Goal: Information Seeking & Learning: Learn about a topic

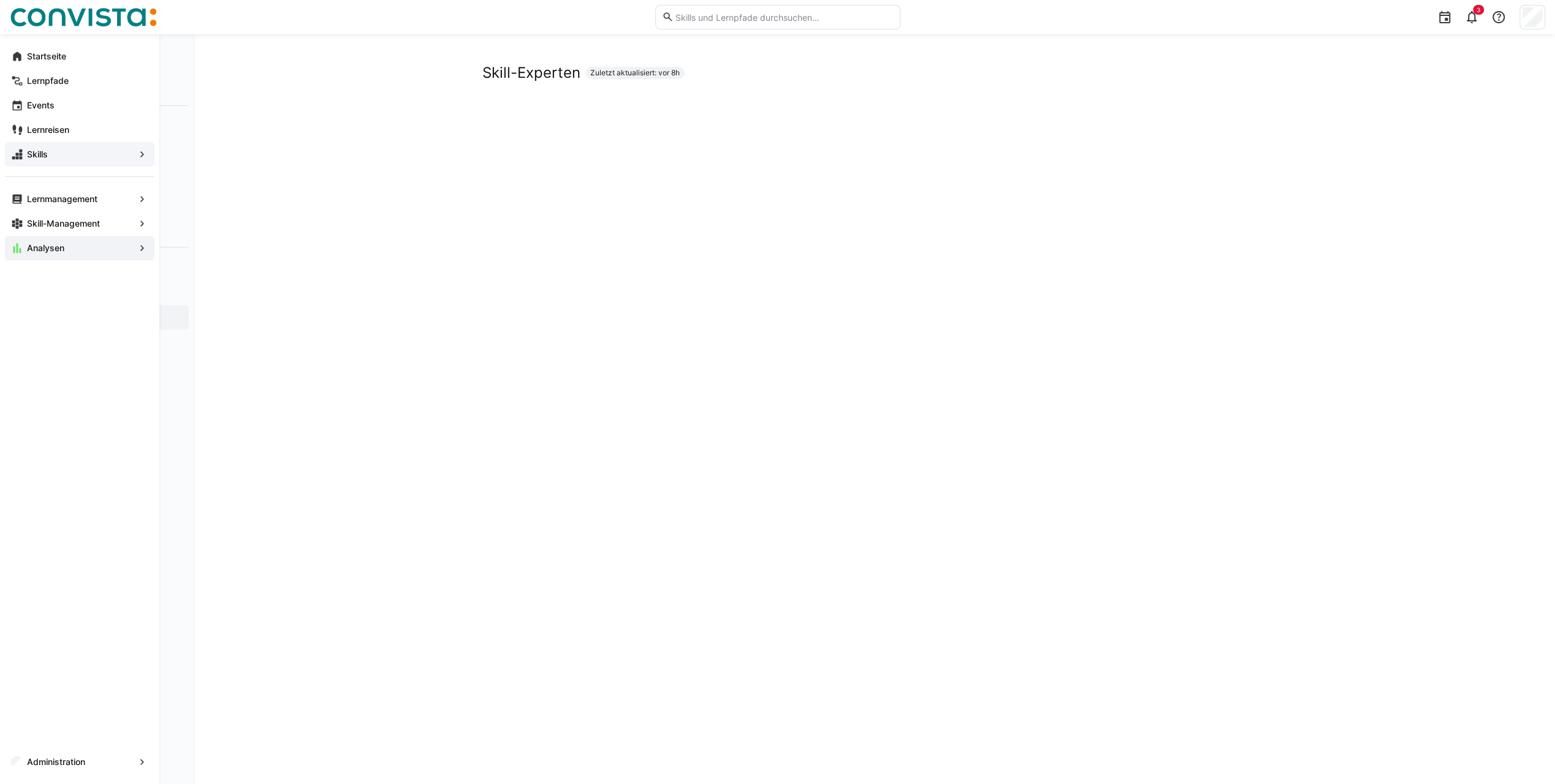
click at [59, 153] on span "Skills" at bounding box center [79, 154] width 109 height 12
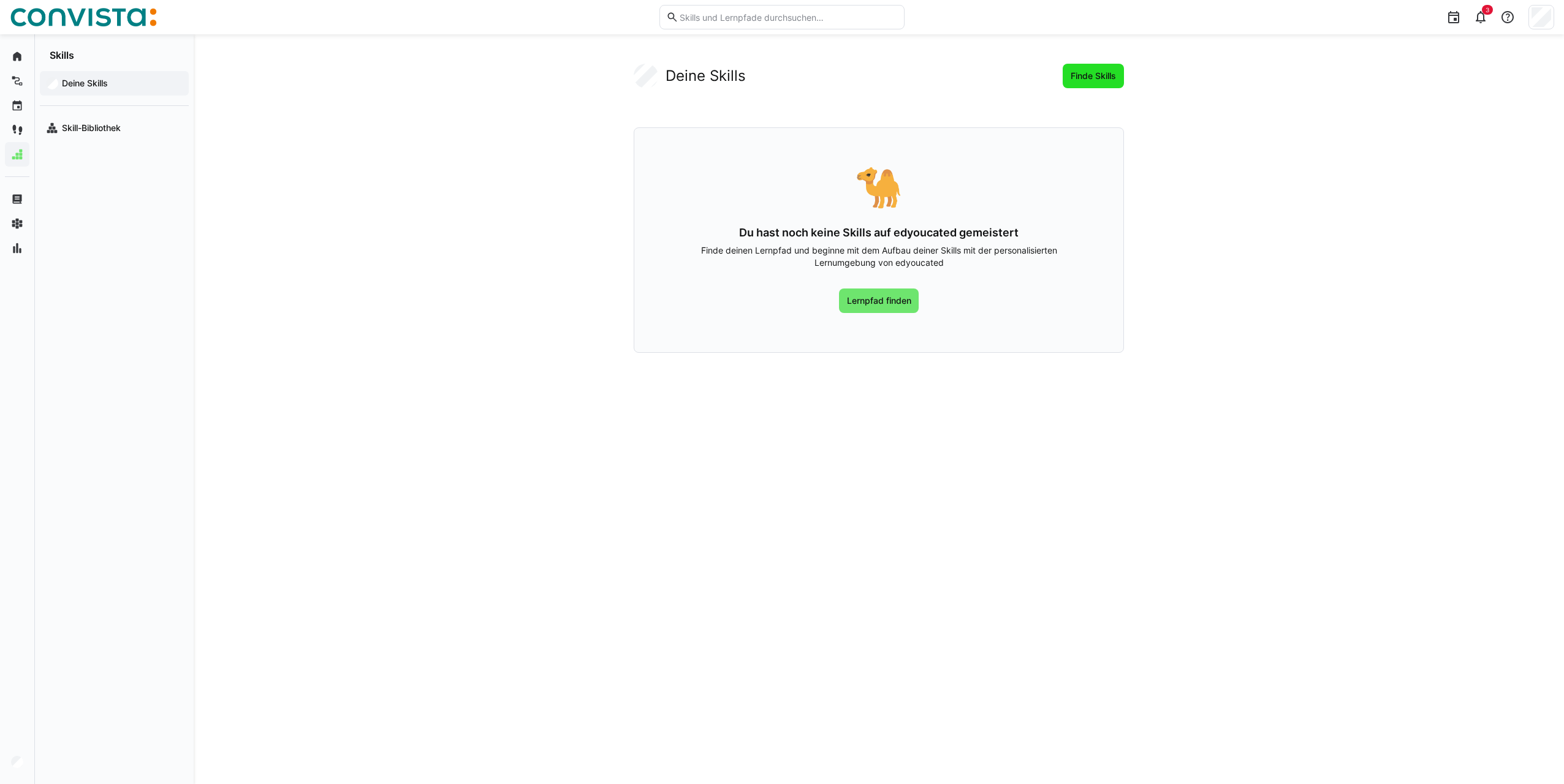
click at [1087, 72] on span "Finde Skills" at bounding box center [1093, 76] width 49 height 12
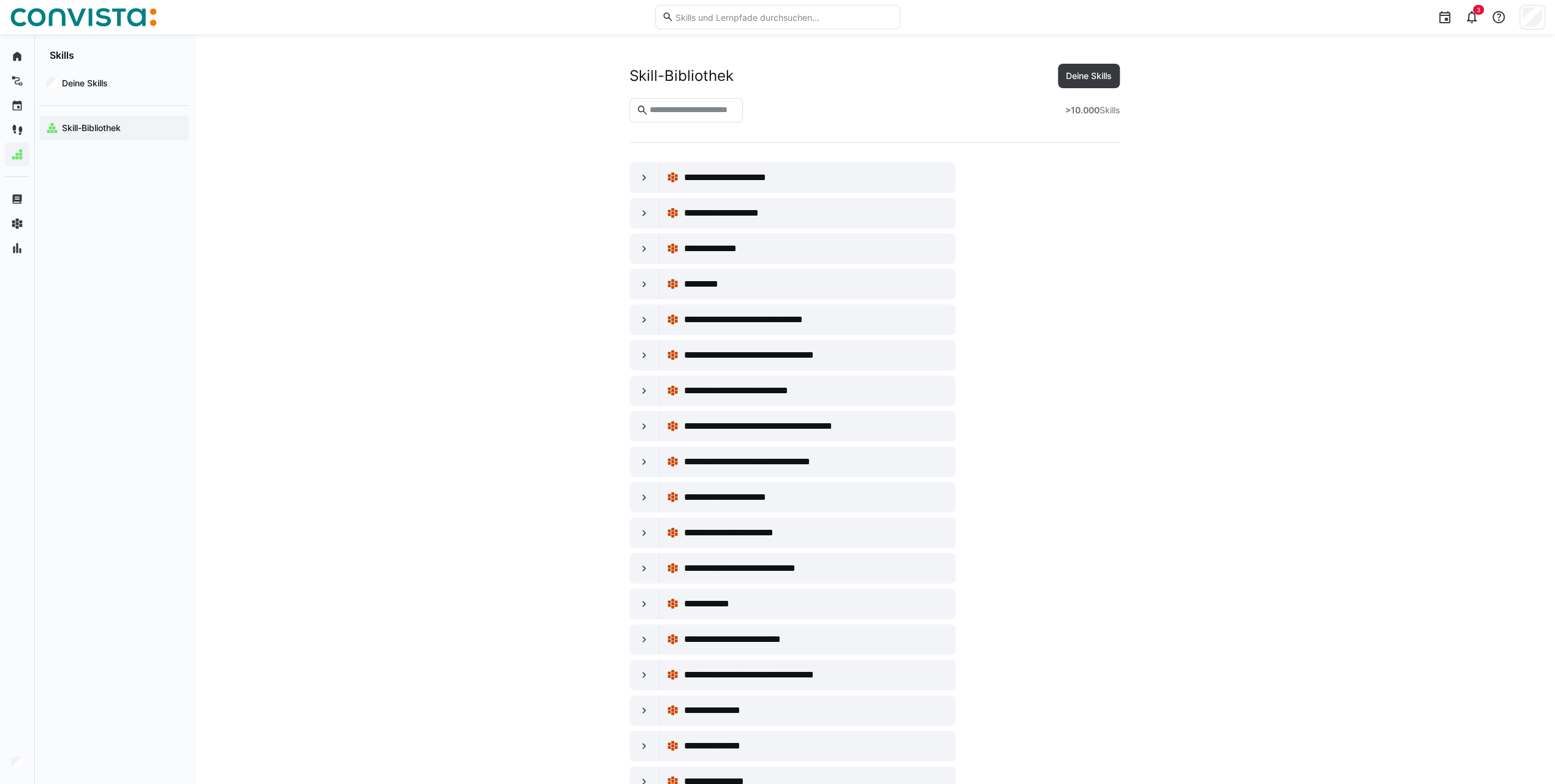
click at [728, 111] on input "text" at bounding box center [692, 110] width 88 height 11
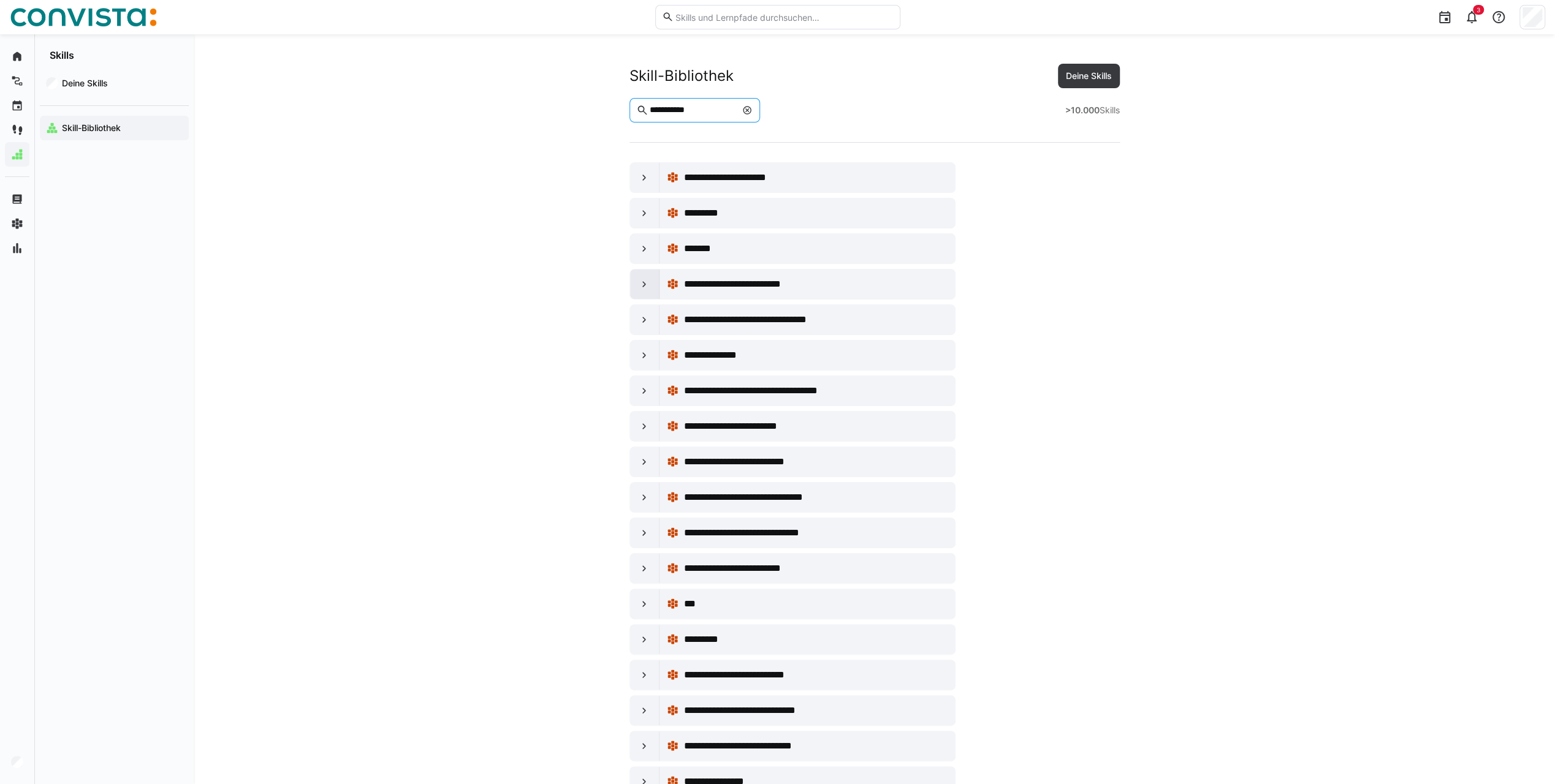
click at [650, 281] on eds-icon at bounding box center [644, 284] width 12 height 12
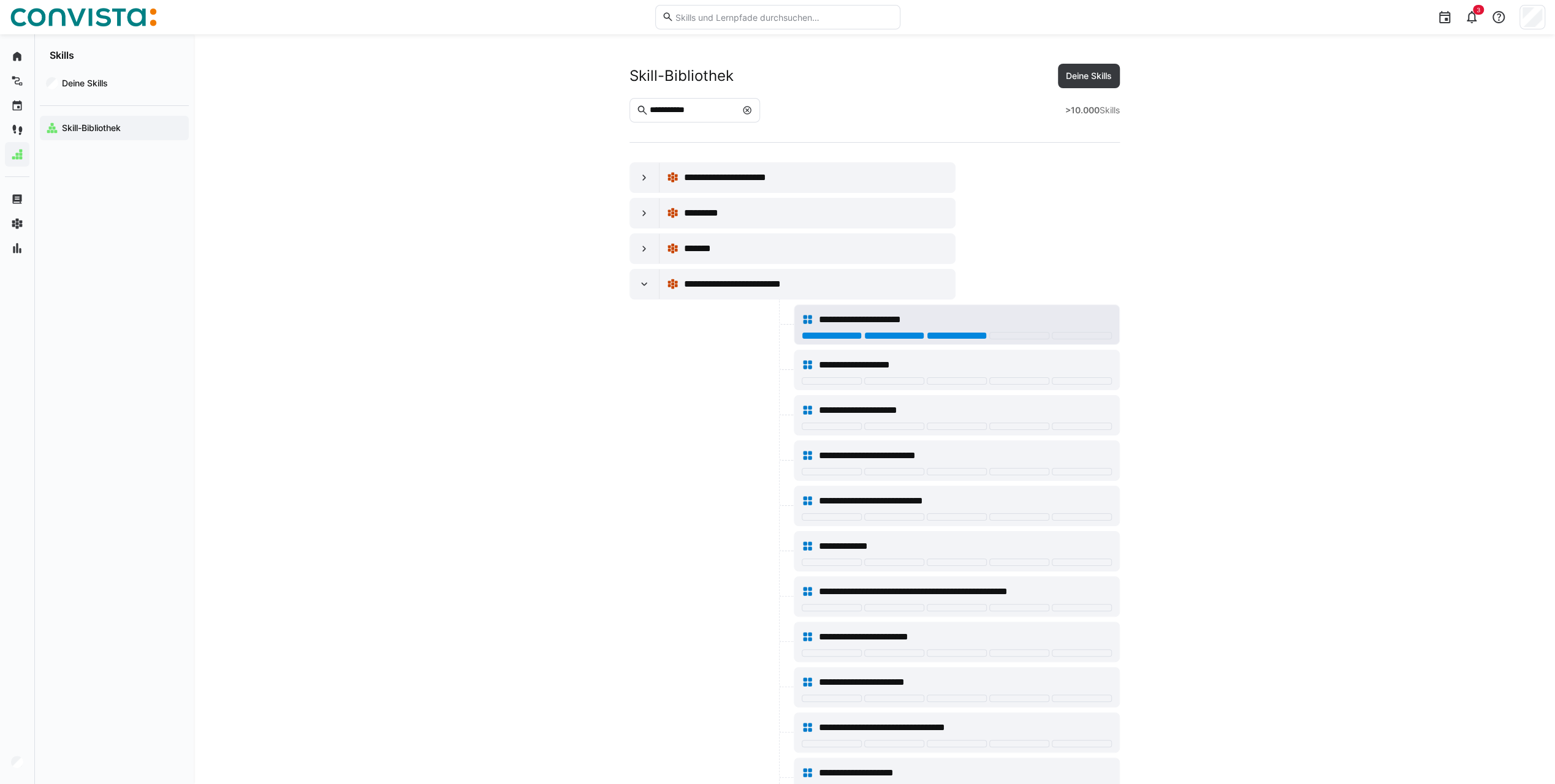
click at [958, 332] on div at bounding box center [957, 335] width 60 height 7
click at [953, 379] on div at bounding box center [957, 380] width 60 height 7
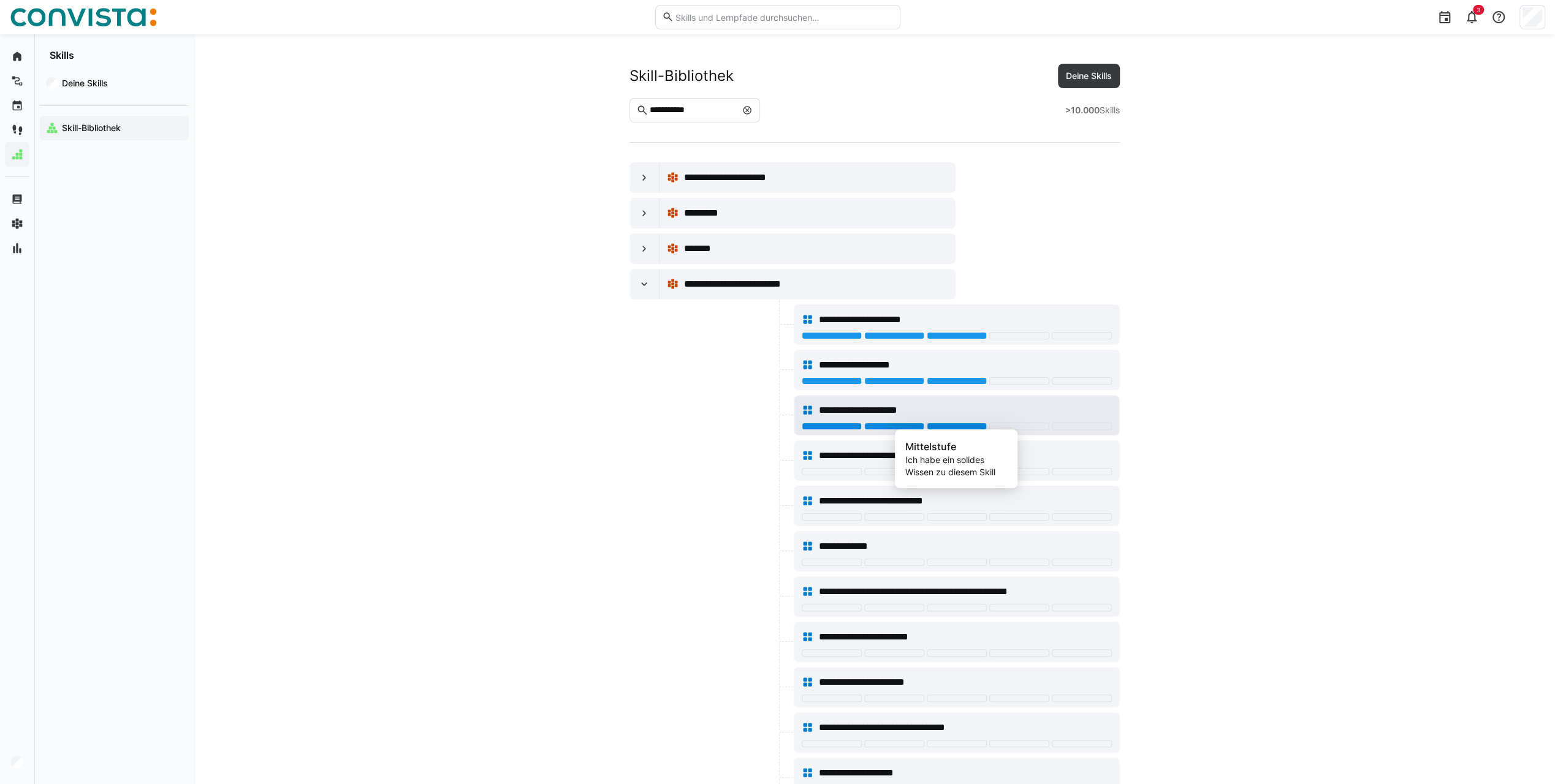
click at [934, 424] on div at bounding box center [957, 426] width 60 height 7
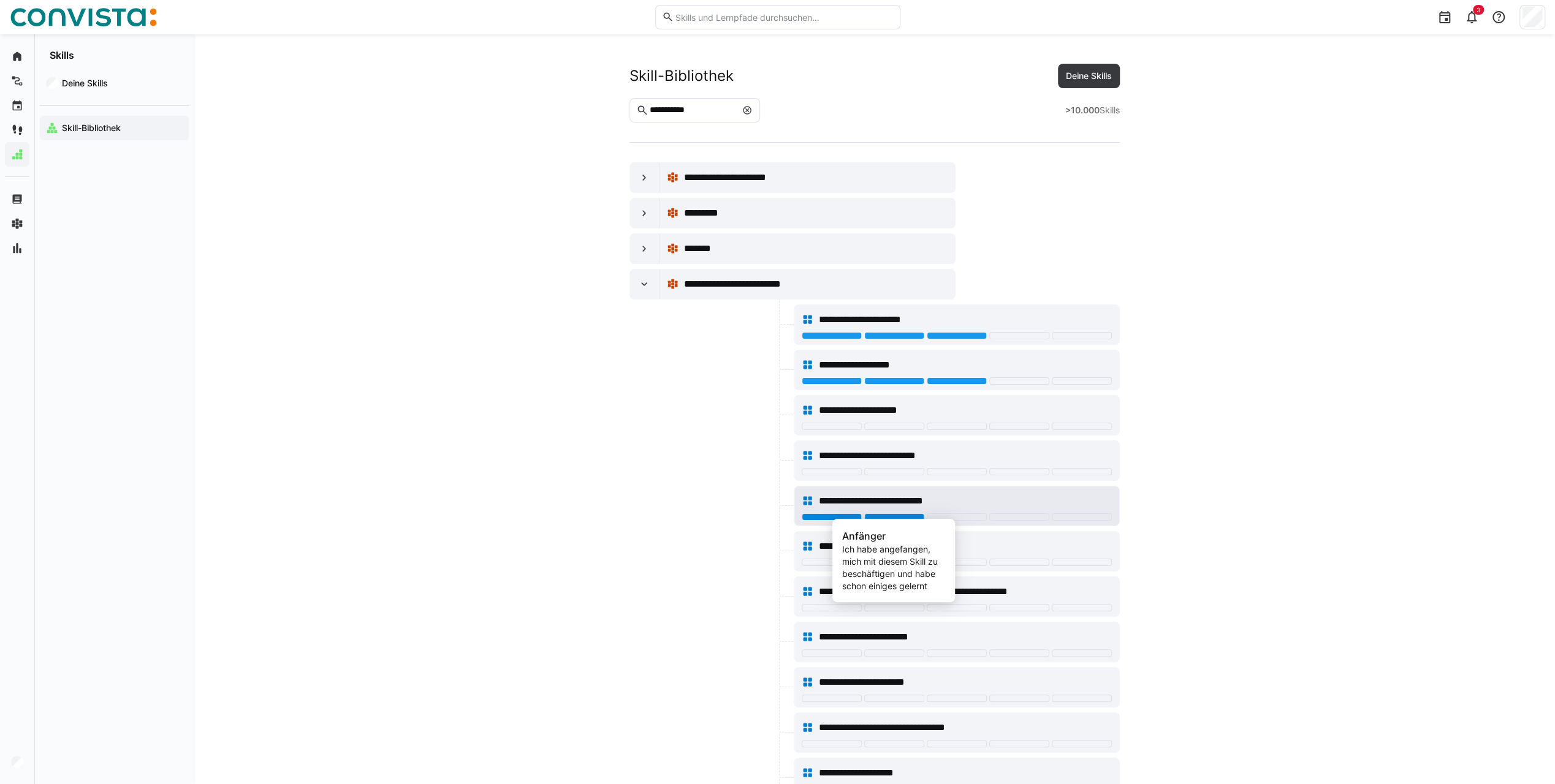
click at [872, 513] on div at bounding box center [894, 517] width 60 height 7
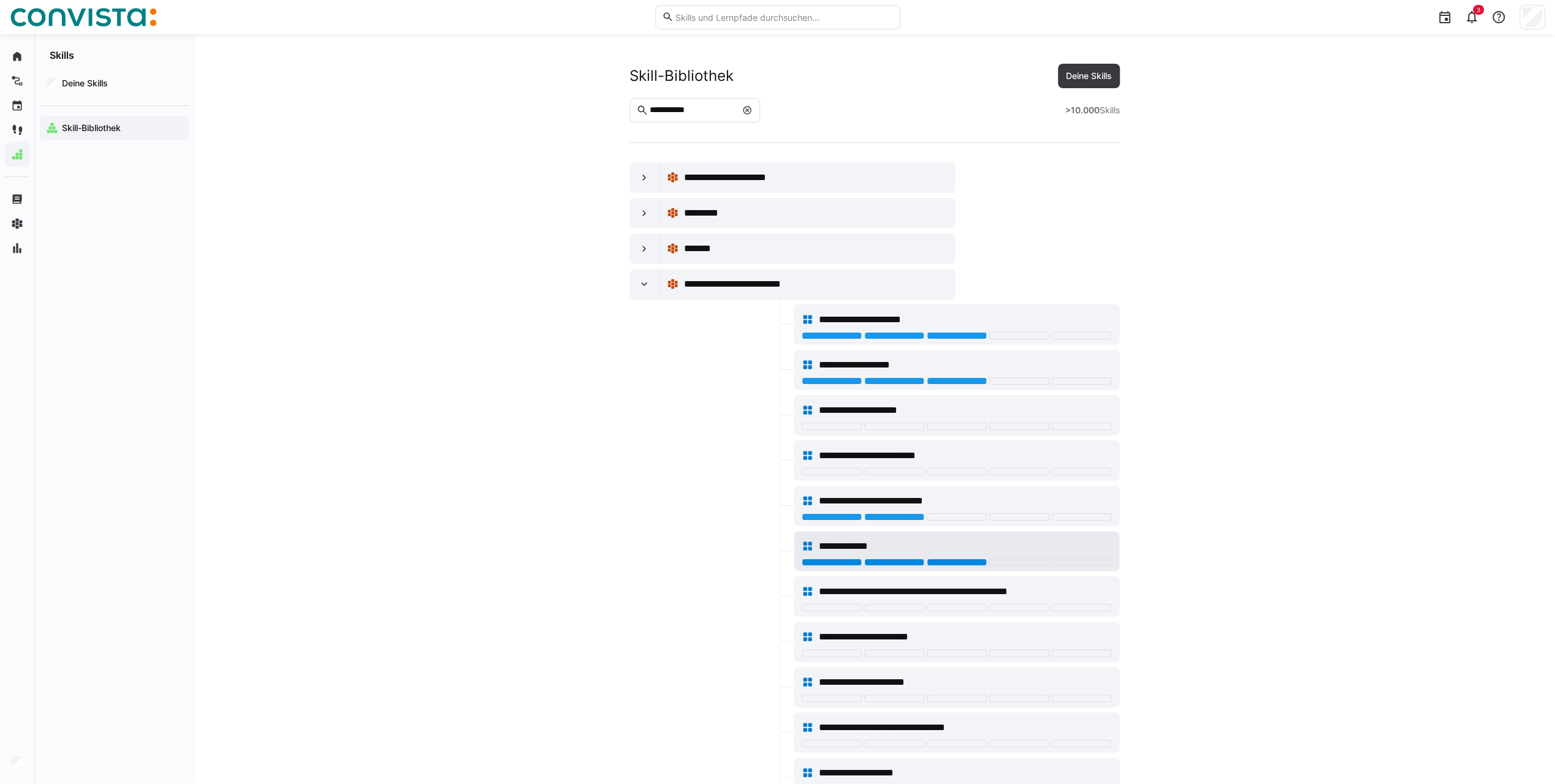
click at [943, 559] on div at bounding box center [957, 562] width 60 height 7
click at [898, 604] on div at bounding box center [894, 607] width 60 height 7
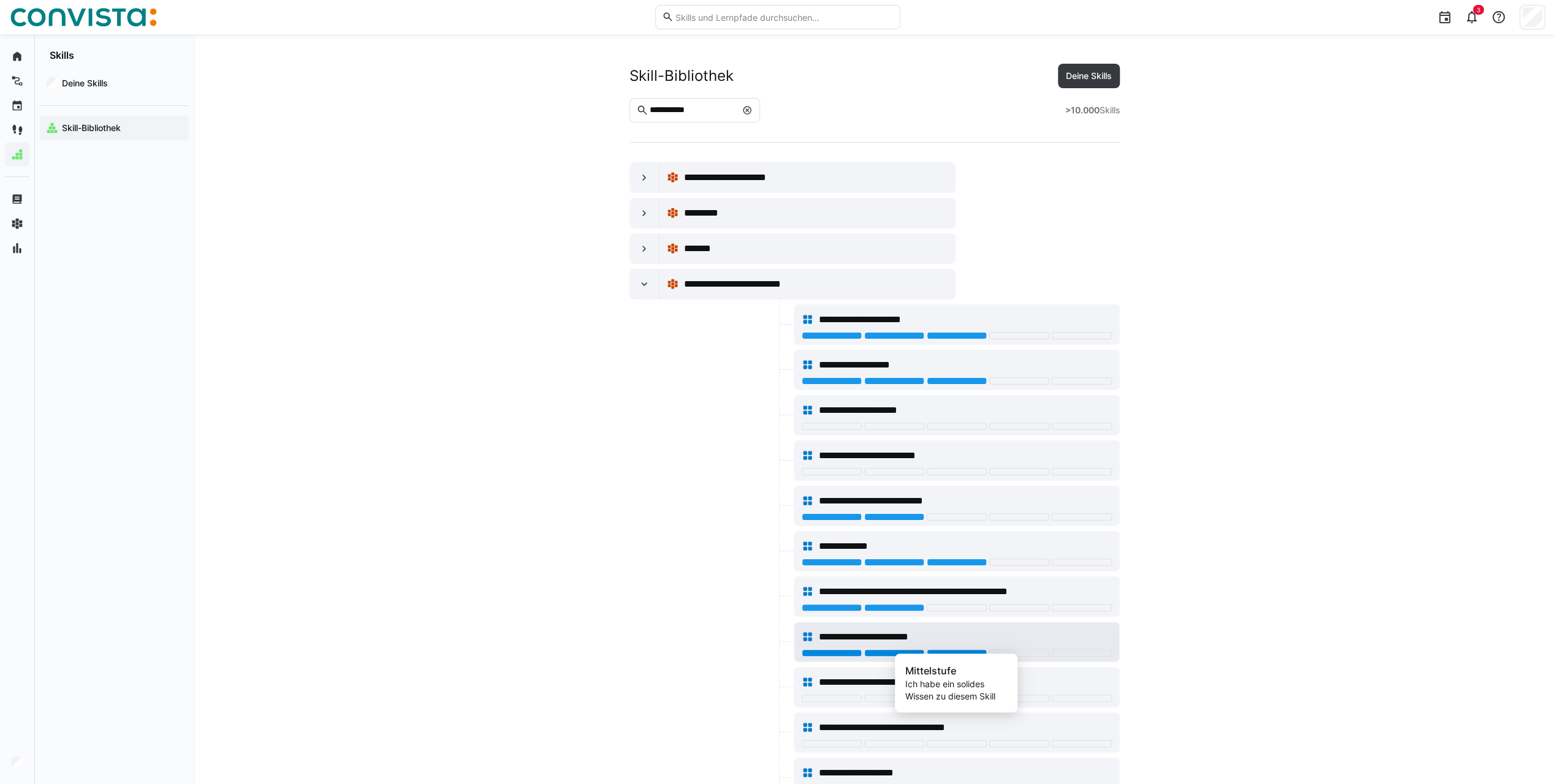
click at [957, 649] on div at bounding box center [957, 653] width 60 height 7
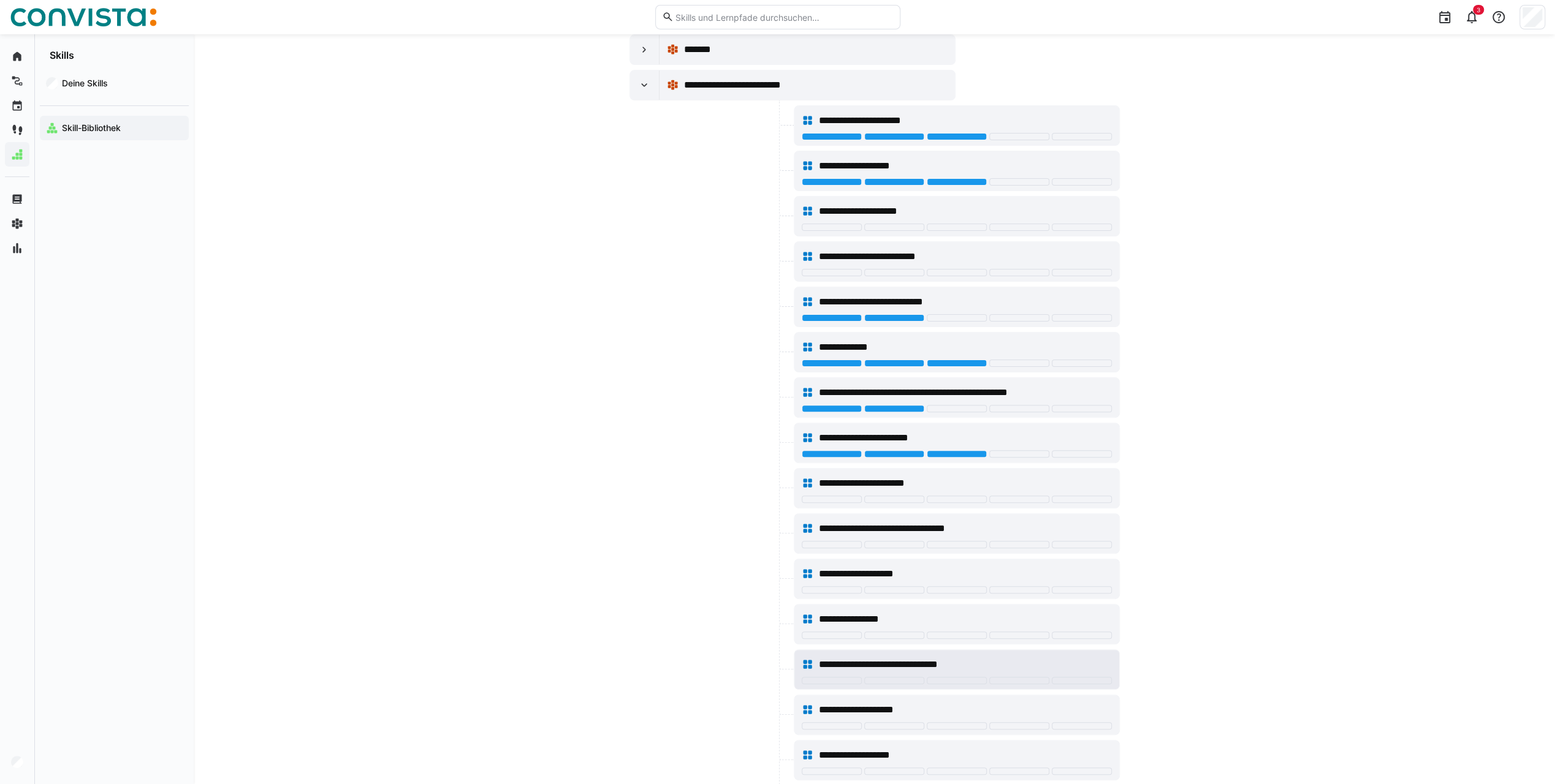
scroll to position [245, 0]
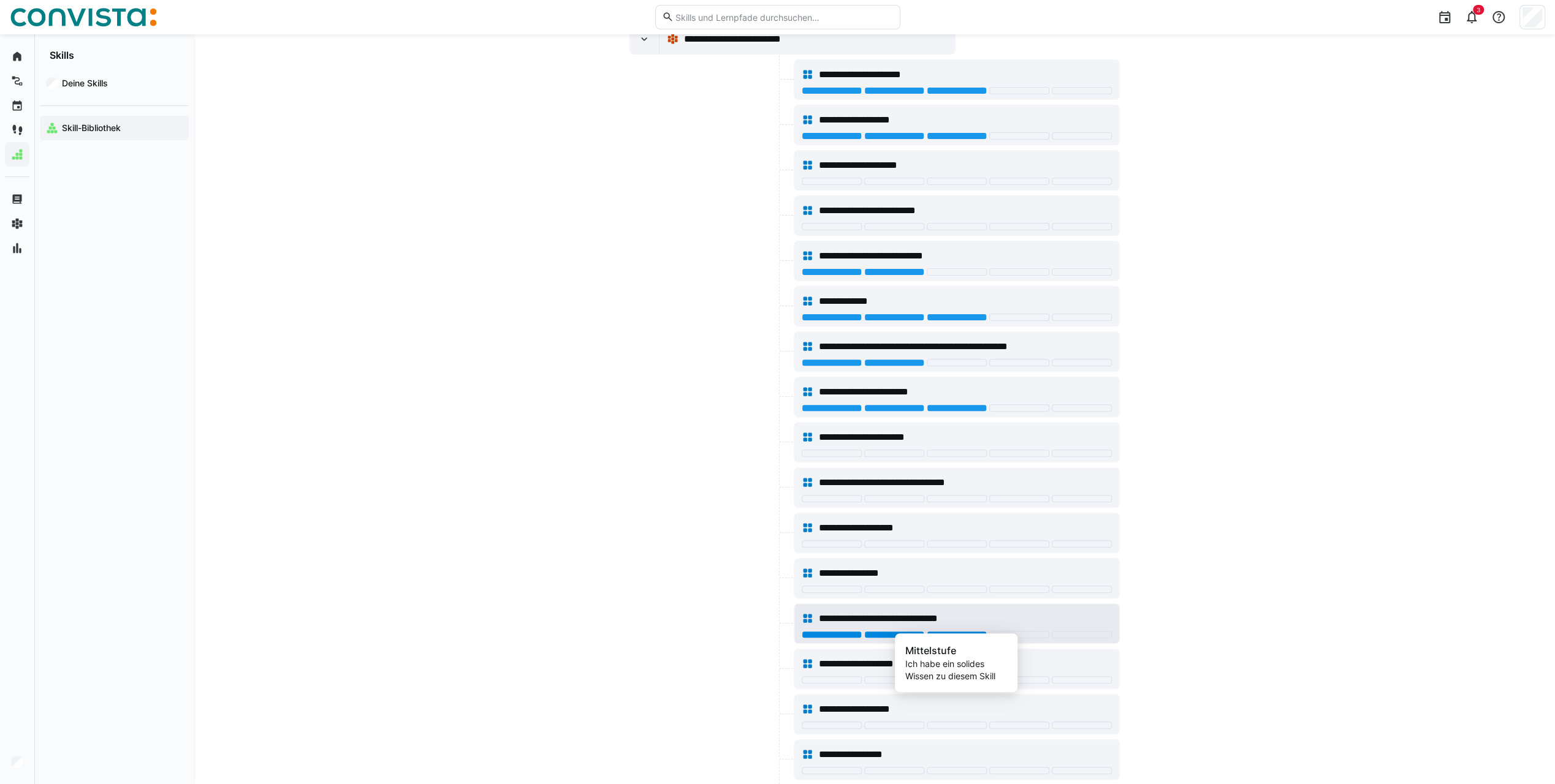
click at [935, 631] on div at bounding box center [957, 635] width 60 height 7
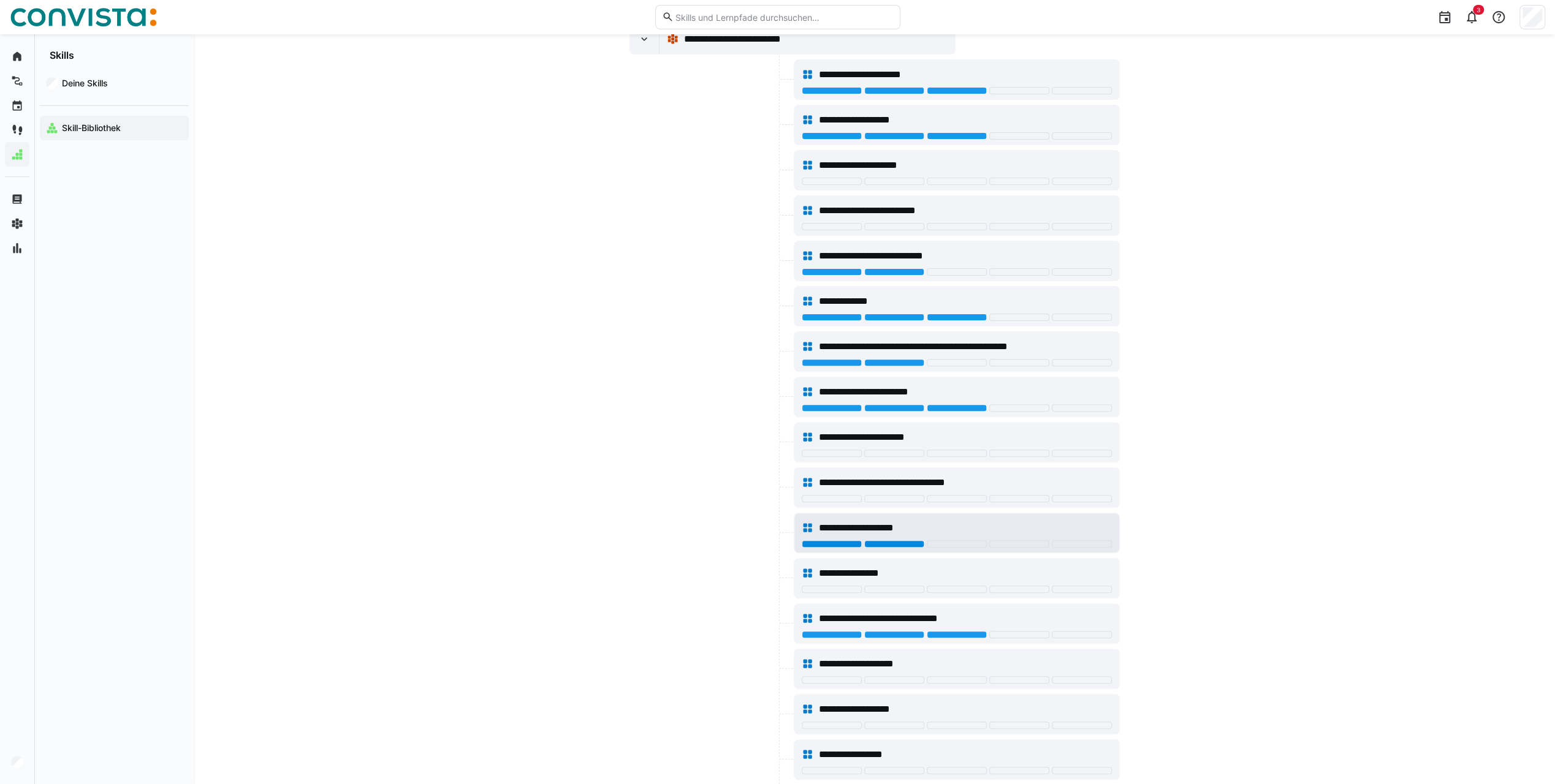
click at [905, 541] on div at bounding box center [894, 544] width 60 height 7
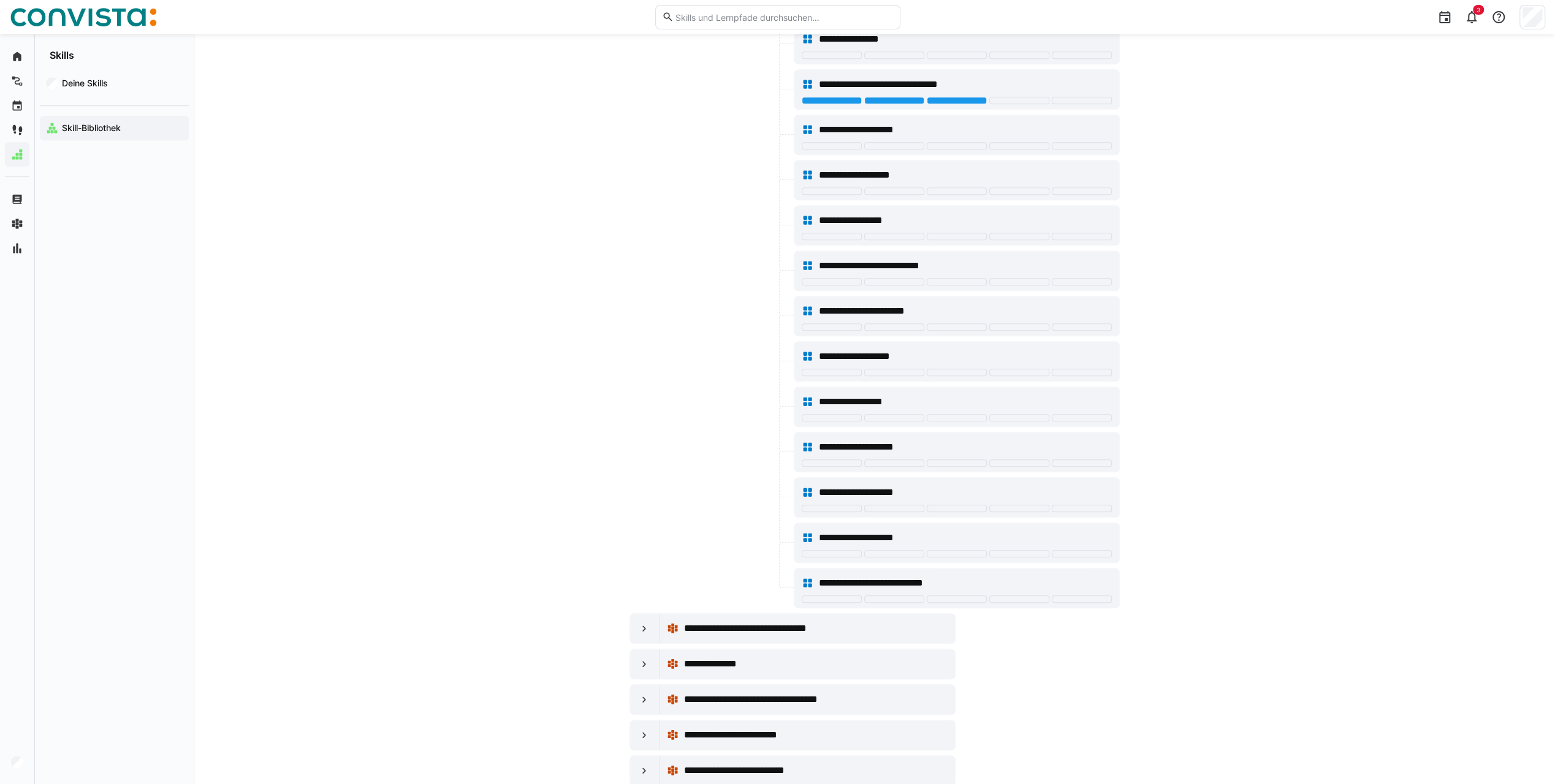
scroll to position [796, 0]
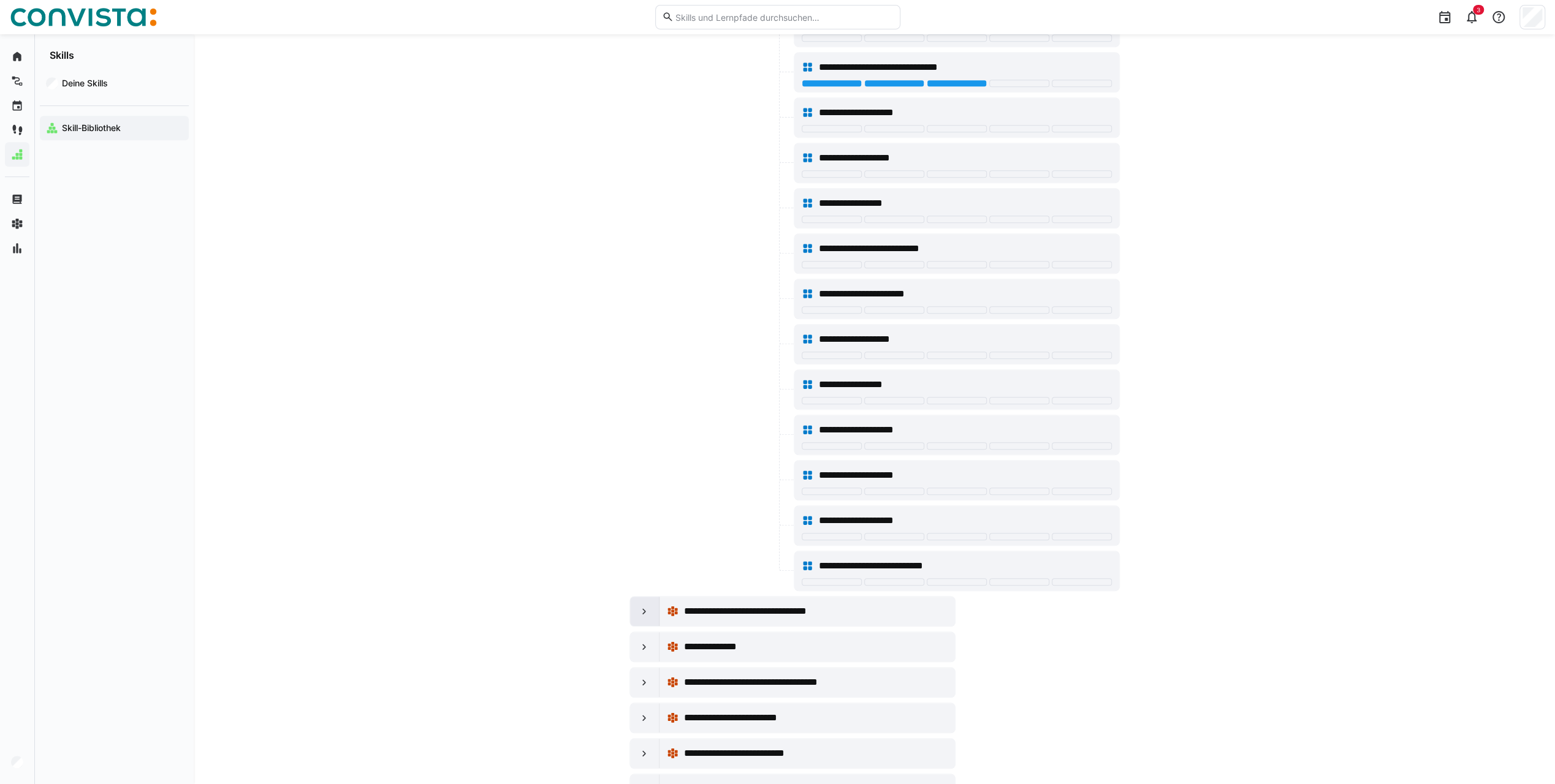
click at [641, 606] on eds-icon at bounding box center [644, 612] width 12 height 12
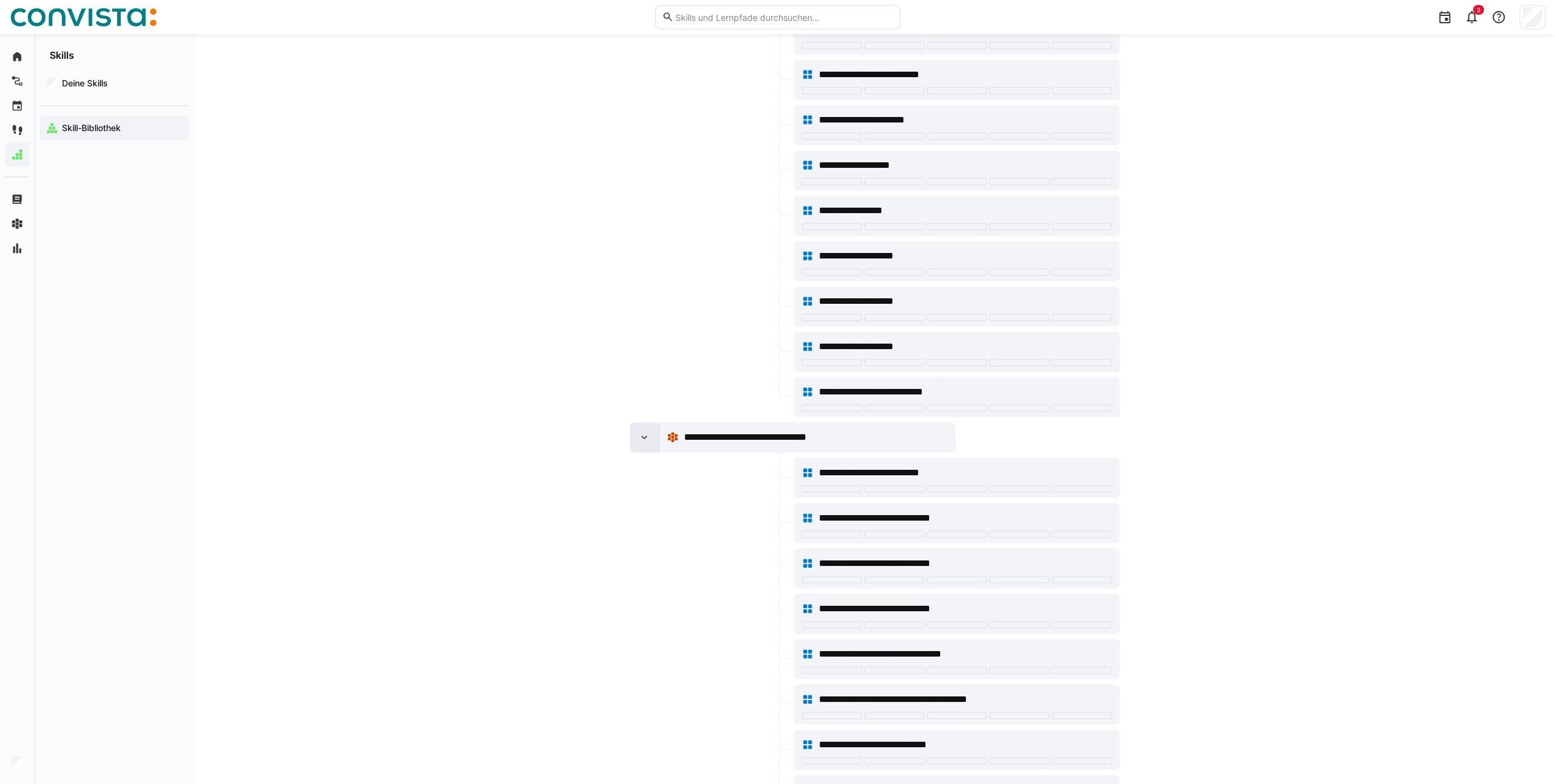
scroll to position [980, 0]
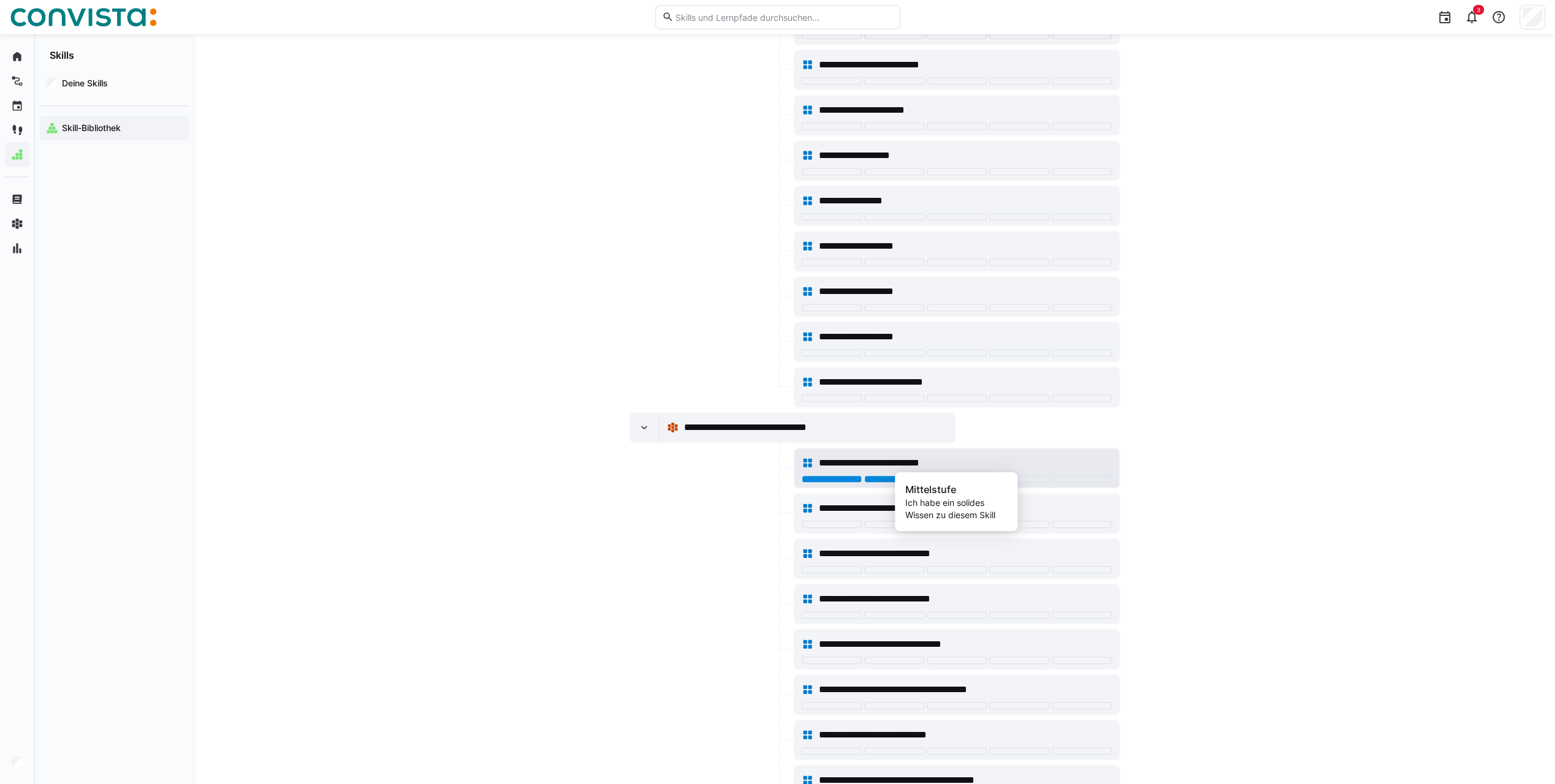
click at [955, 475] on div at bounding box center [957, 479] width 60 height 7
click at [957, 521] on div at bounding box center [957, 524] width 60 height 7
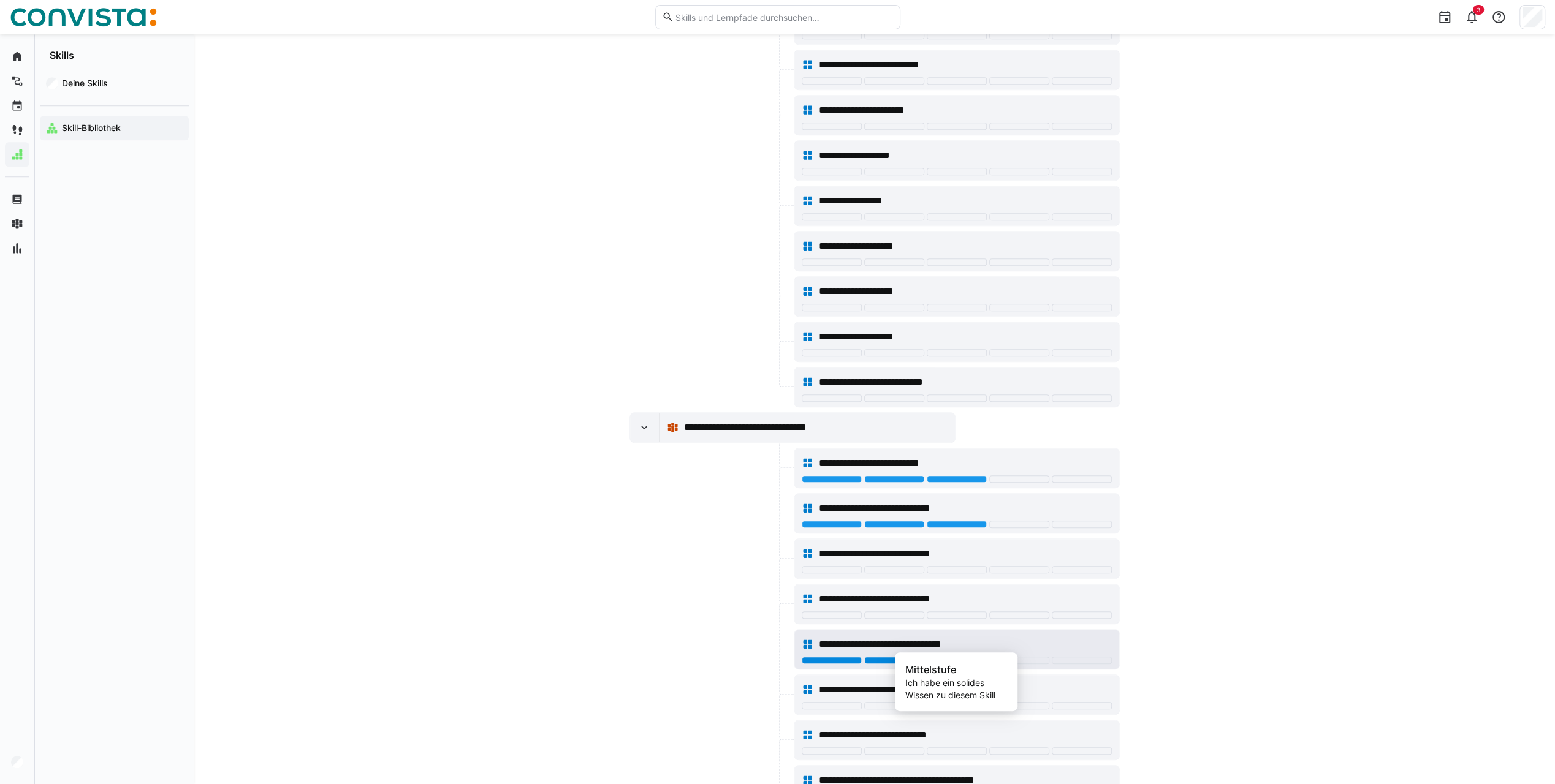
click at [957, 657] on div at bounding box center [957, 660] width 60 height 7
click at [1069, 657] on div at bounding box center [1081, 660] width 60 height 7
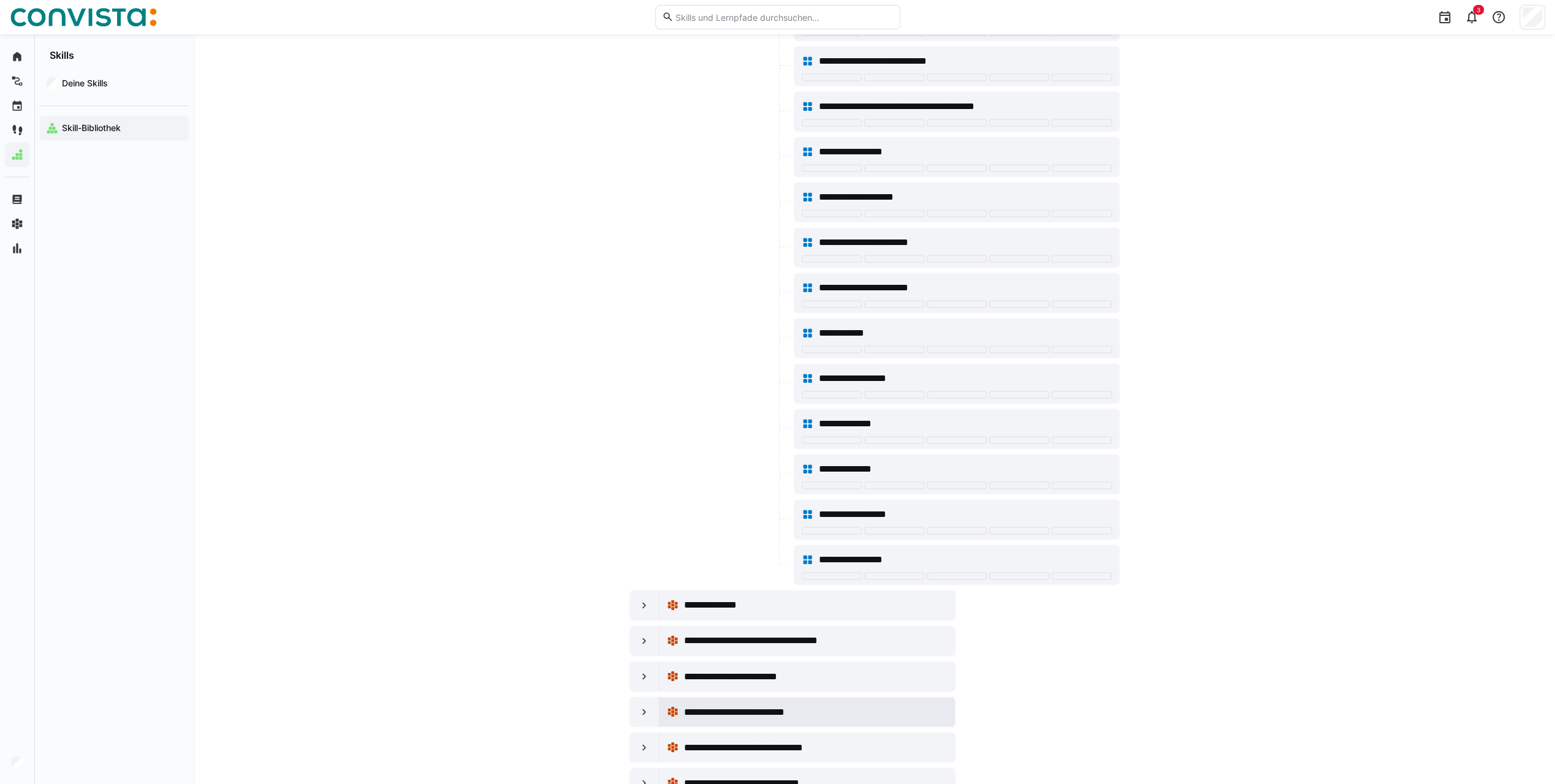
scroll to position [1410, 0]
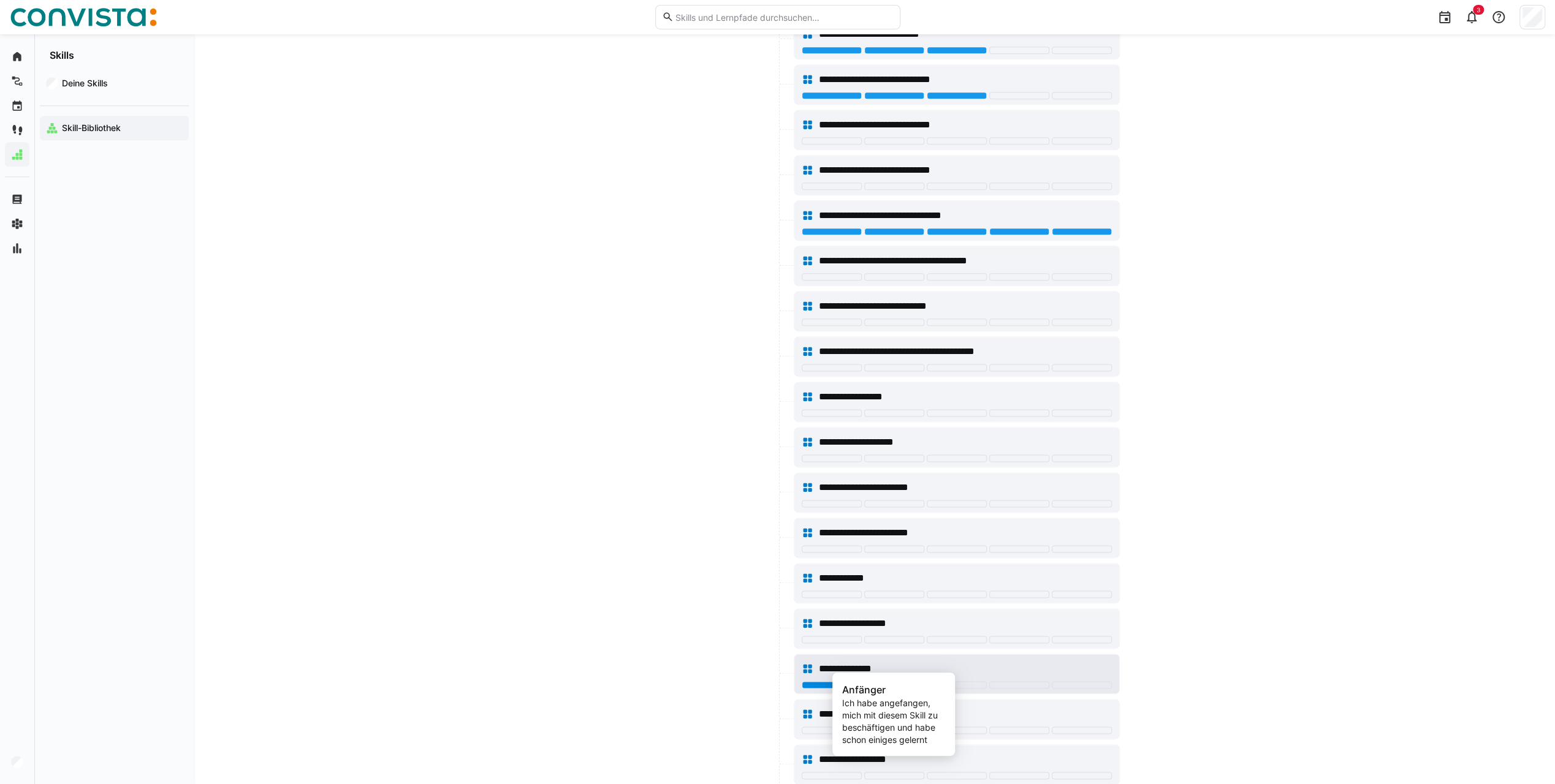
click at [910, 682] on div at bounding box center [894, 685] width 60 height 7
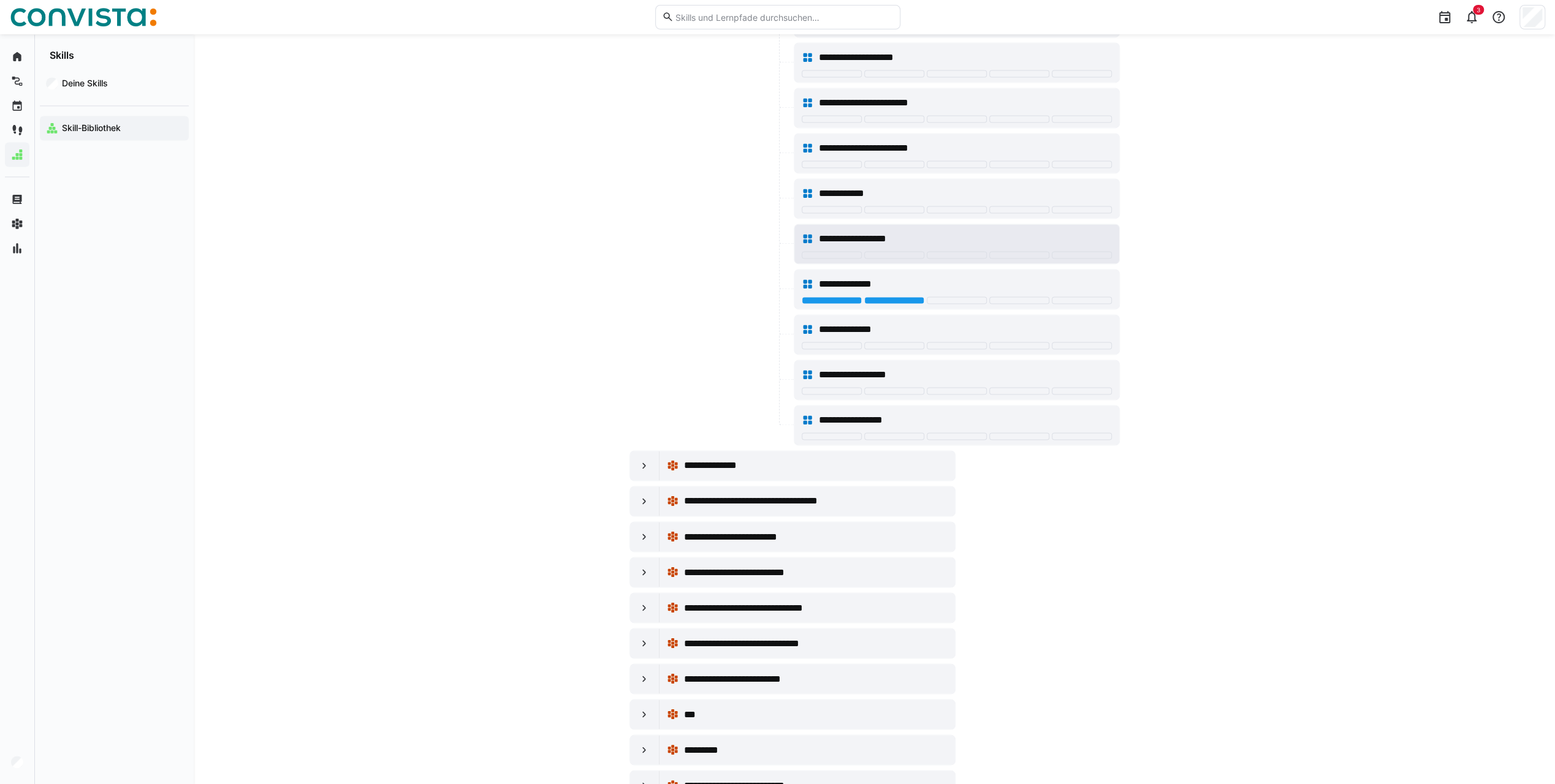
scroll to position [1838, 0]
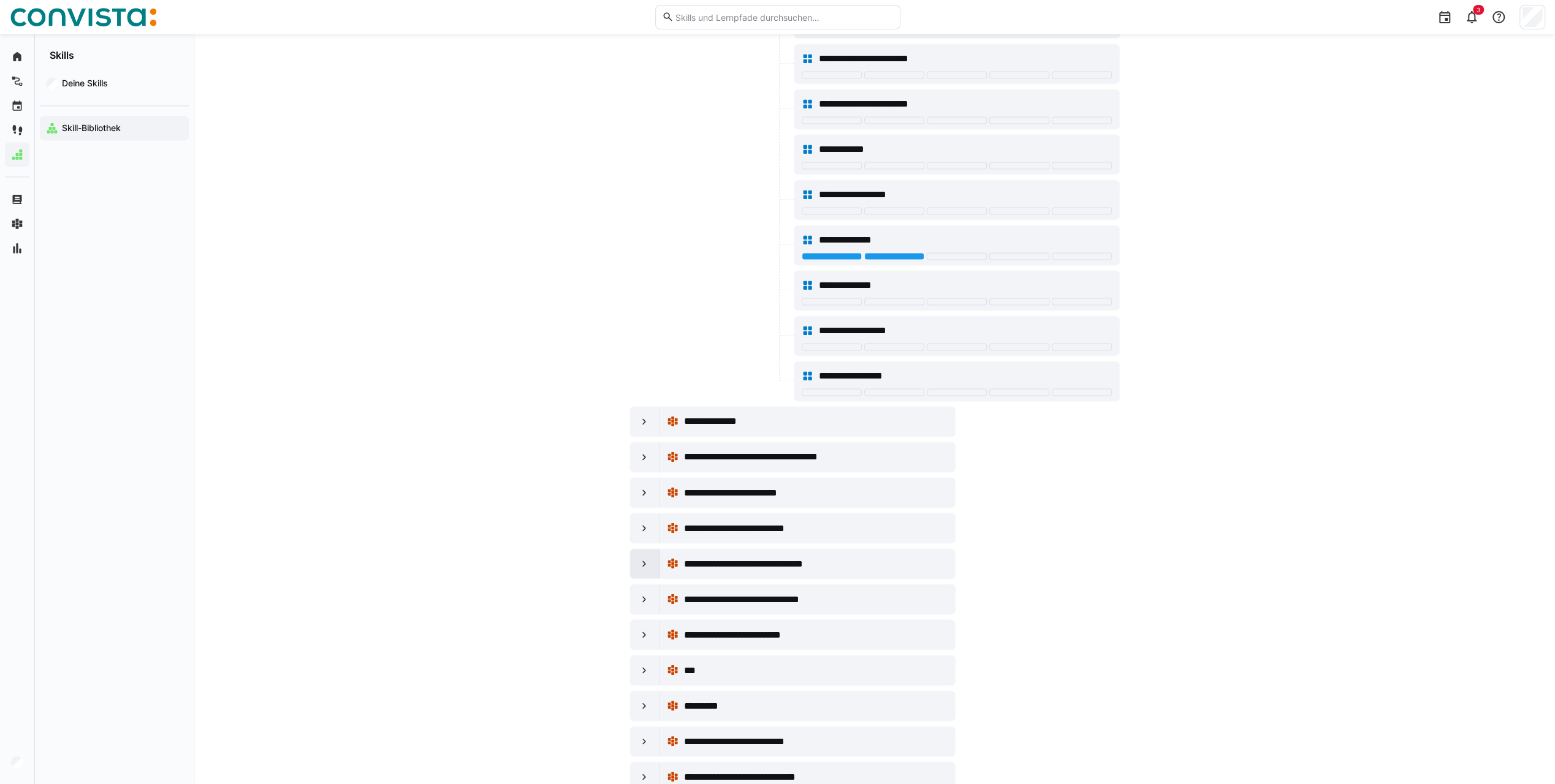
click at [646, 558] on eds-icon at bounding box center [644, 564] width 12 height 12
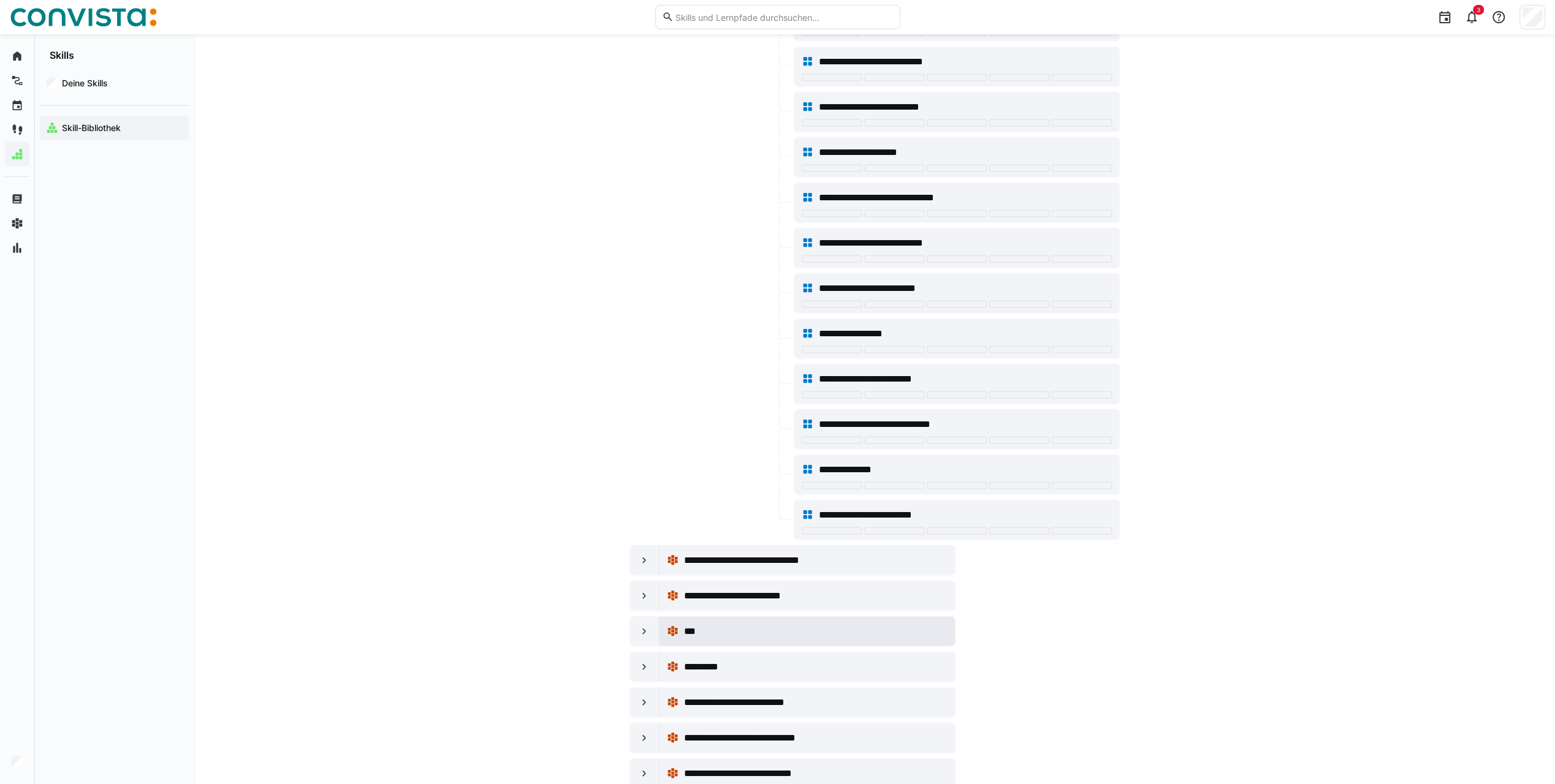
scroll to position [2757, 0]
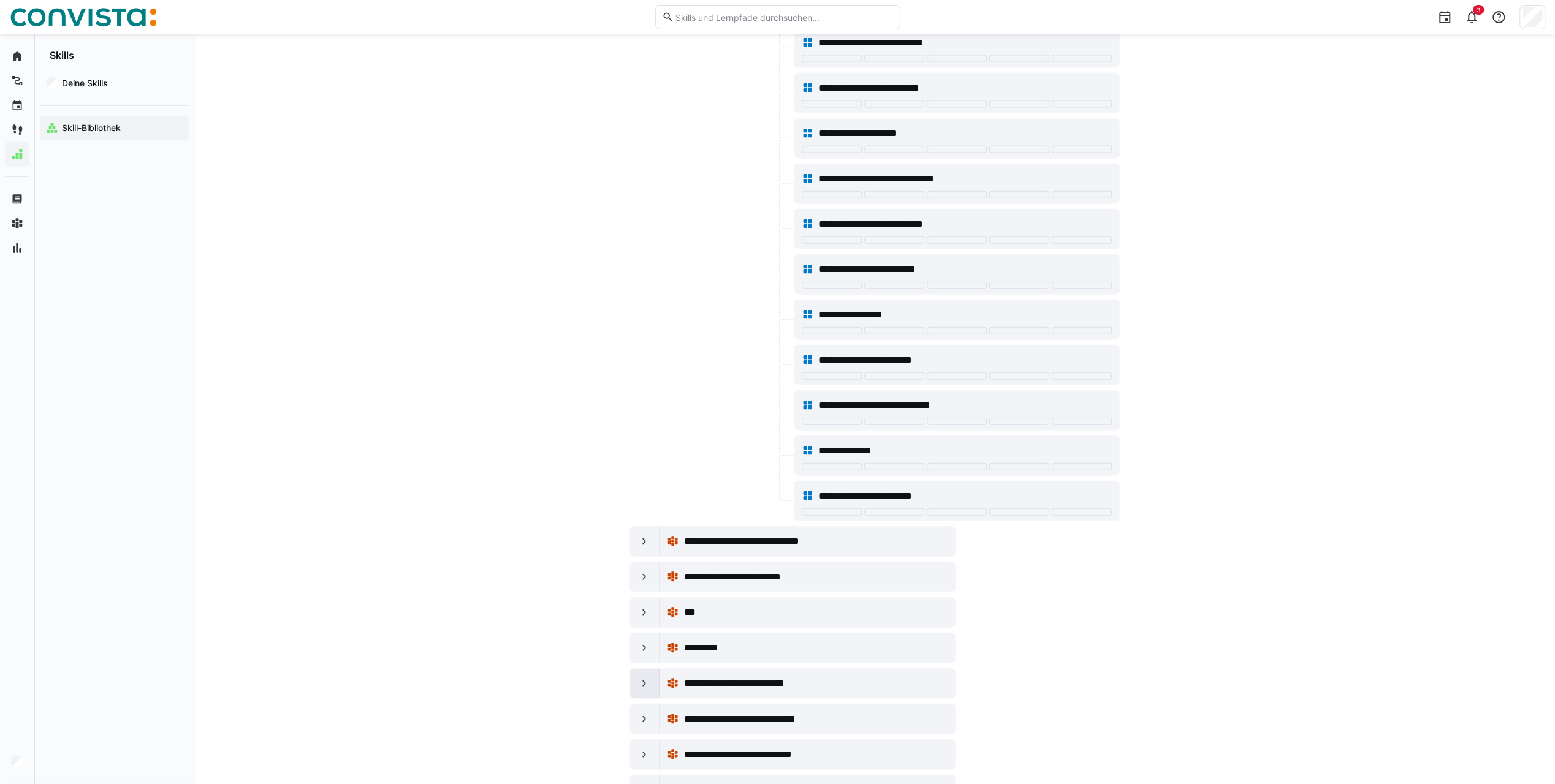
click at [651, 669] on div at bounding box center [645, 684] width 30 height 30
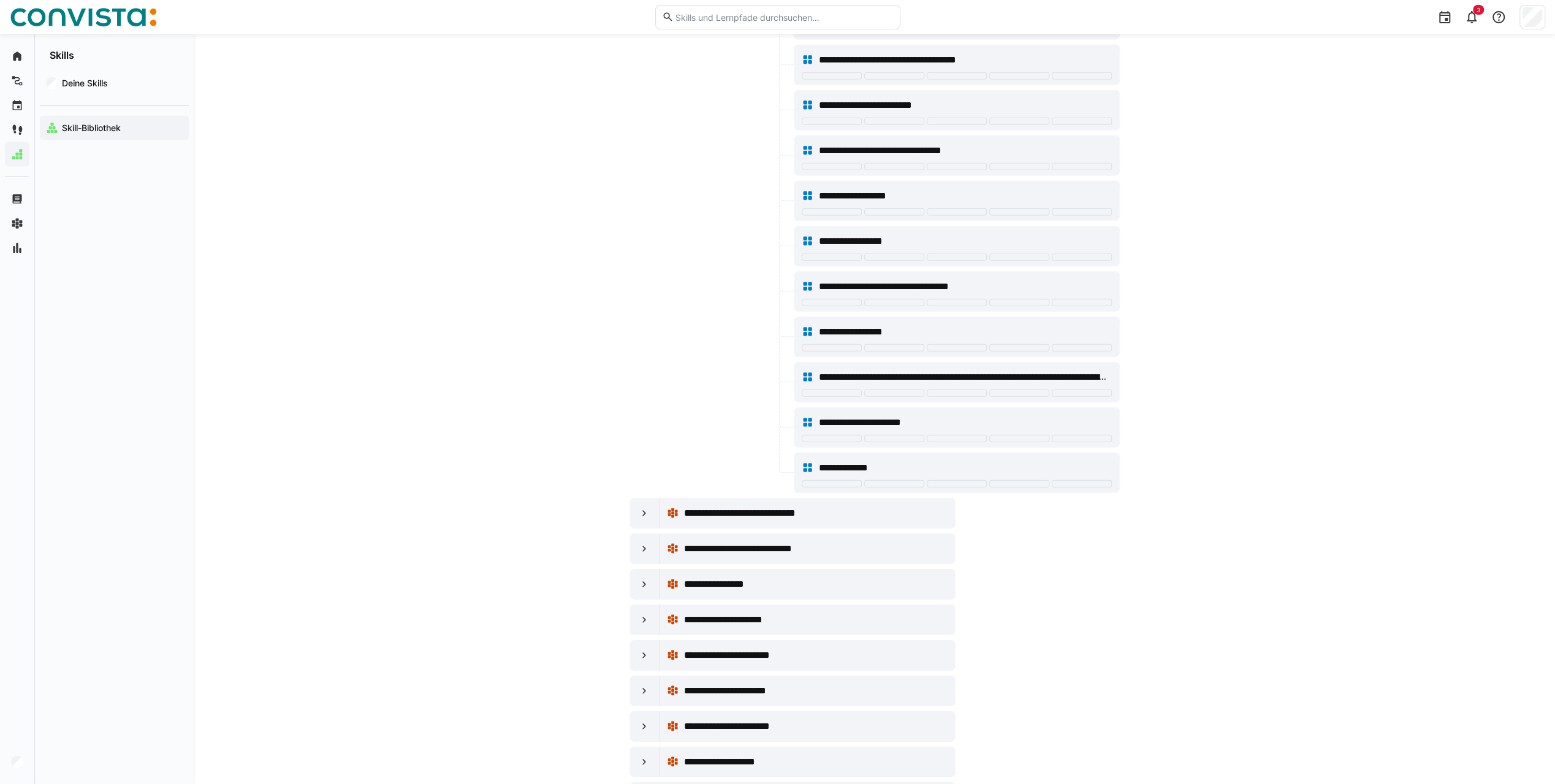
scroll to position [3554, 0]
click at [652, 640] on div at bounding box center [645, 654] width 30 height 30
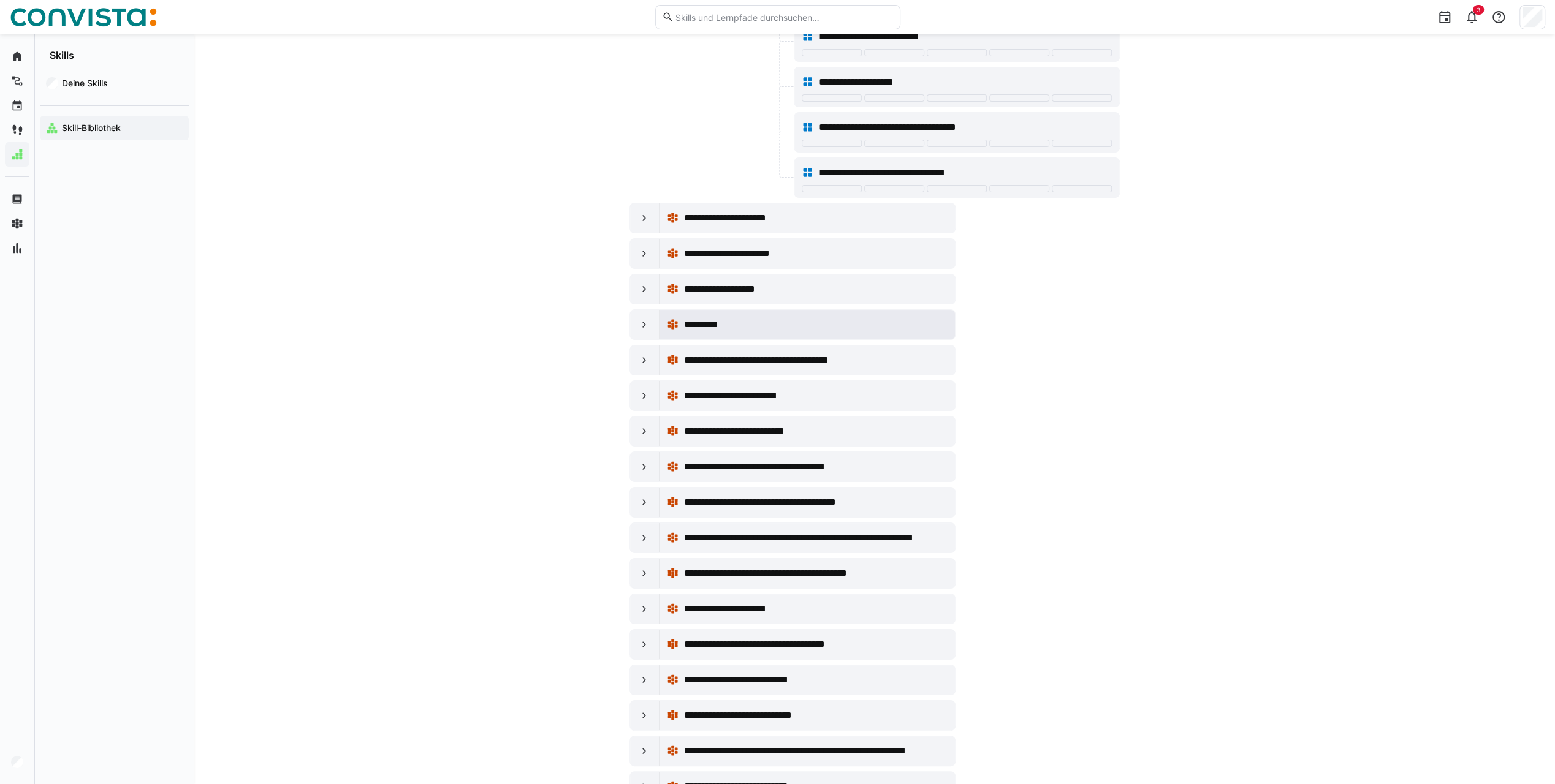
scroll to position [4534, 0]
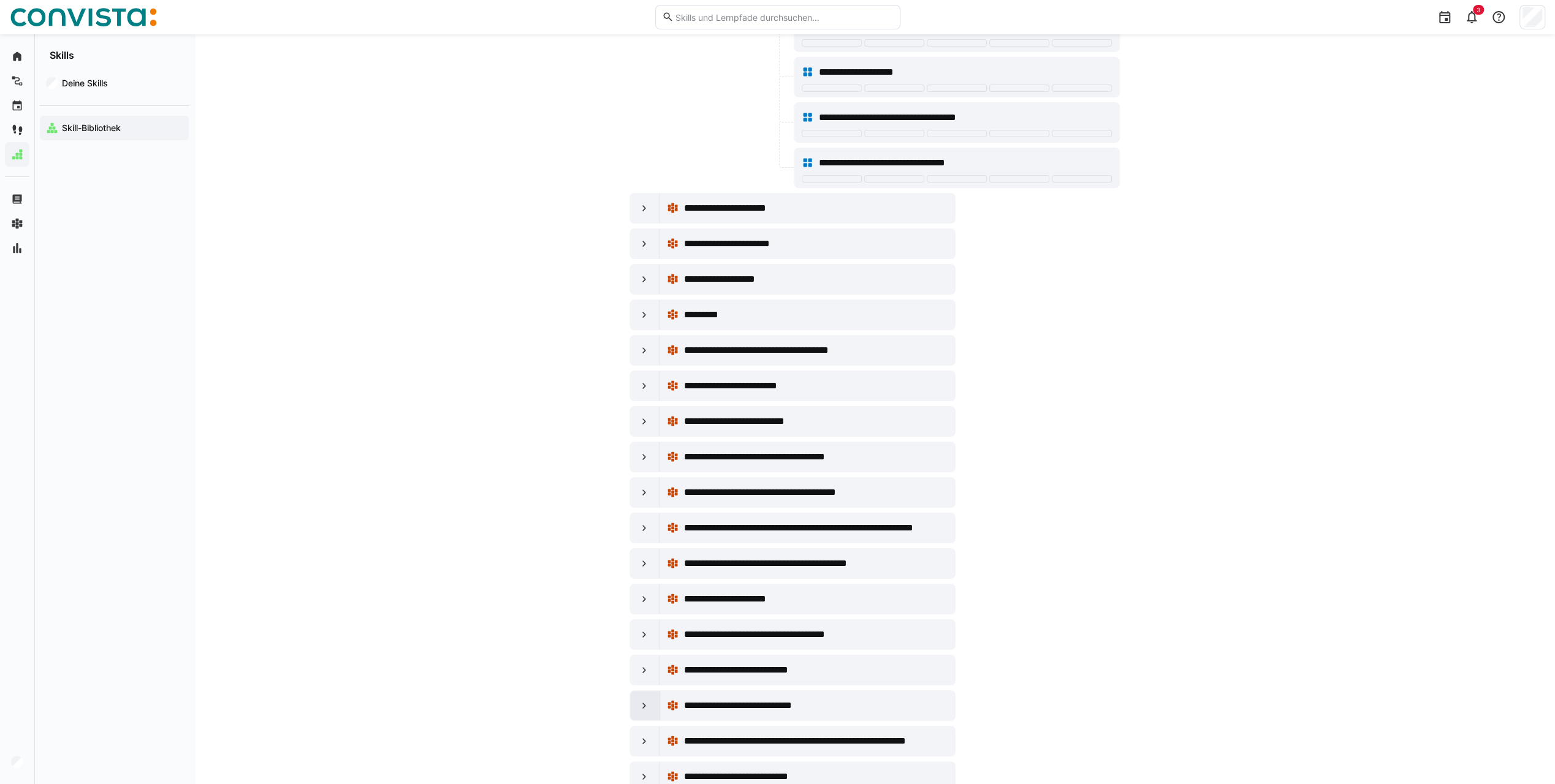
click at [641, 691] on div at bounding box center [645, 706] width 30 height 30
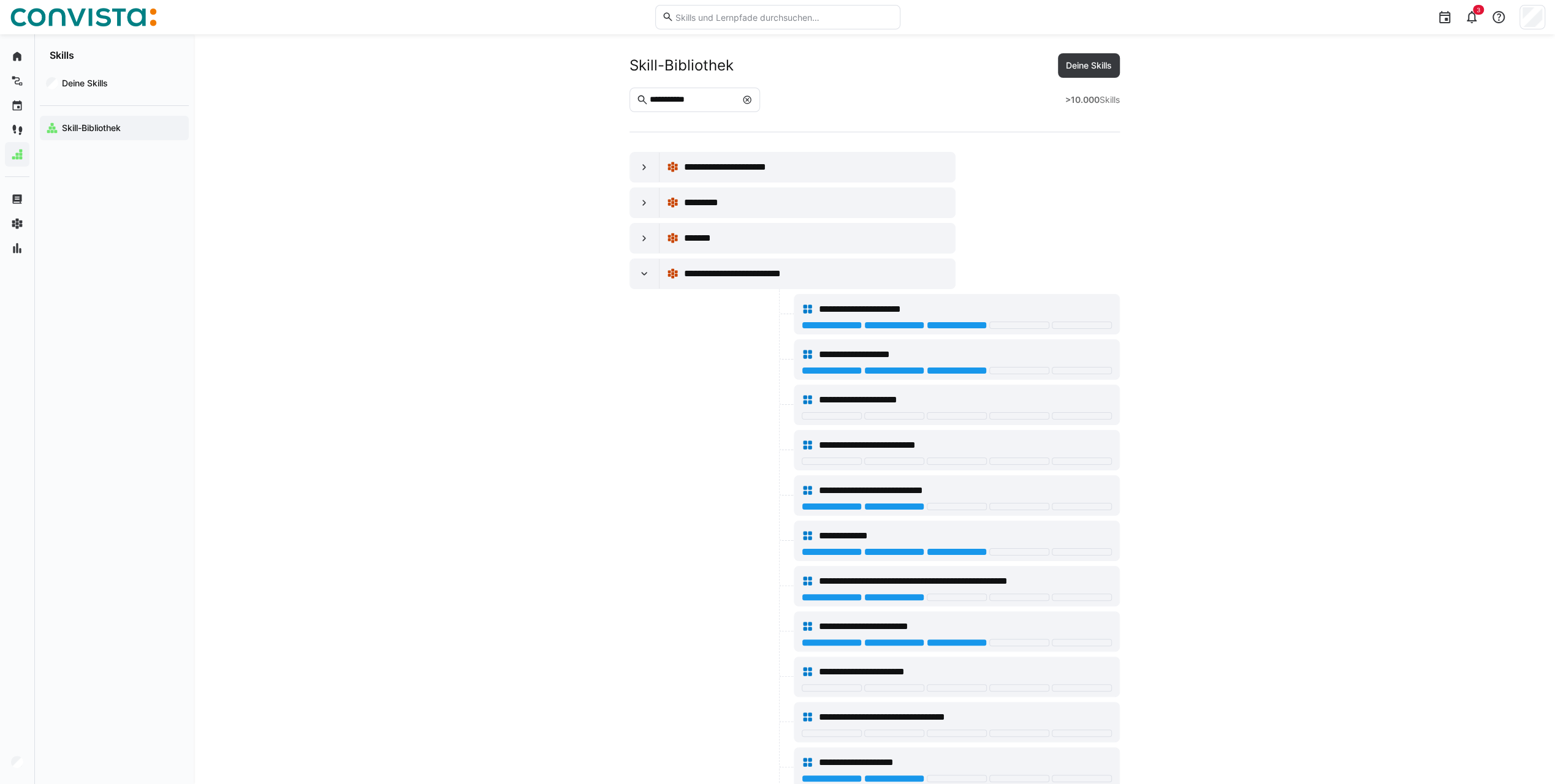
scroll to position [0, 0]
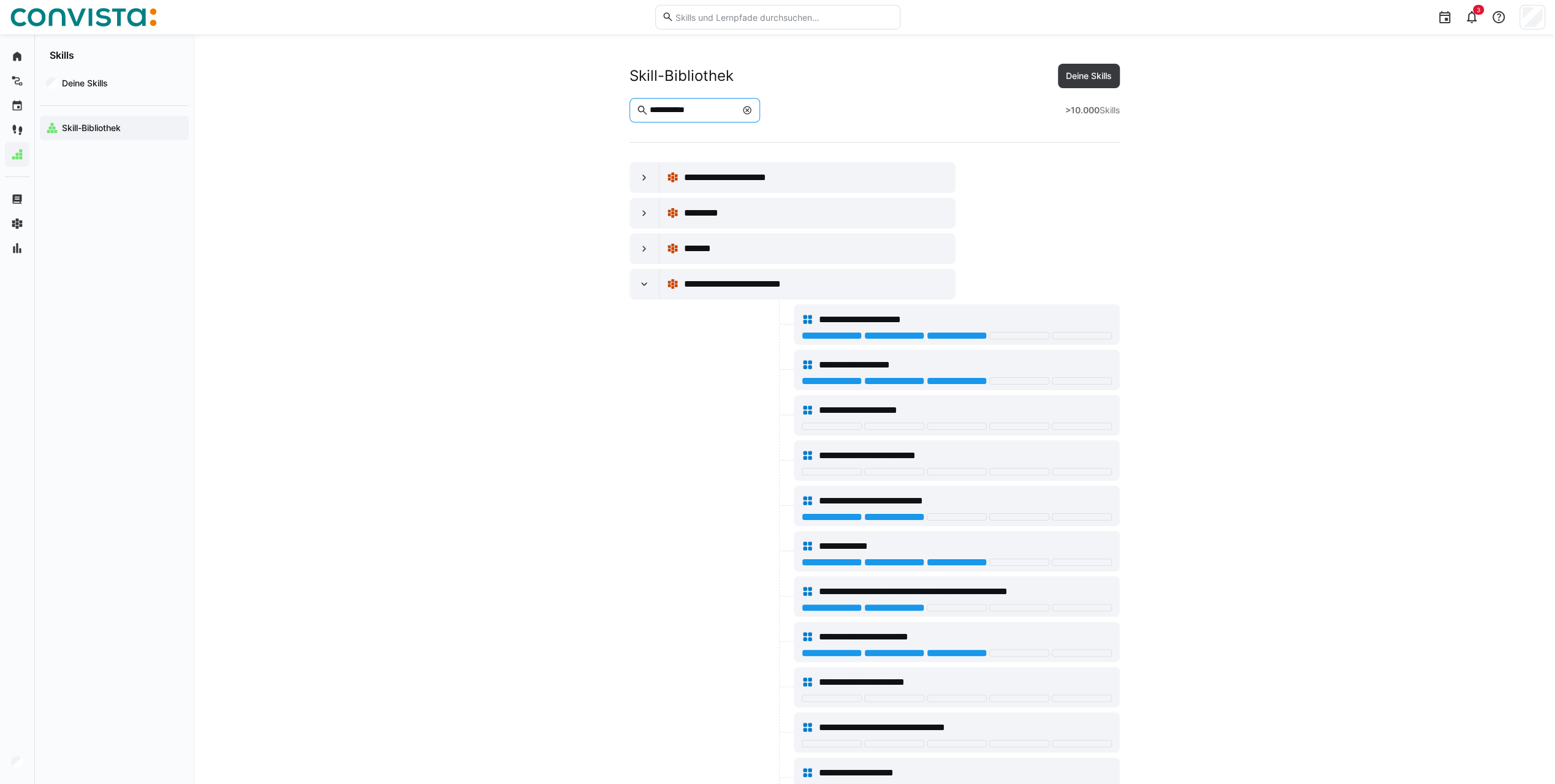
drag, startPoint x: 703, startPoint y: 109, endPoint x: 603, endPoint y: 119, distance: 100.5
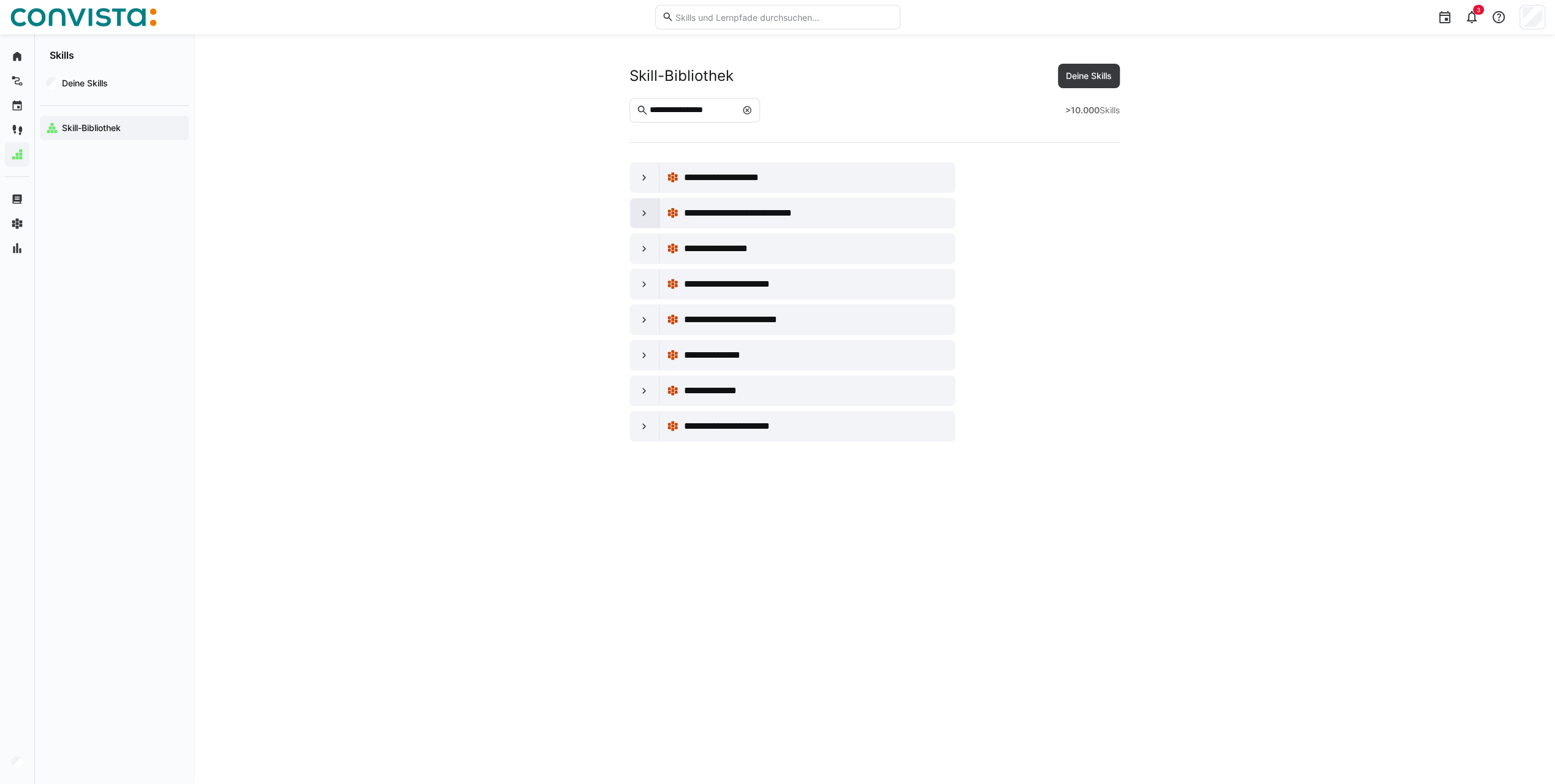
click at [655, 210] on div at bounding box center [645, 214] width 30 height 30
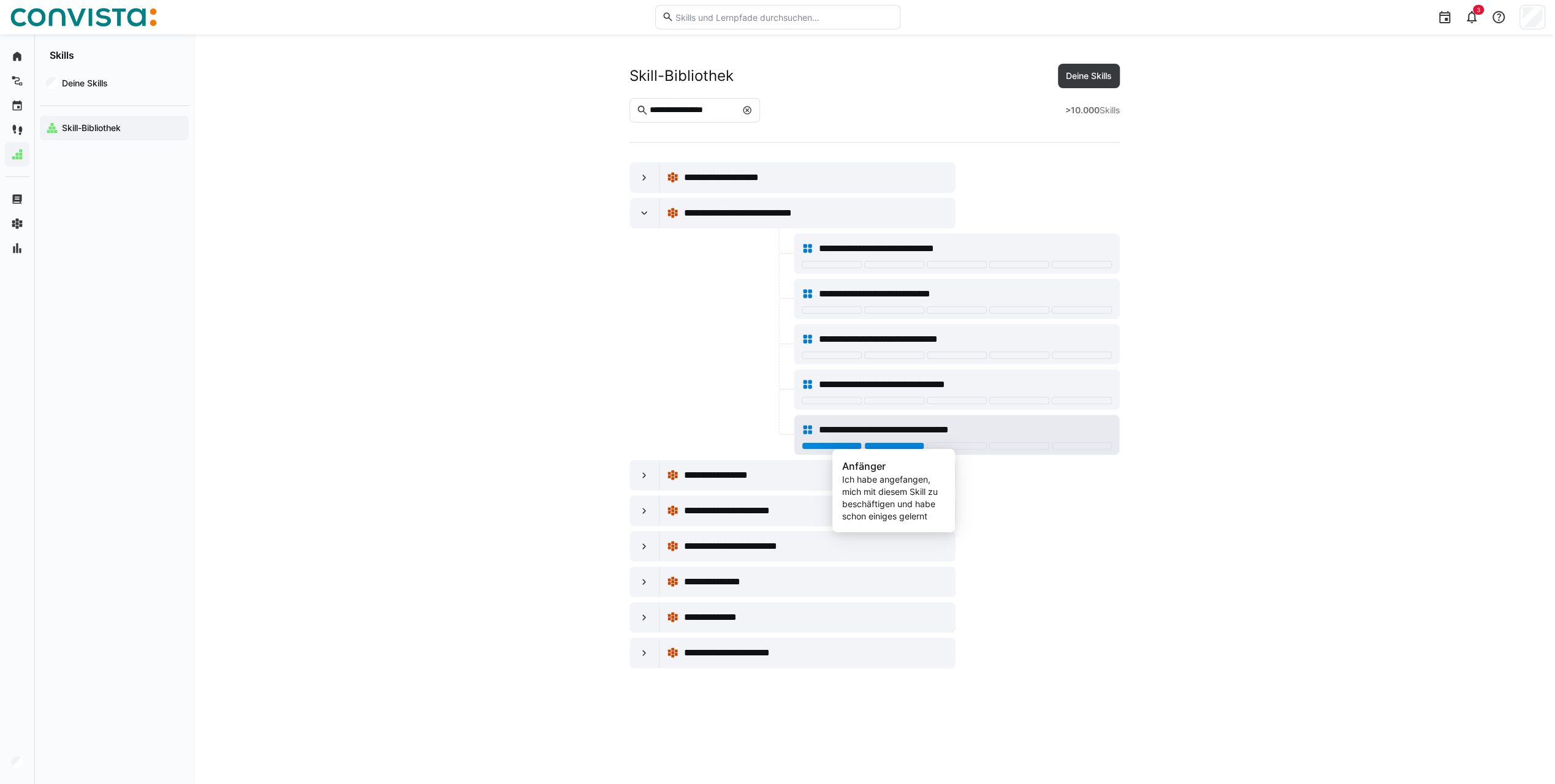
click at [893, 442] on div at bounding box center [894, 446] width 60 height 7
click at [646, 541] on eds-icon at bounding box center [644, 546] width 12 height 12
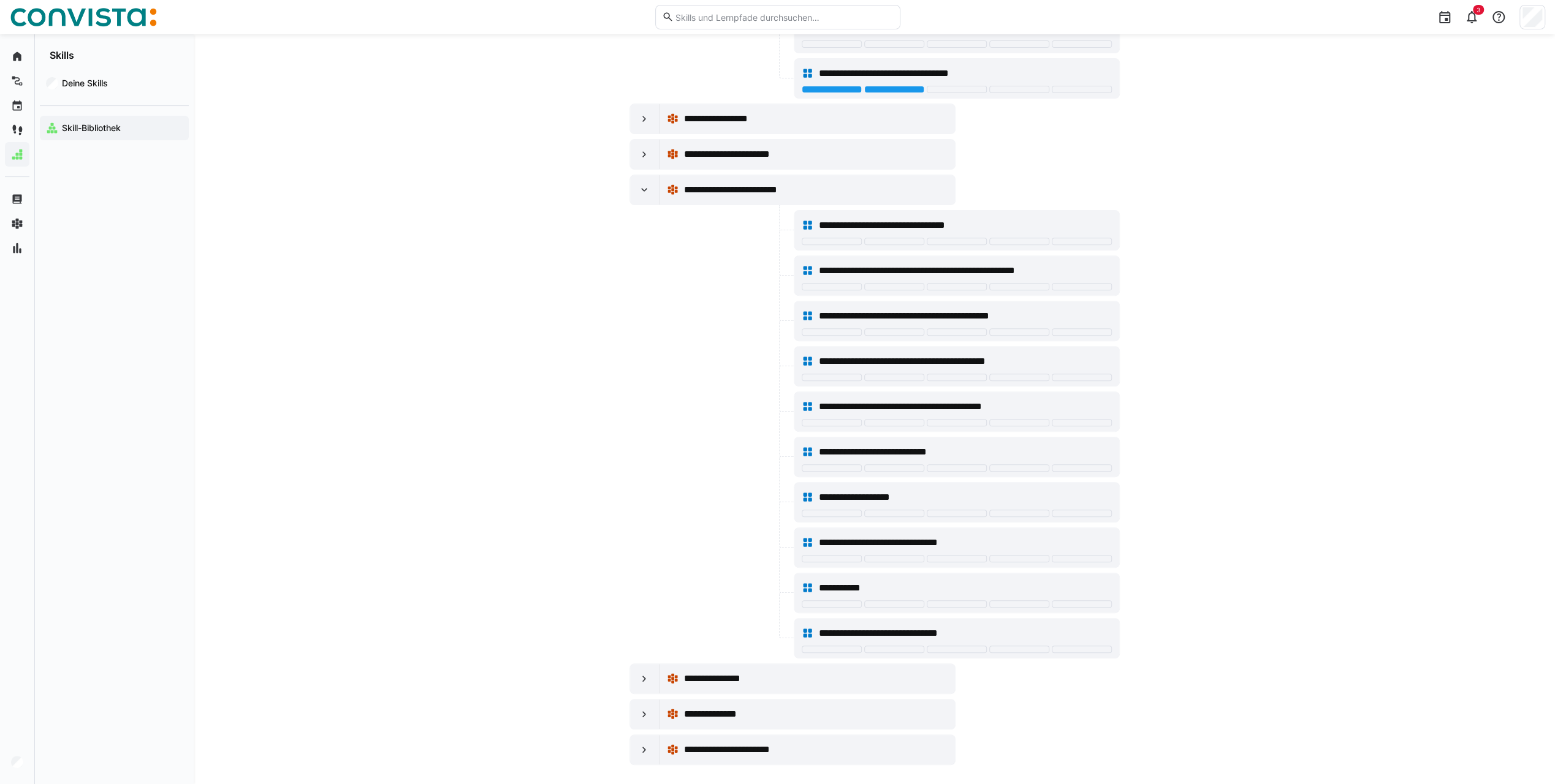
scroll to position [357, 0]
click at [650, 664] on div at bounding box center [645, 679] width 30 height 30
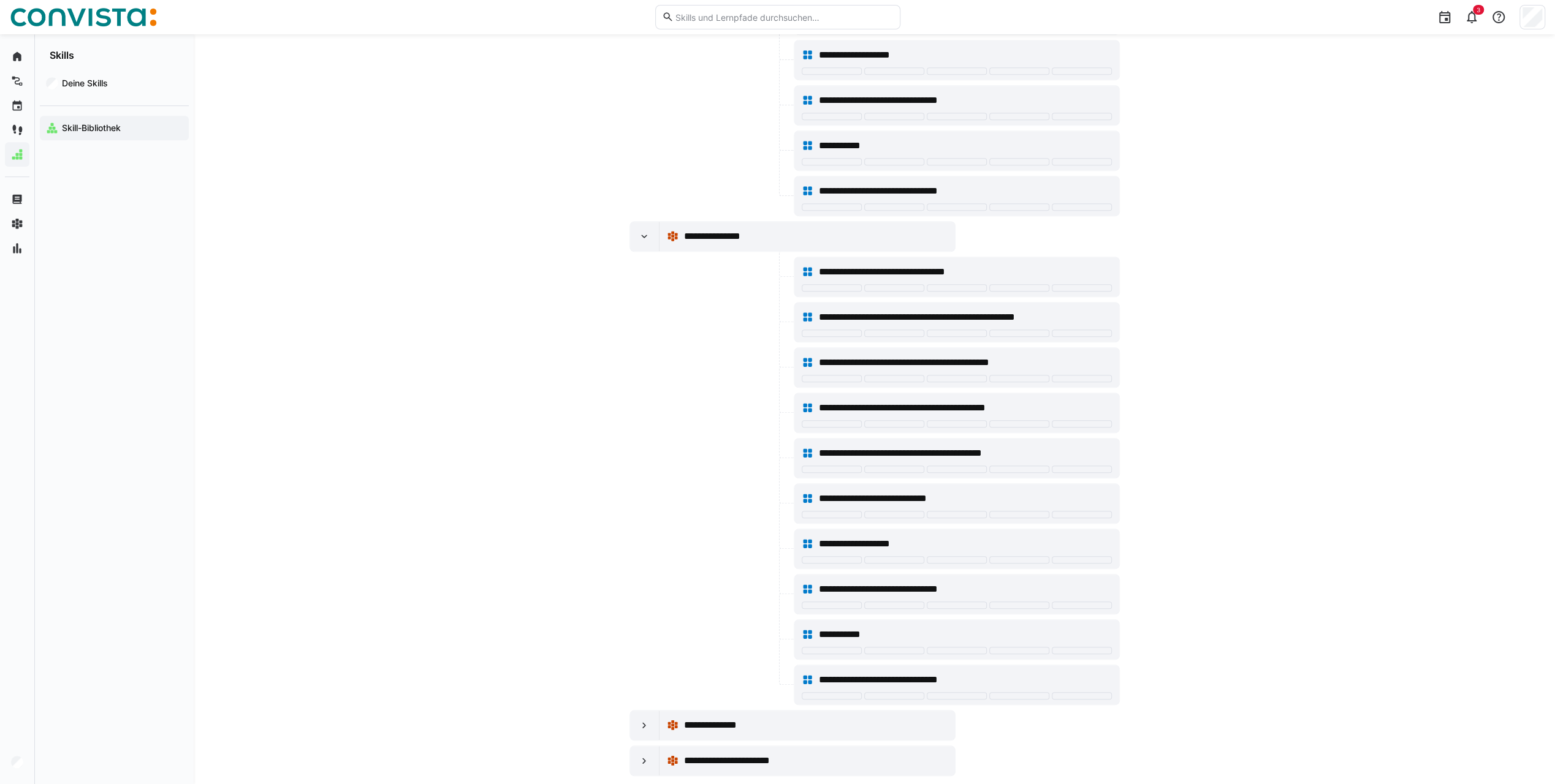
scroll to position [806, 0]
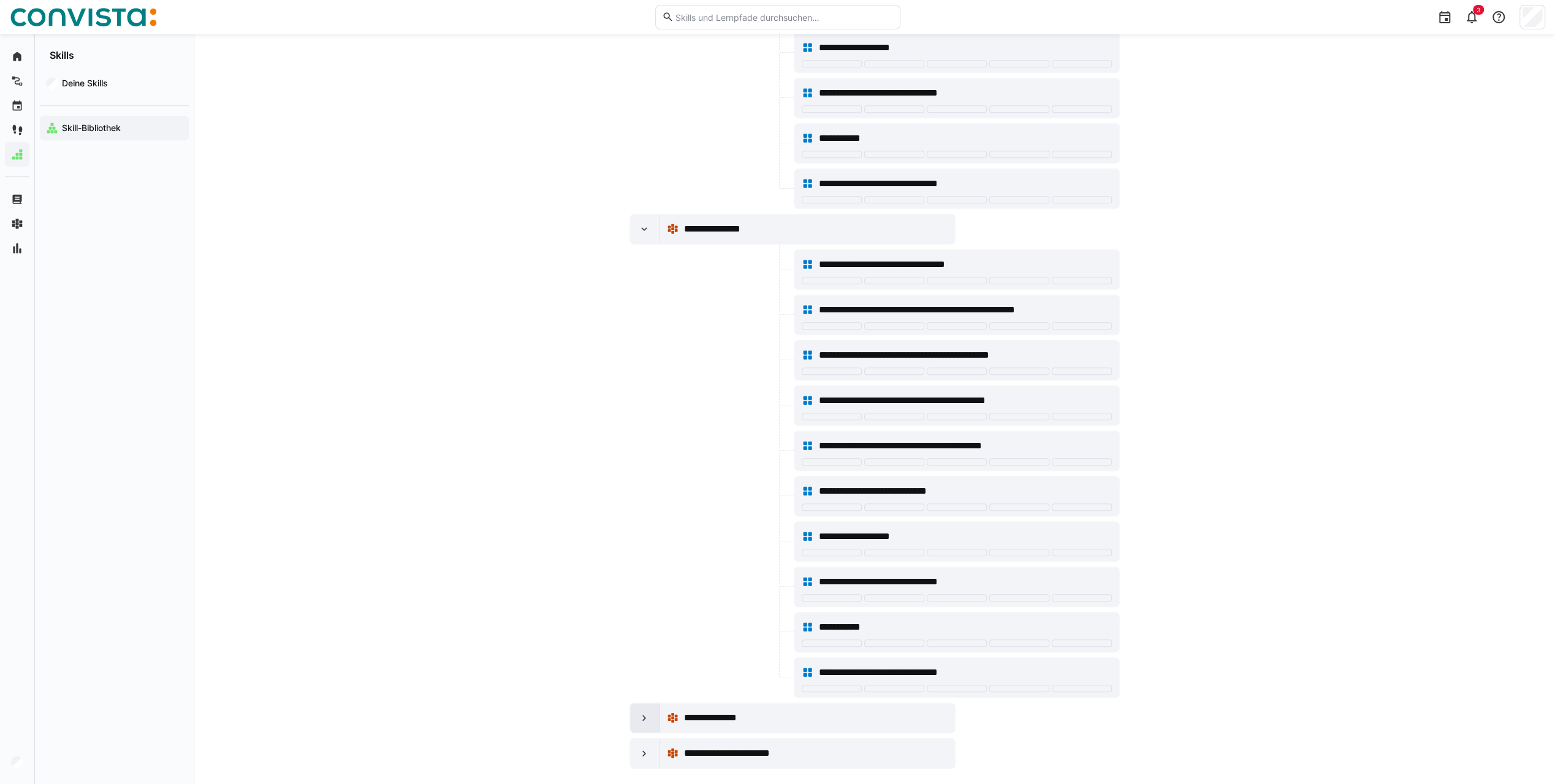
click at [641, 712] on eds-icon at bounding box center [644, 718] width 12 height 12
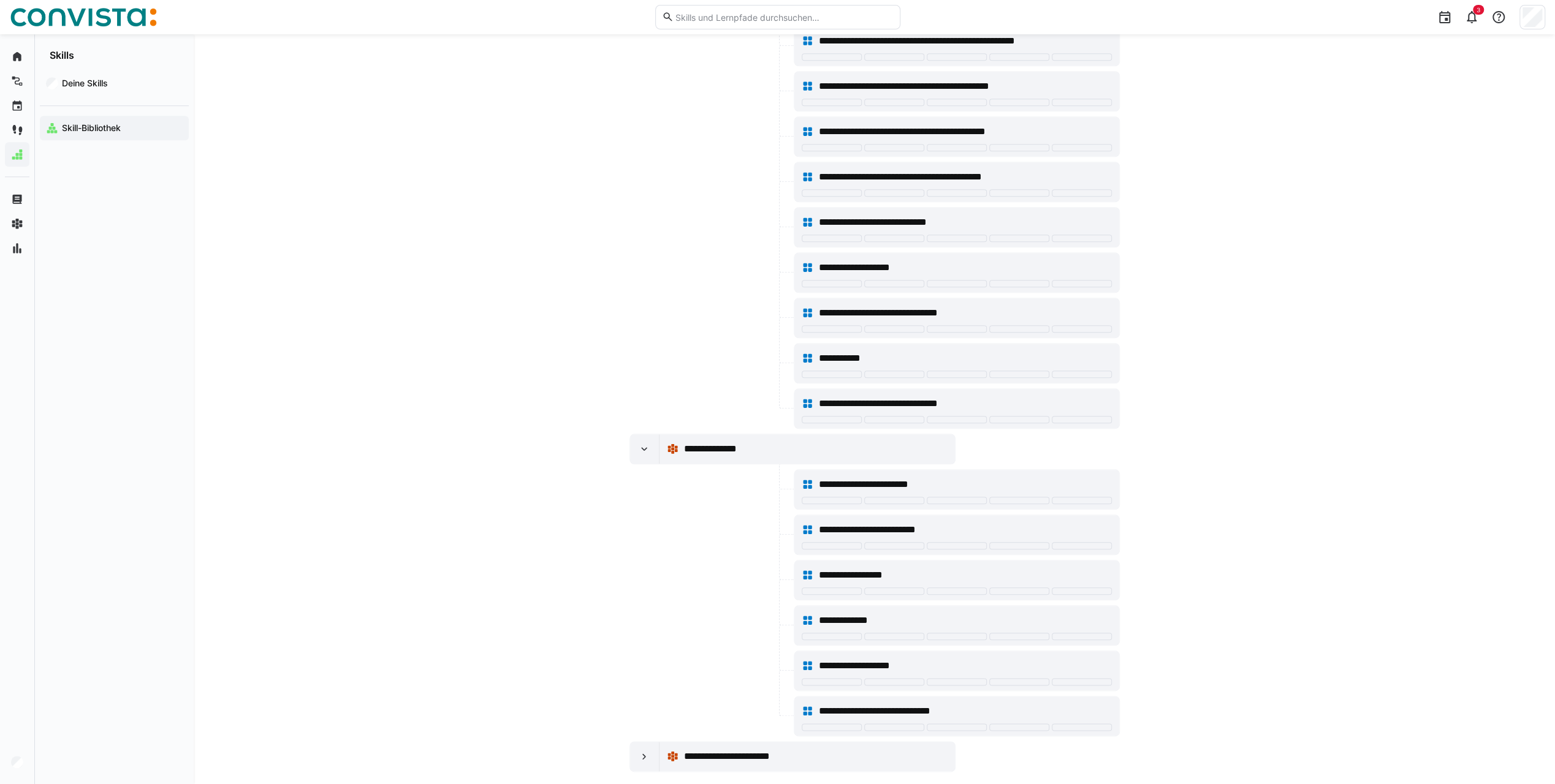
scroll to position [1076, 0]
click at [844, 496] on div at bounding box center [831, 499] width 60 height 7
click at [946, 527] on div "**********" at bounding box center [957, 530] width 310 height 25
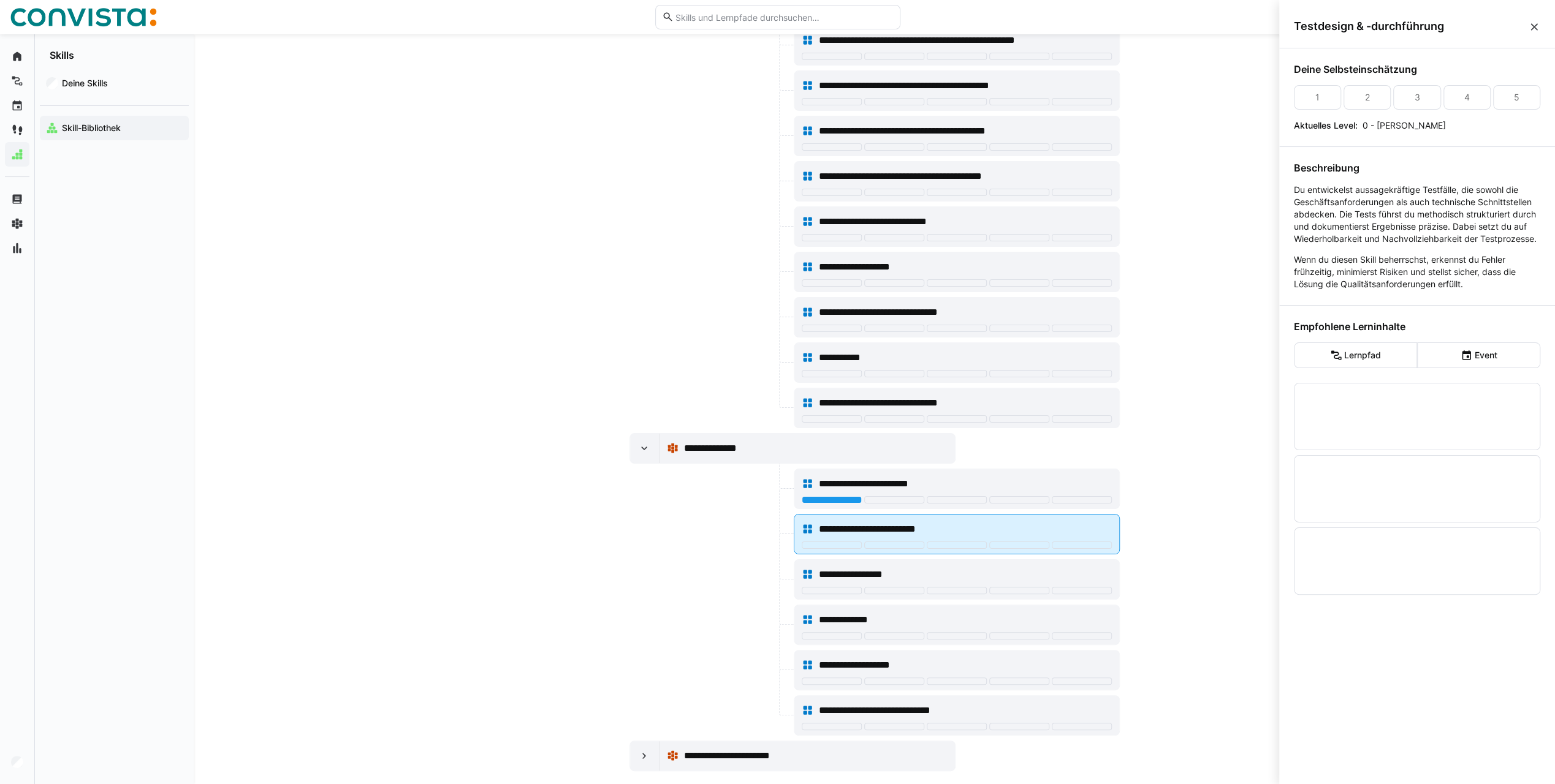
scroll to position [0, 0]
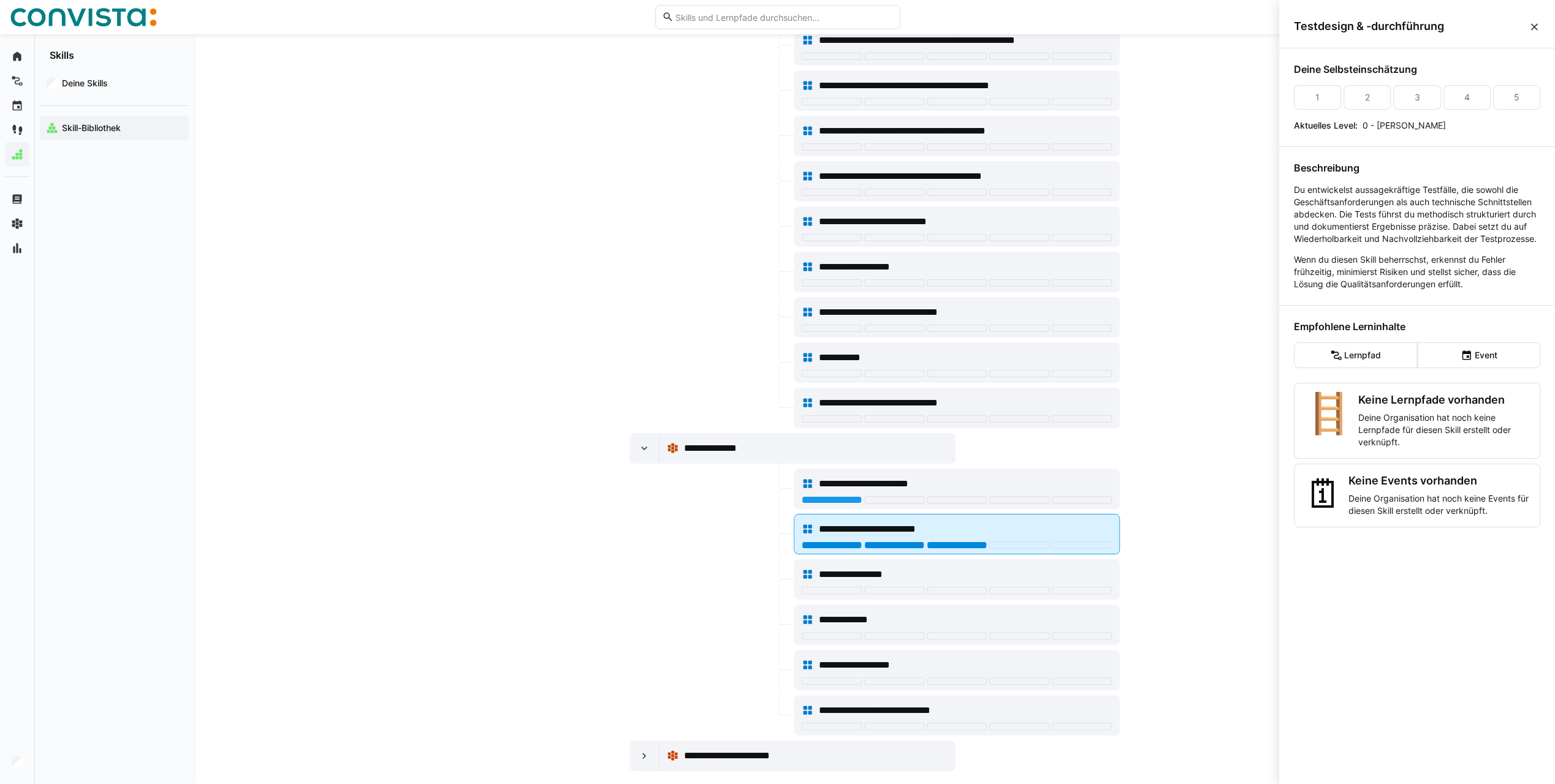
click at [950, 541] on div at bounding box center [957, 545] width 60 height 7
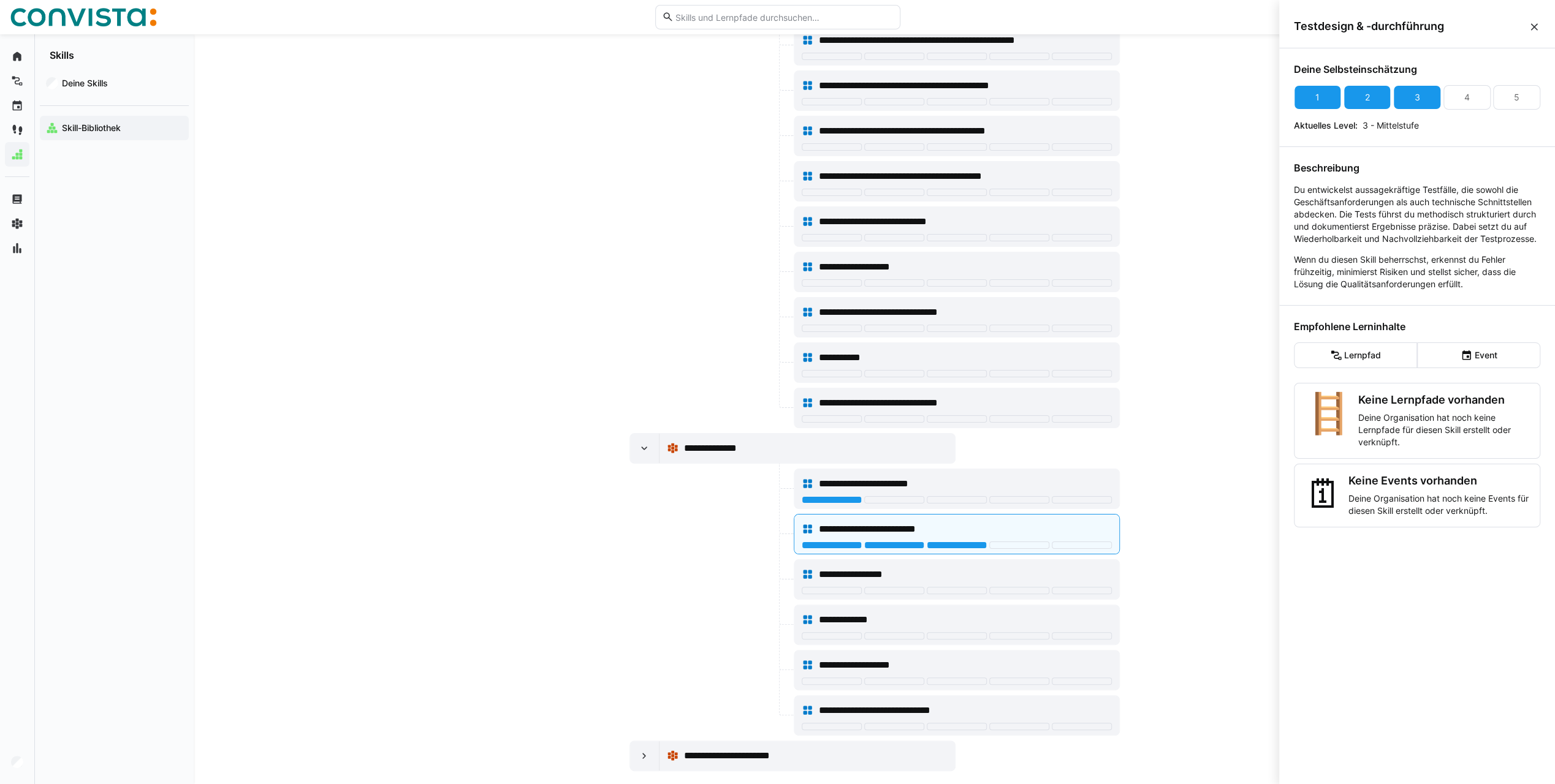
click at [1530, 27] on eds-icon at bounding box center [1534, 26] width 12 height 12
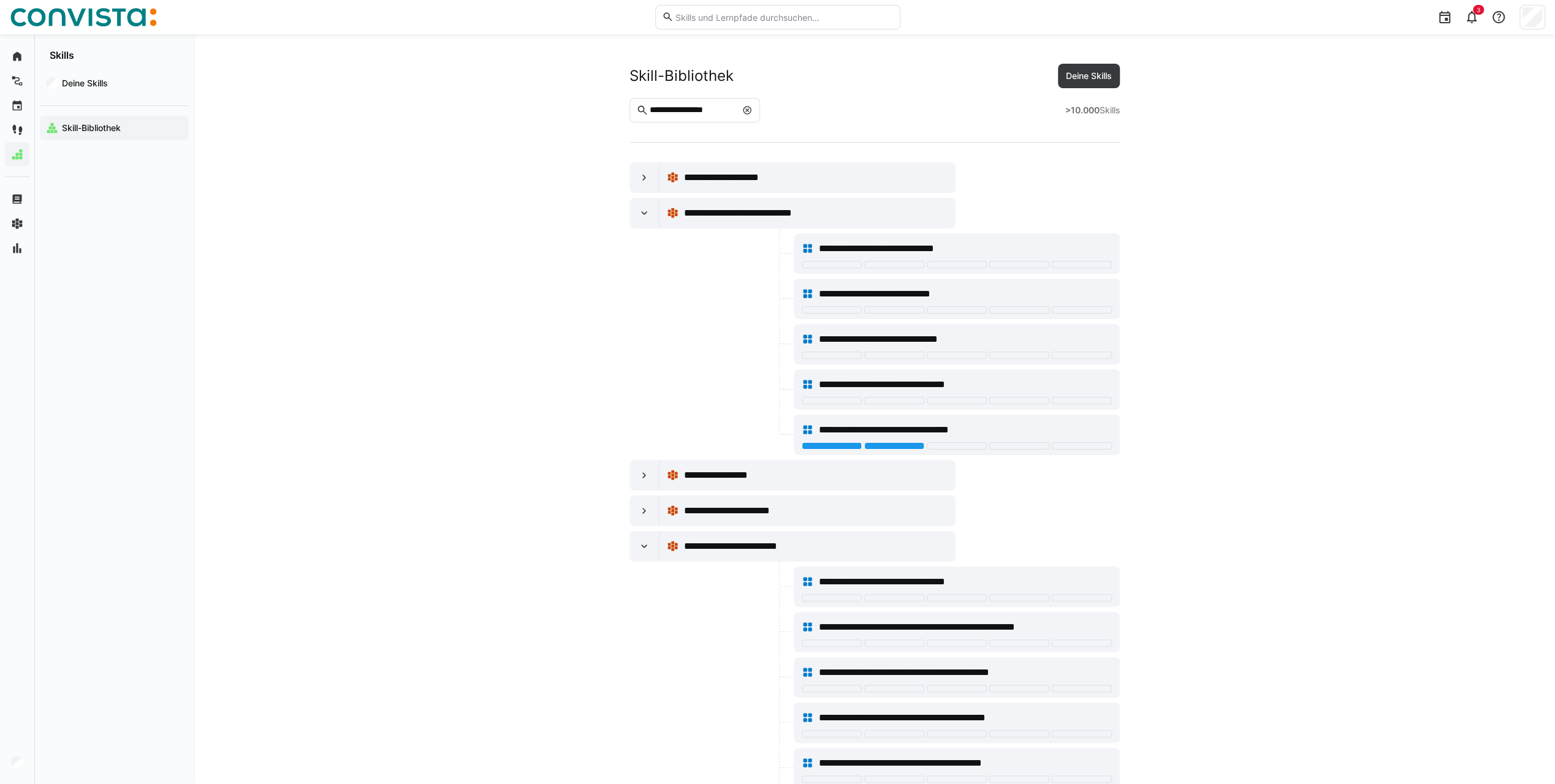
scroll to position [1076, 0]
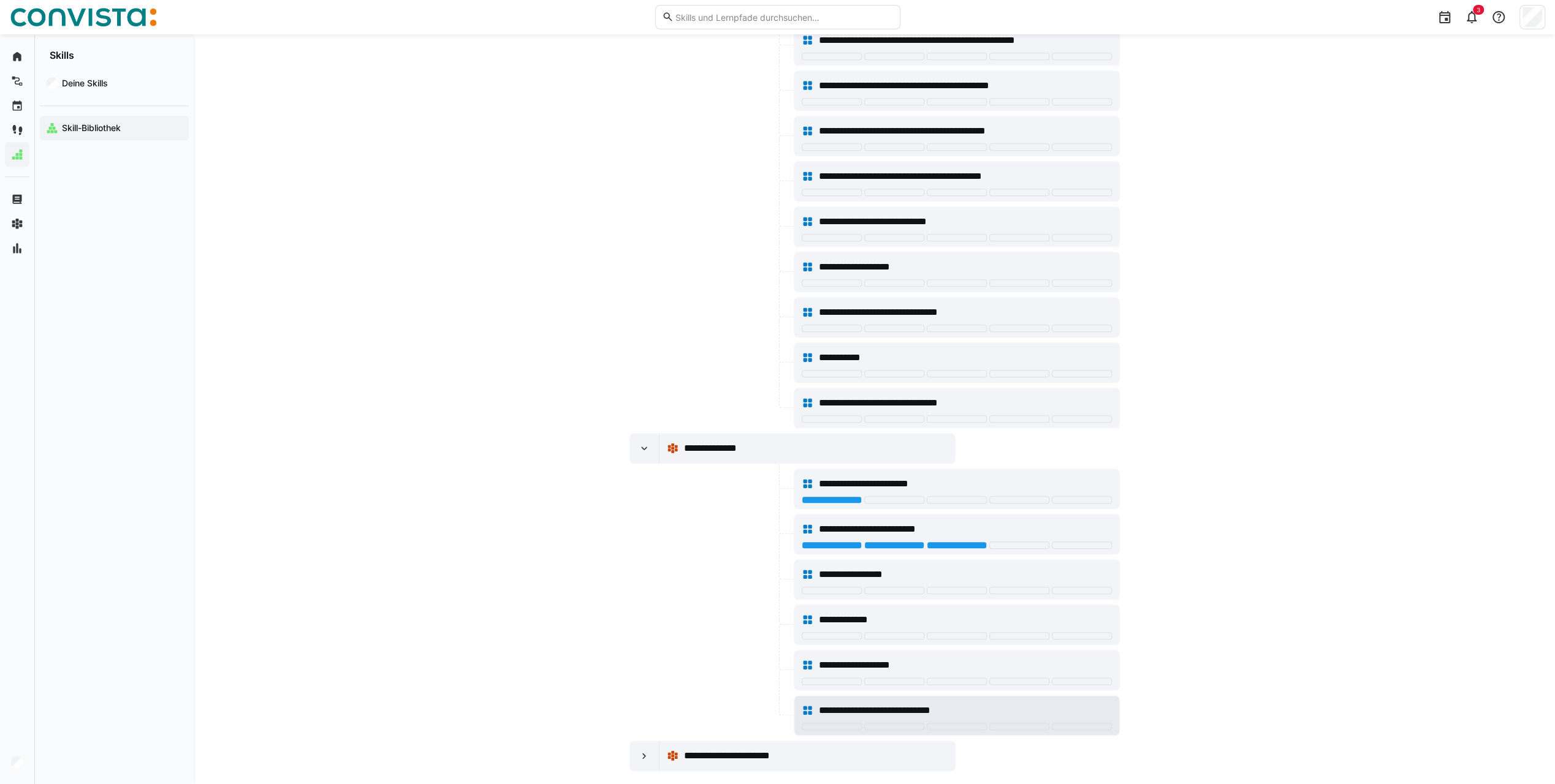
click at [813, 698] on div "**********" at bounding box center [957, 711] width 310 height 25
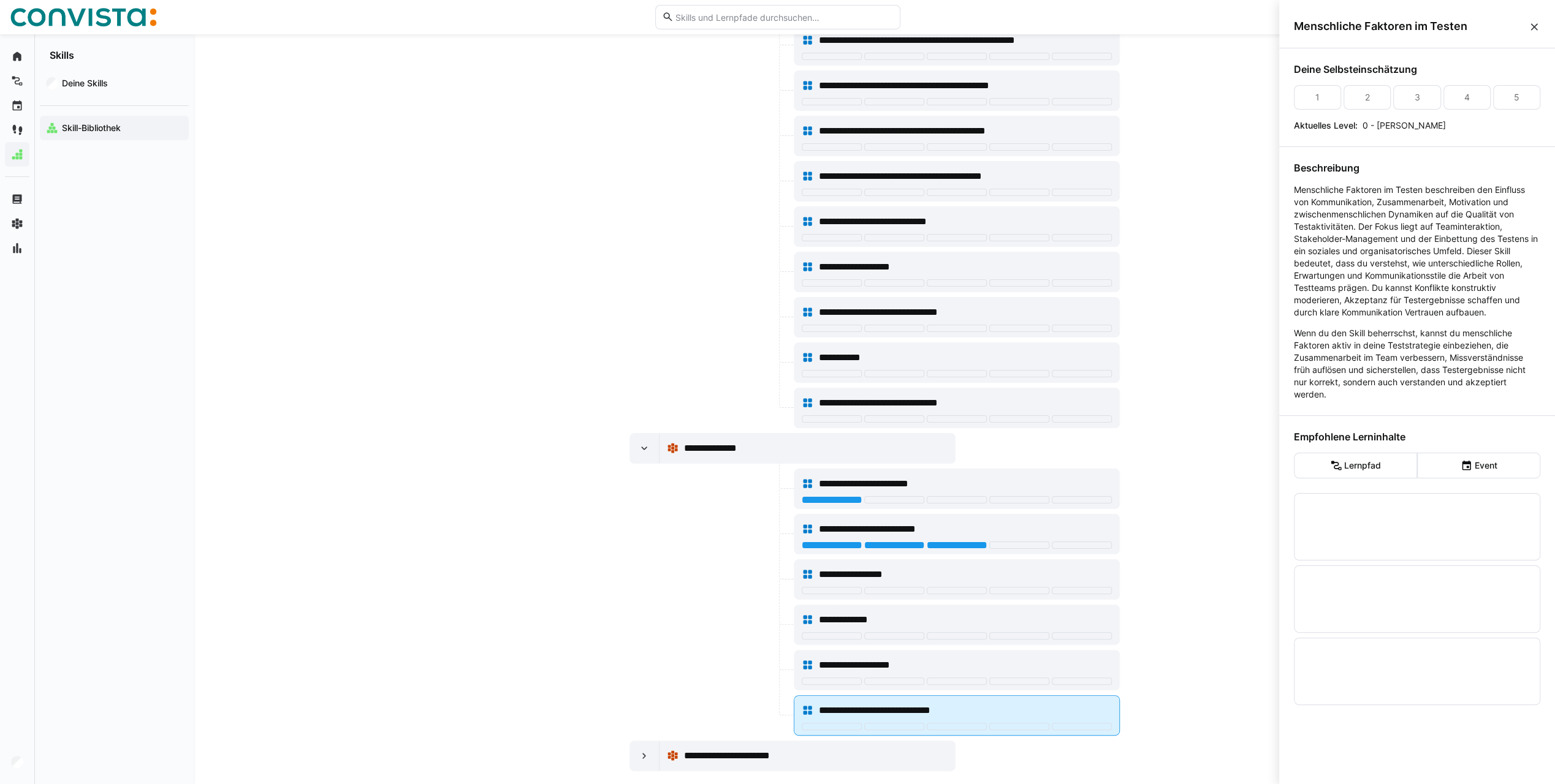
scroll to position [0, 0]
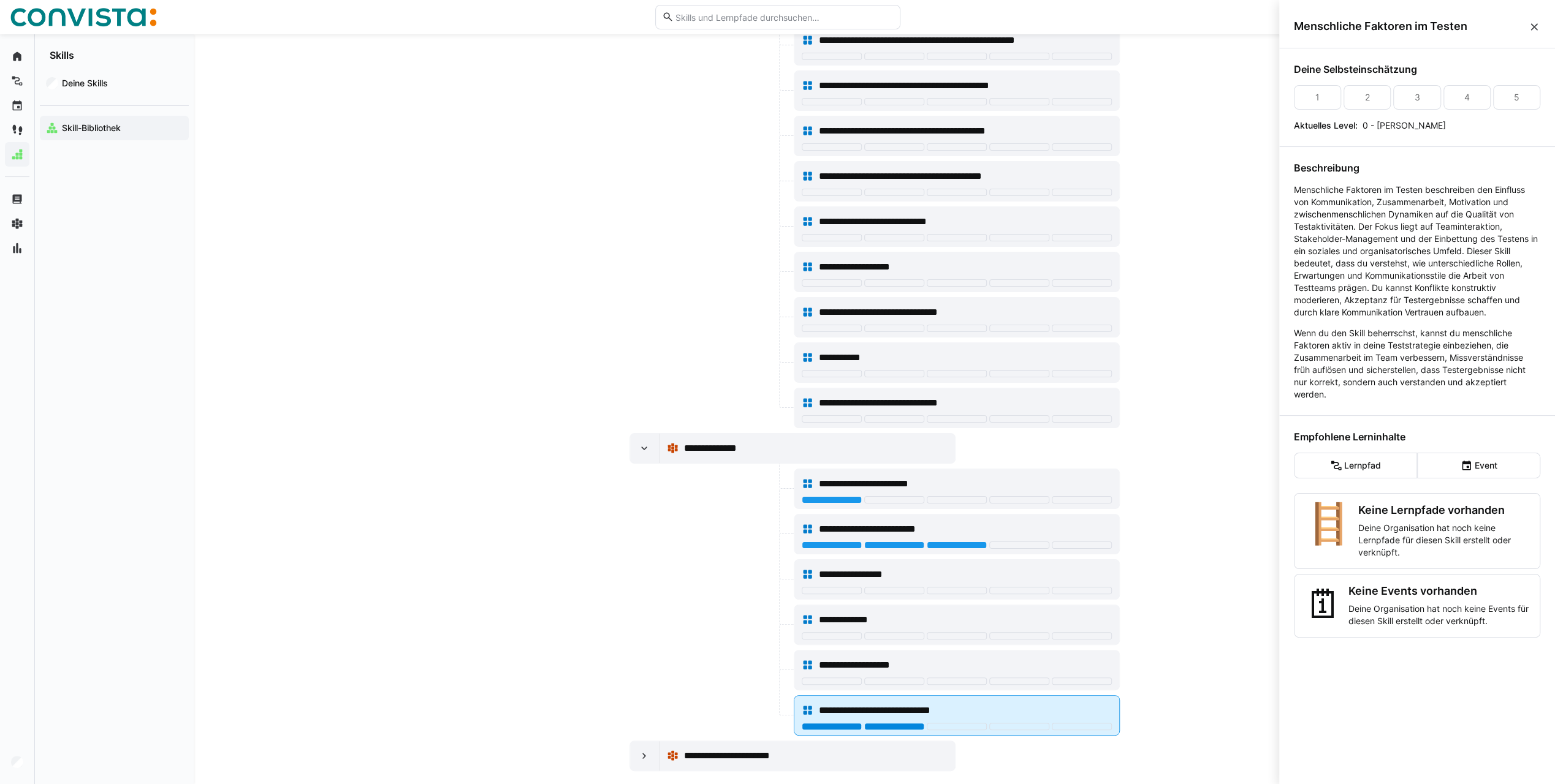
click at [902, 723] on div at bounding box center [894, 726] width 60 height 7
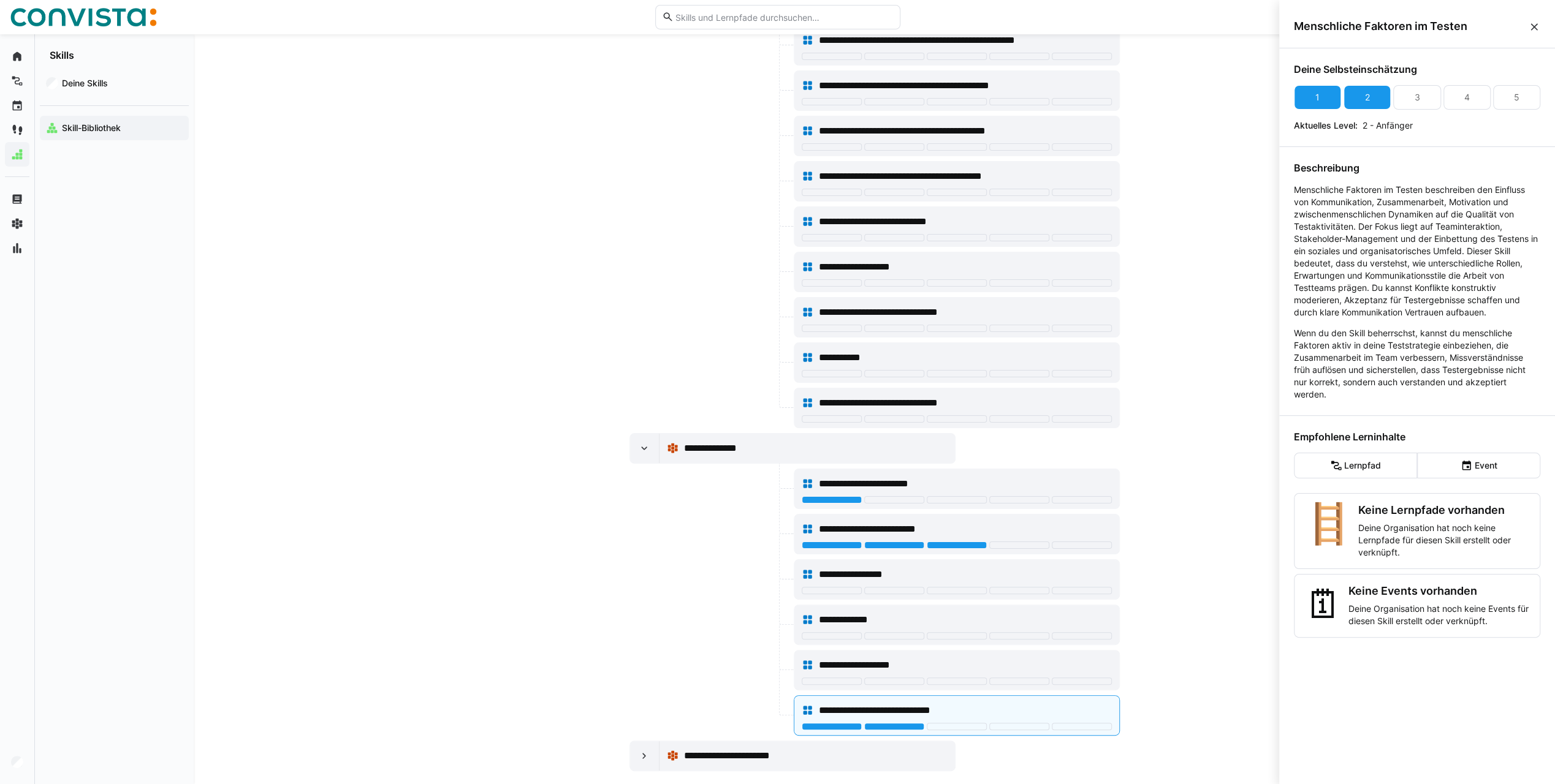
click at [1532, 20] on span at bounding box center [1534, 26] width 12 height 13
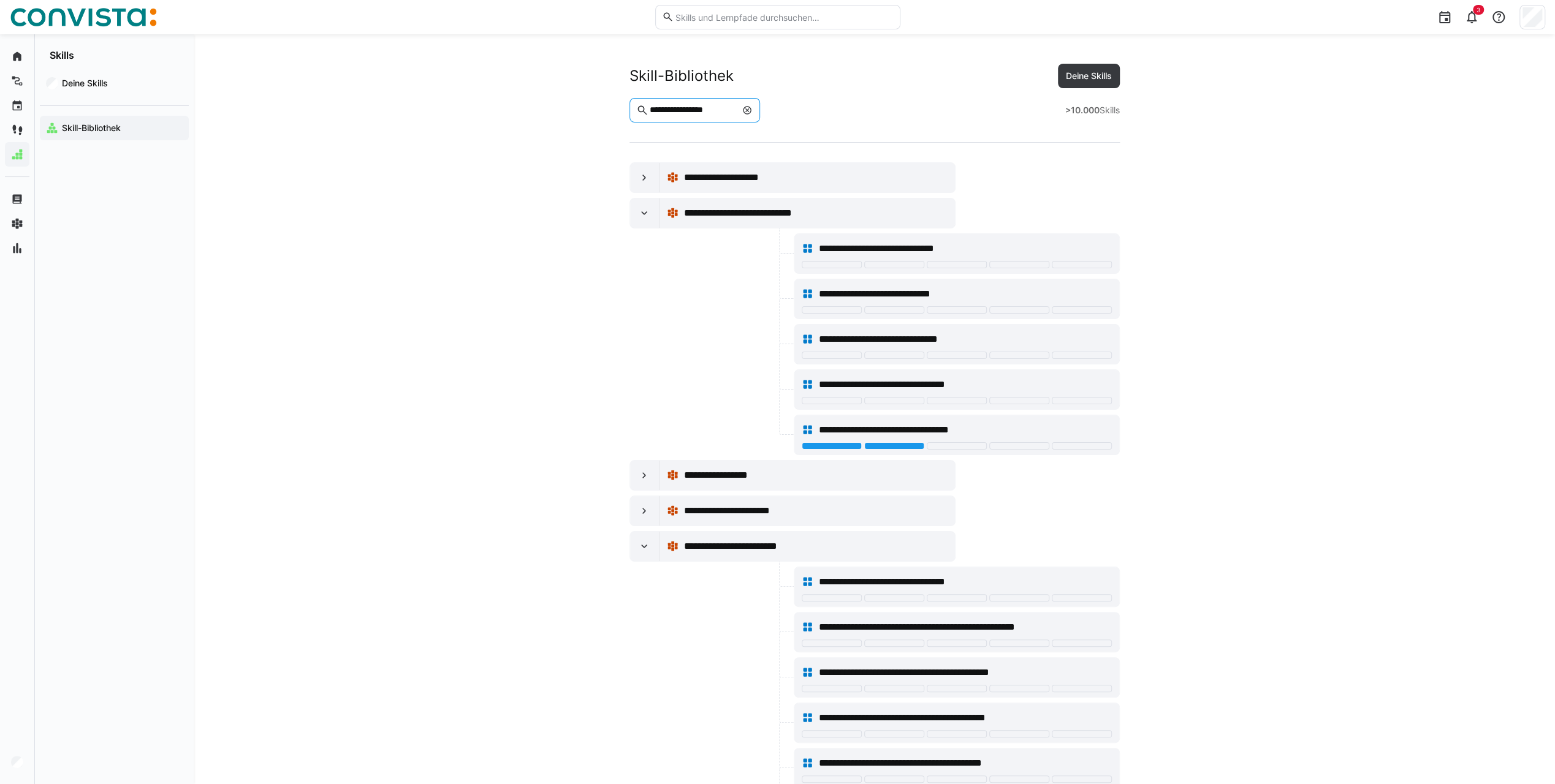
drag, startPoint x: 754, startPoint y: 105, endPoint x: 631, endPoint y: 111, distance: 123.1
click at [631, 111] on eds-input "**********" at bounding box center [694, 111] width 131 height 25
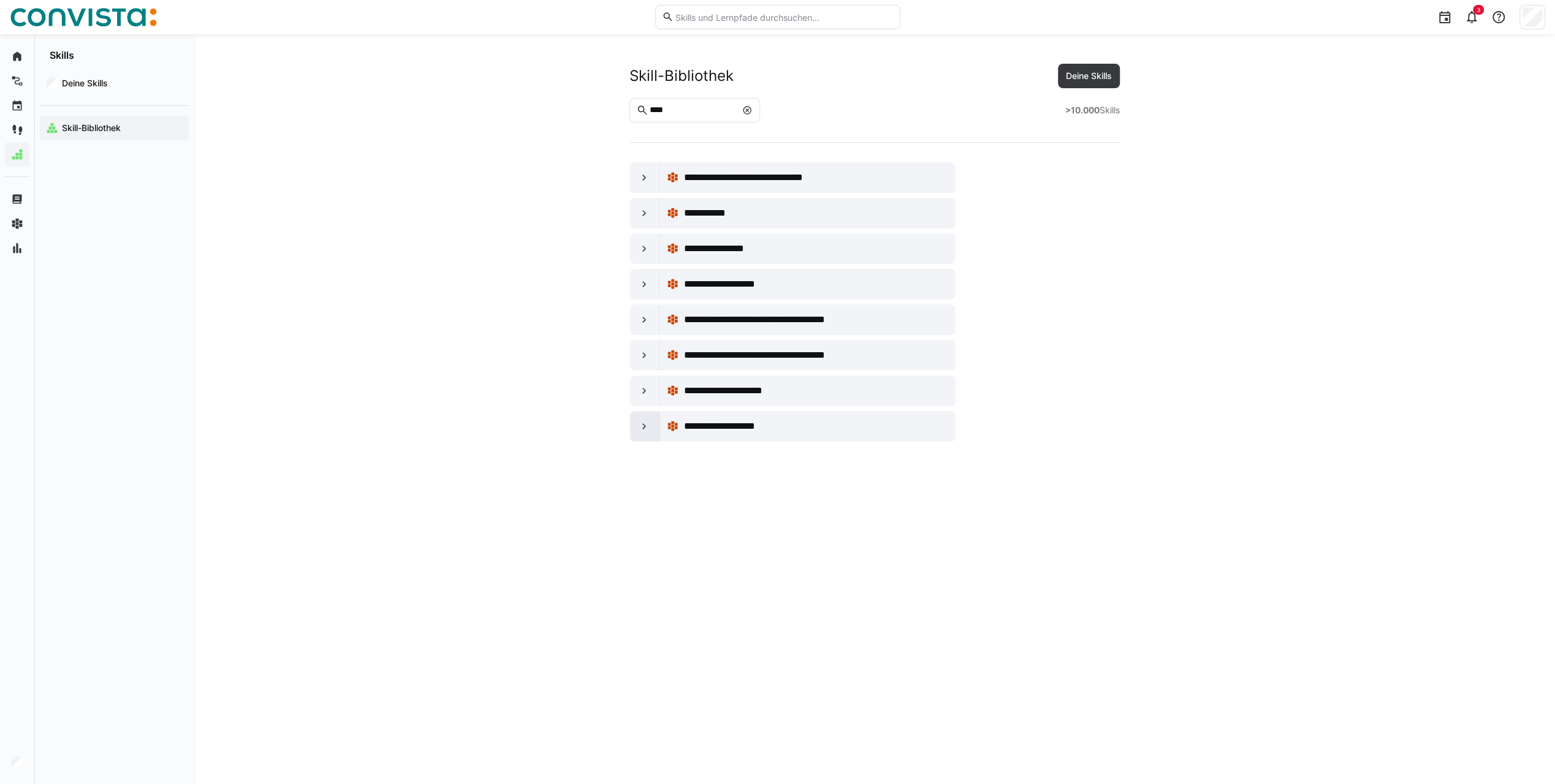
click at [641, 425] on eds-icon at bounding box center [644, 426] width 12 height 12
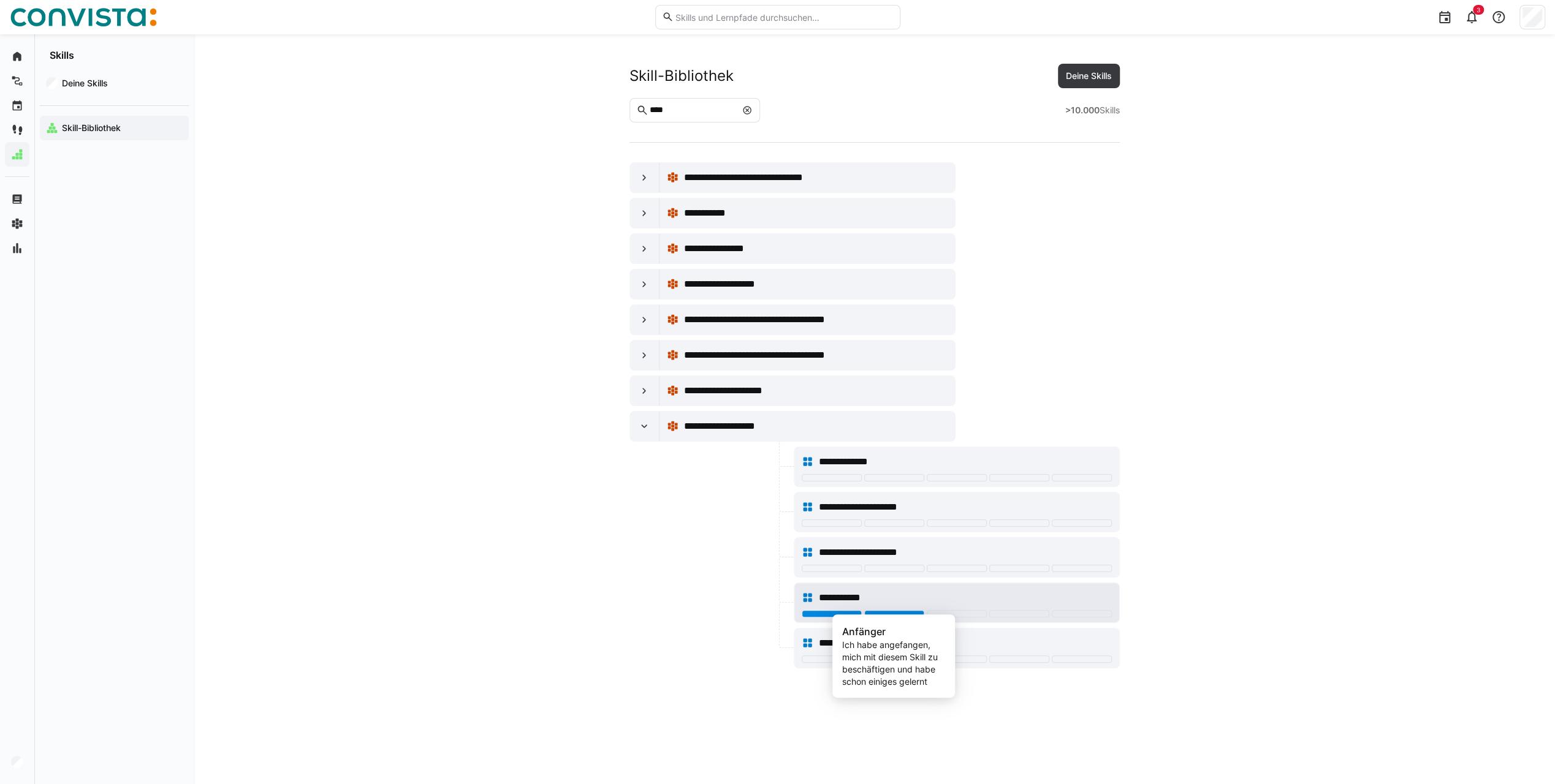
click at [905, 611] on div at bounding box center [894, 613] width 60 height 7
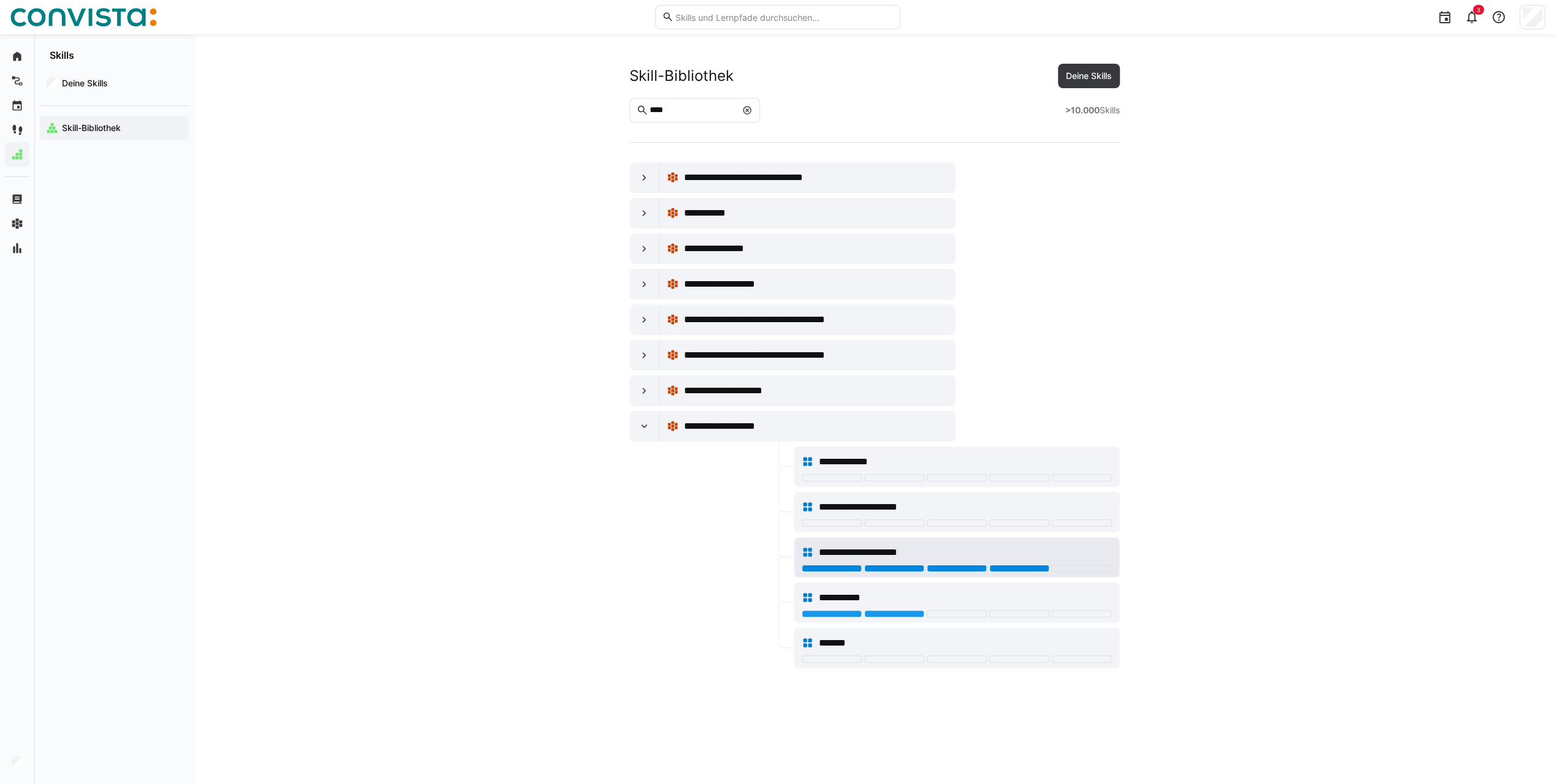
click at [1004, 565] on div at bounding box center [1019, 569] width 60 height 7
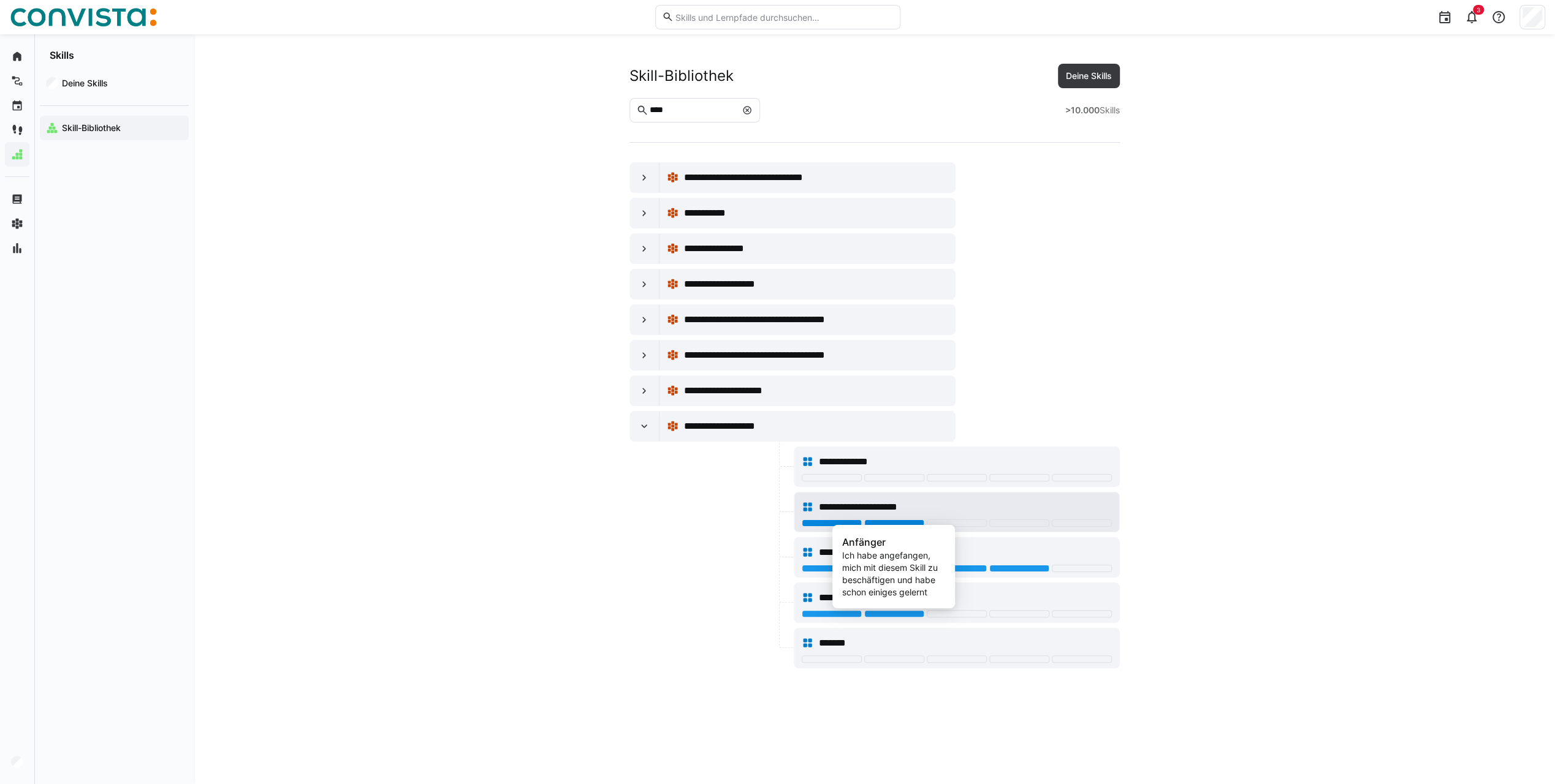
click at [891, 520] on div at bounding box center [894, 523] width 60 height 7
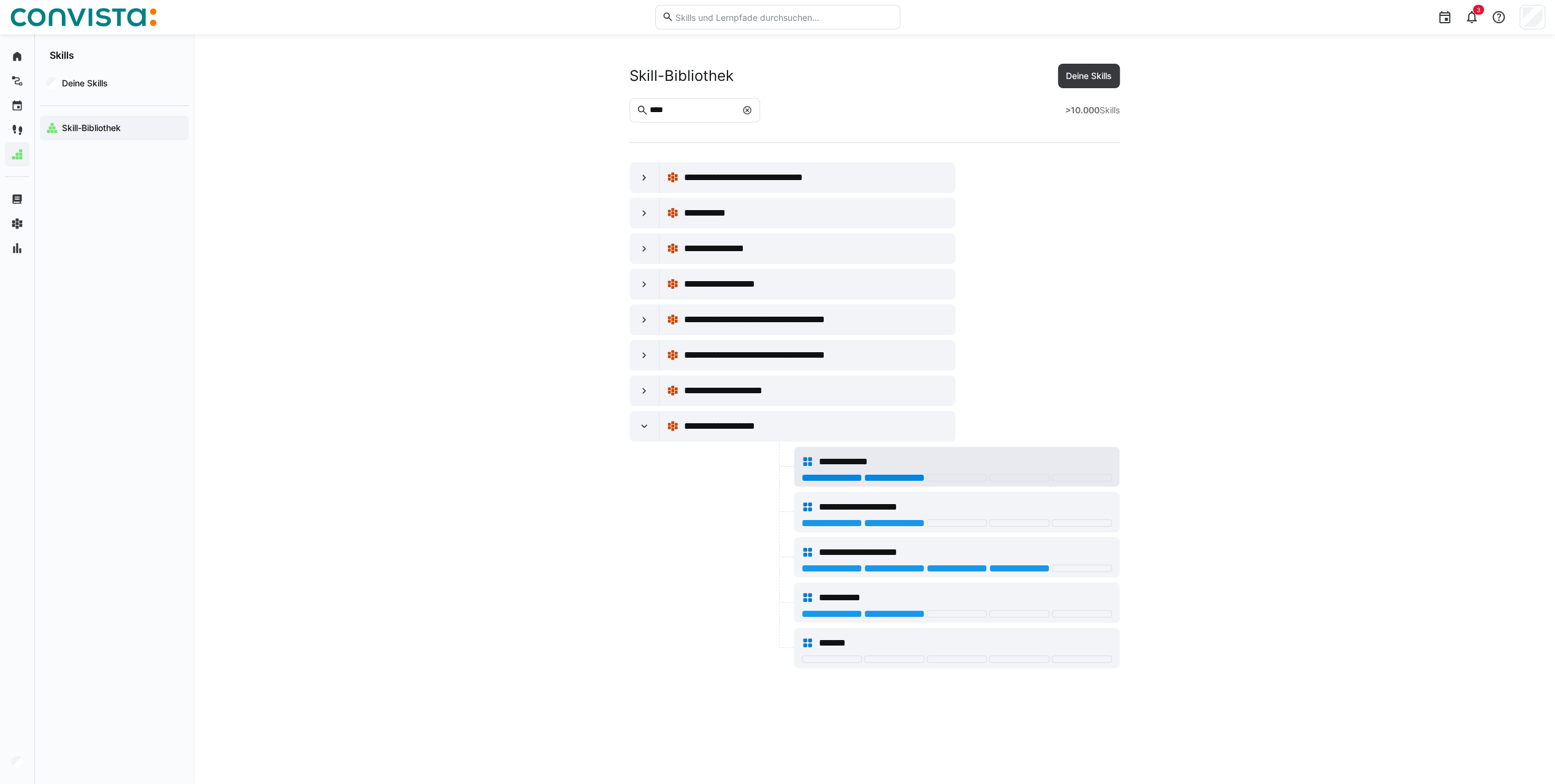
click at [886, 475] on div at bounding box center [894, 478] width 60 height 7
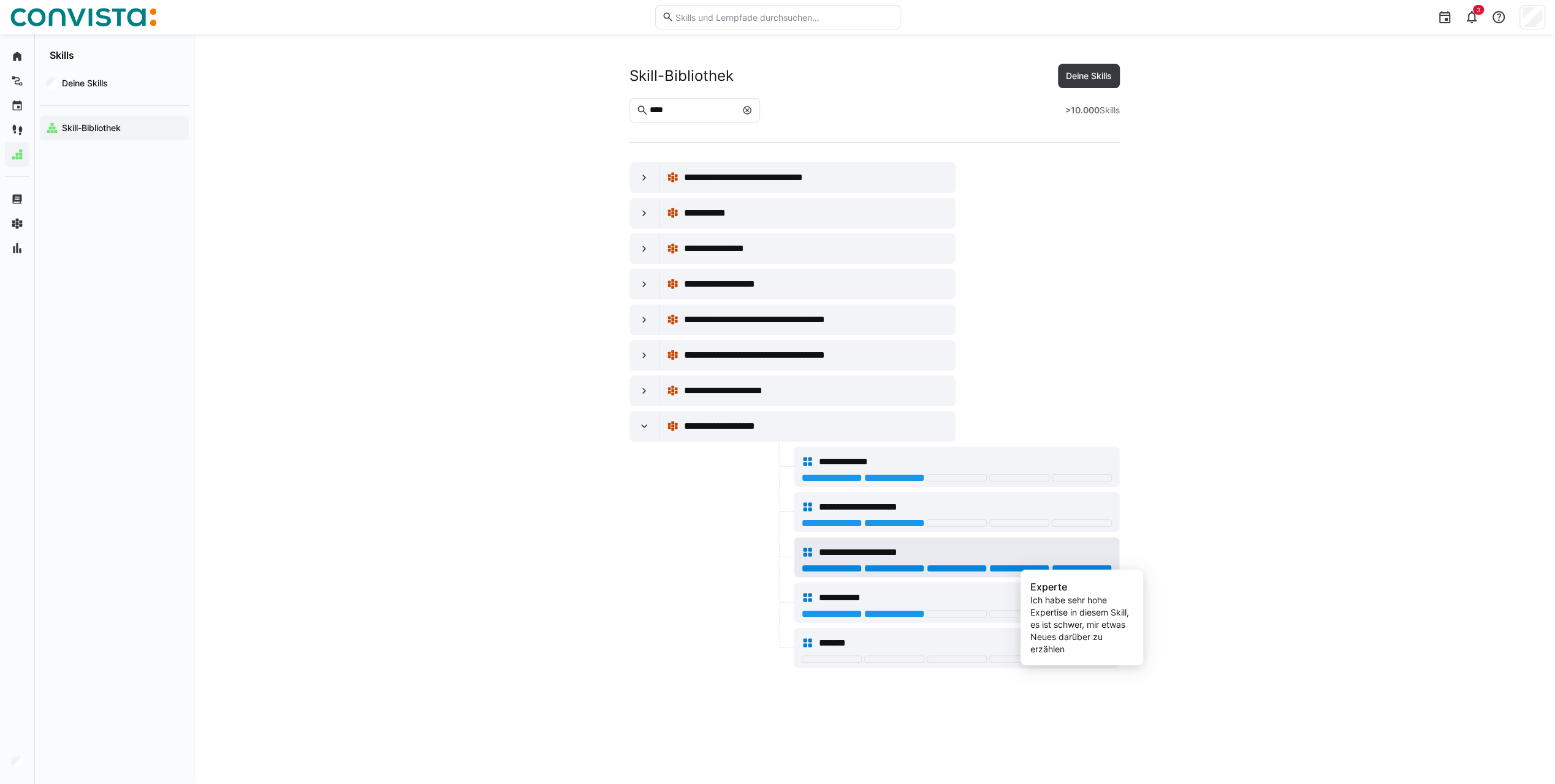
click at [1072, 565] on div at bounding box center [1081, 569] width 60 height 7
drag, startPoint x: 708, startPoint y: 106, endPoint x: 636, endPoint y: 106, distance: 72.0
click at [636, 106] on eds-input "****" at bounding box center [694, 111] width 131 height 25
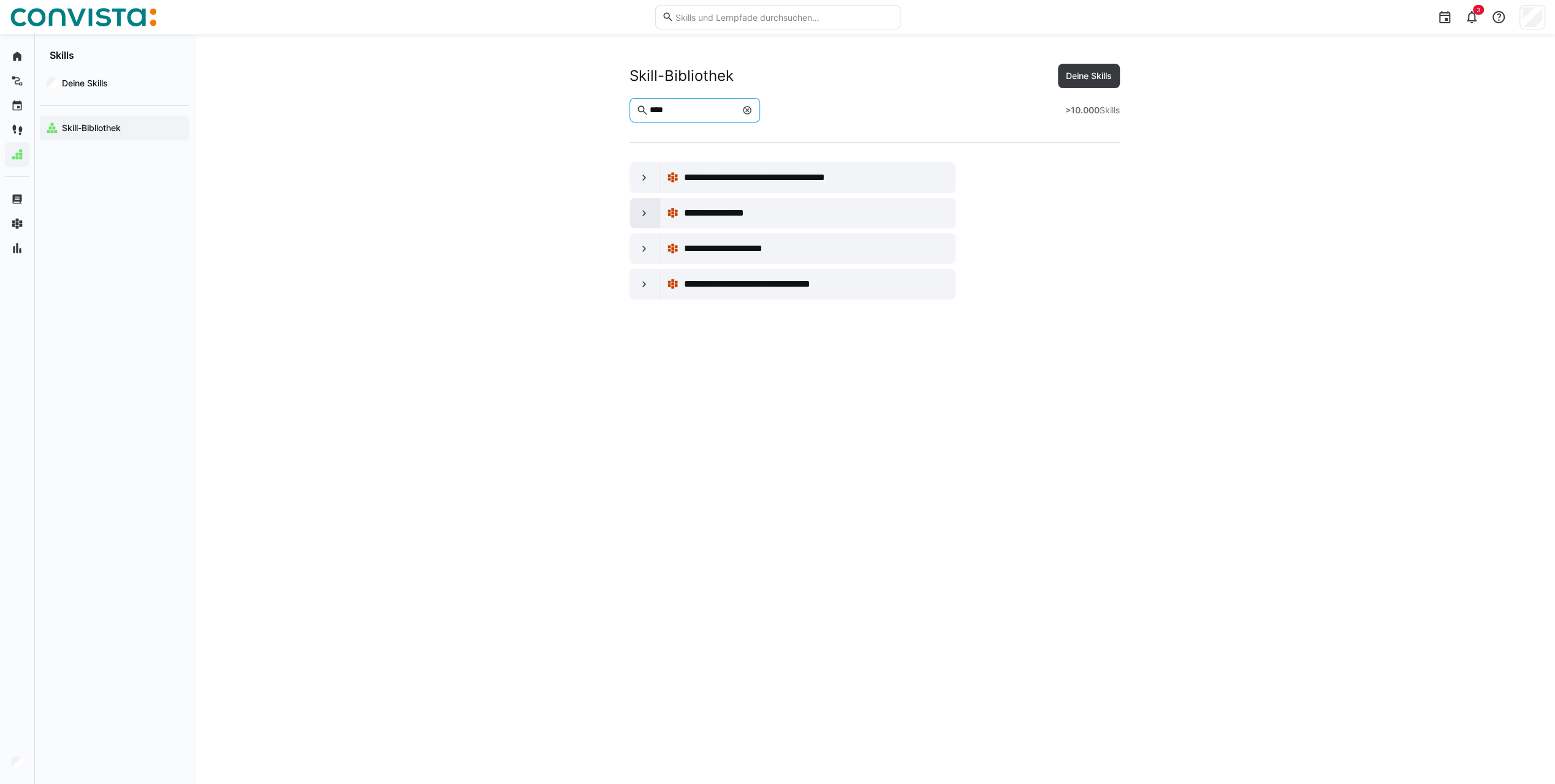
type input "****"
click at [651, 216] on div at bounding box center [645, 214] width 30 height 30
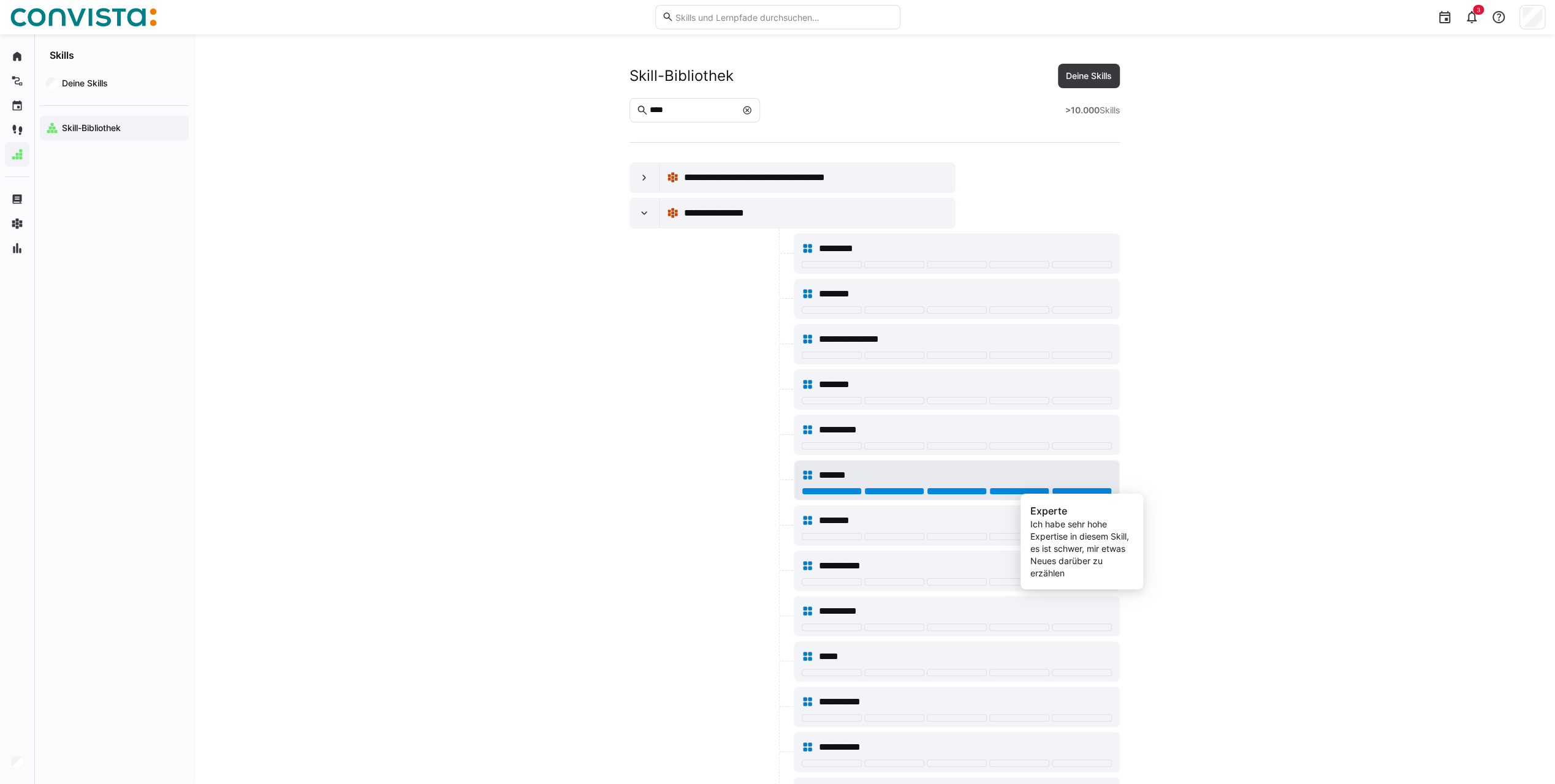
click at [1079, 489] on div at bounding box center [1081, 491] width 60 height 7
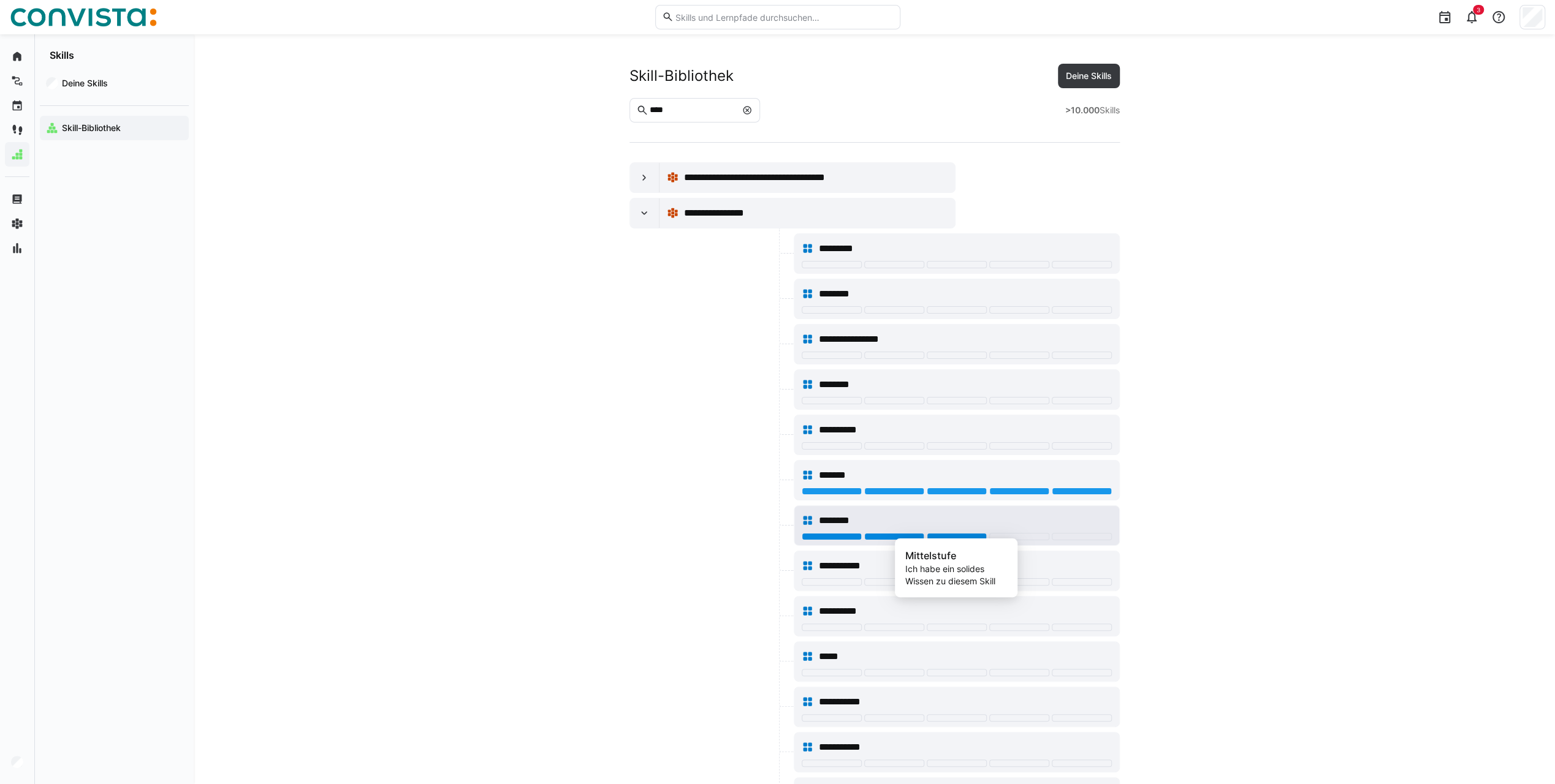
click at [953, 533] on div at bounding box center [957, 536] width 60 height 7
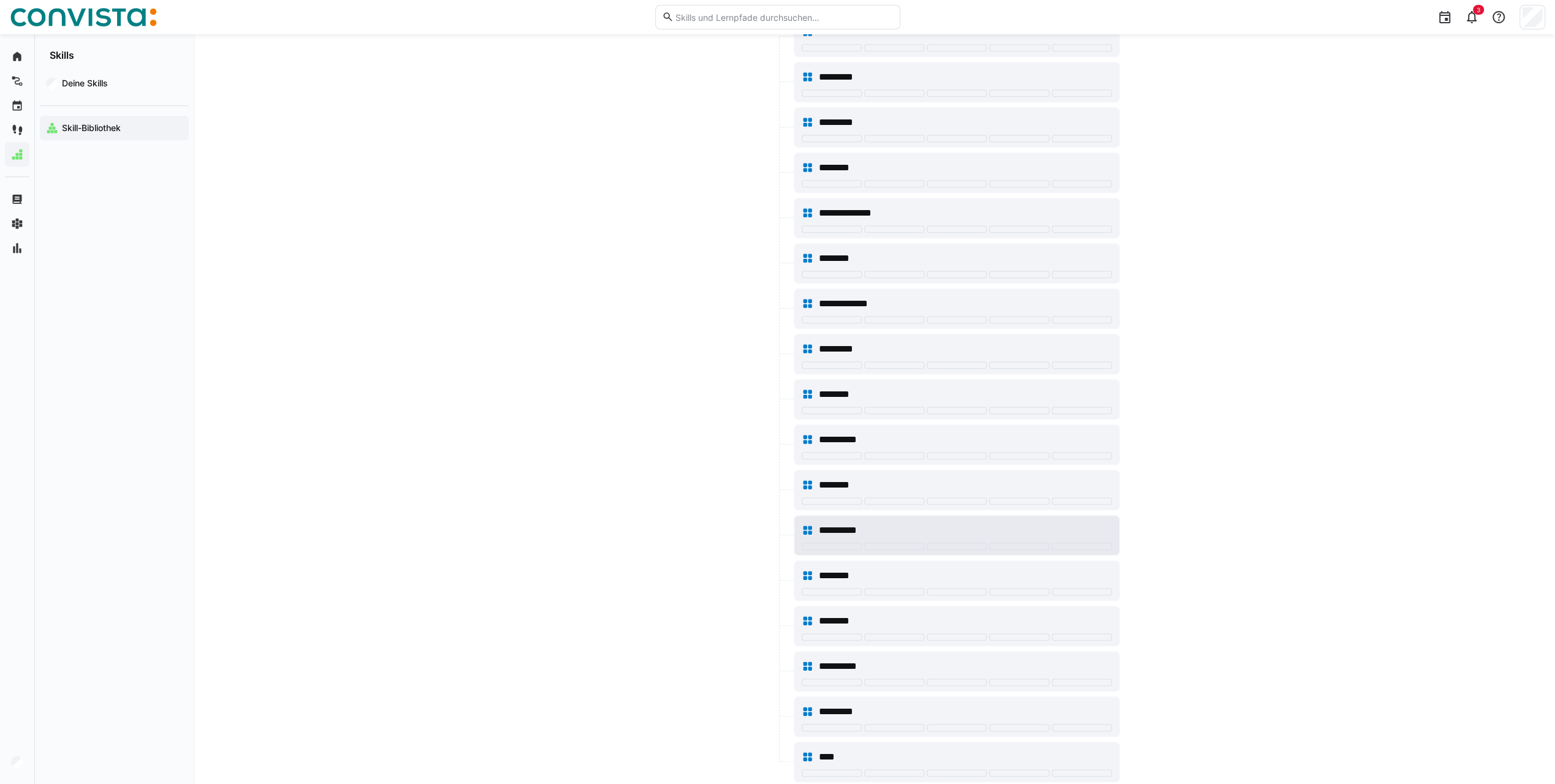
scroll to position [735, 0]
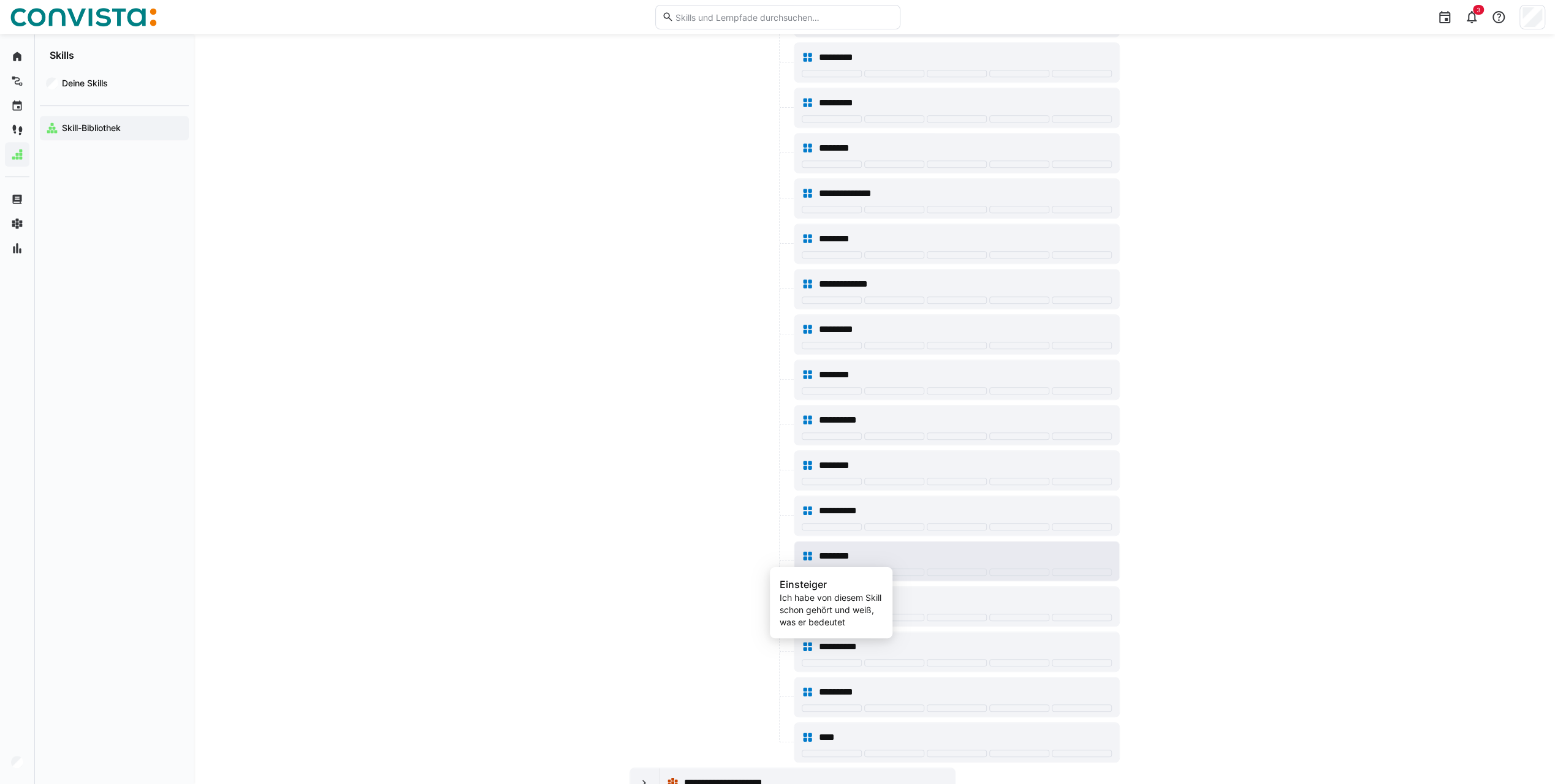
click at [849, 569] on div at bounding box center [831, 572] width 60 height 7
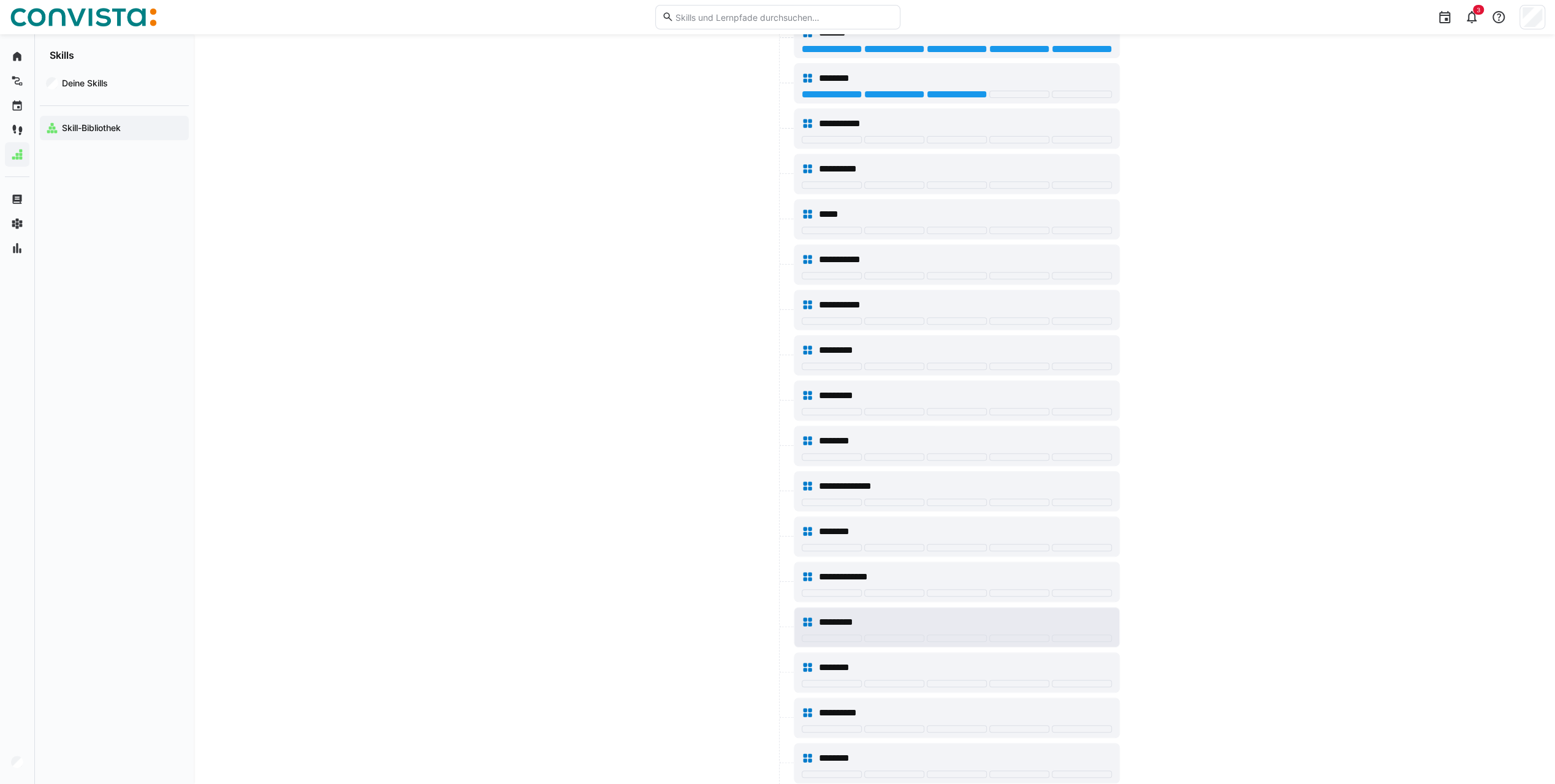
scroll to position [310, 0]
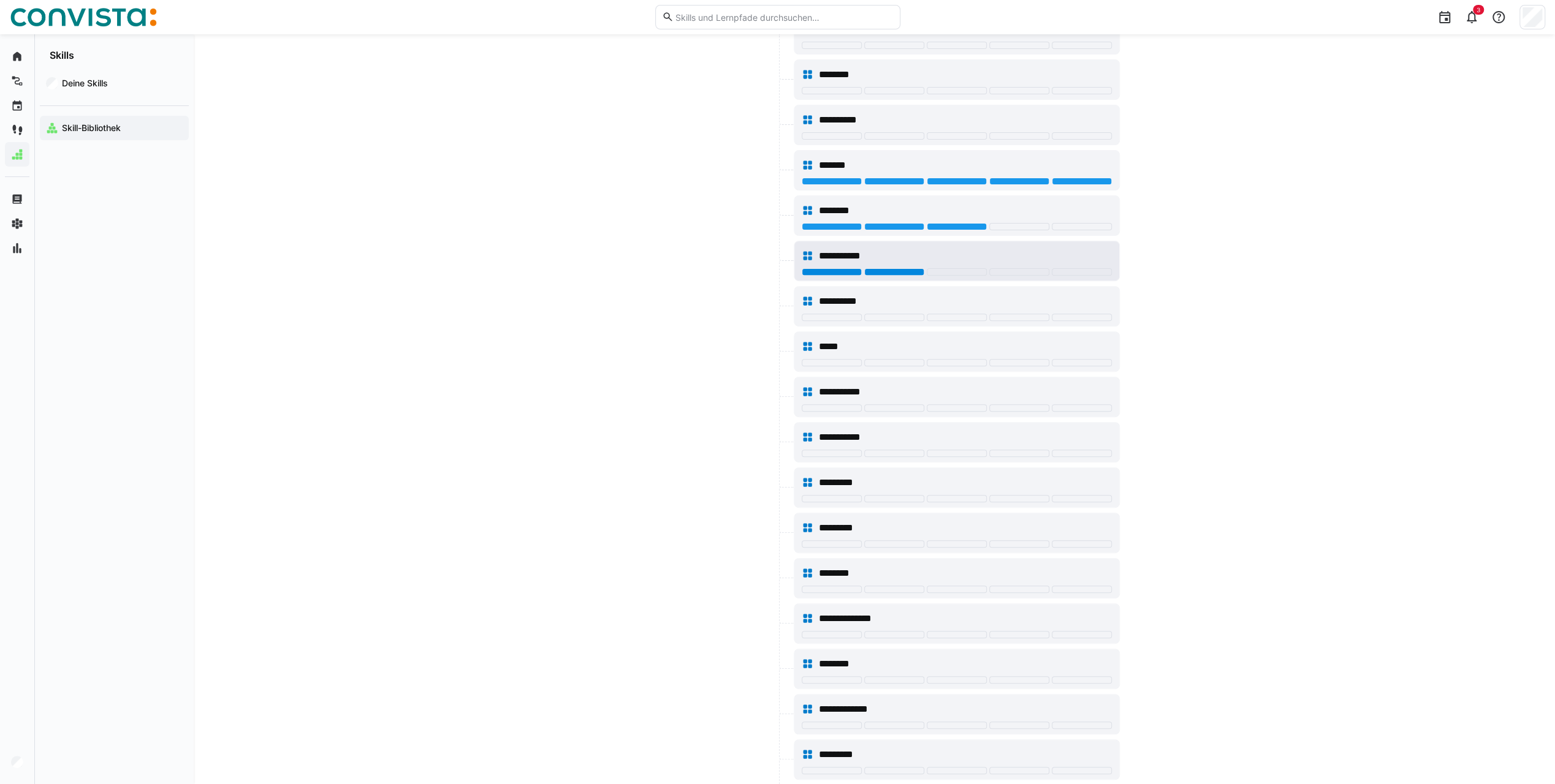
click at [910, 268] on div at bounding box center [894, 272] width 60 height 7
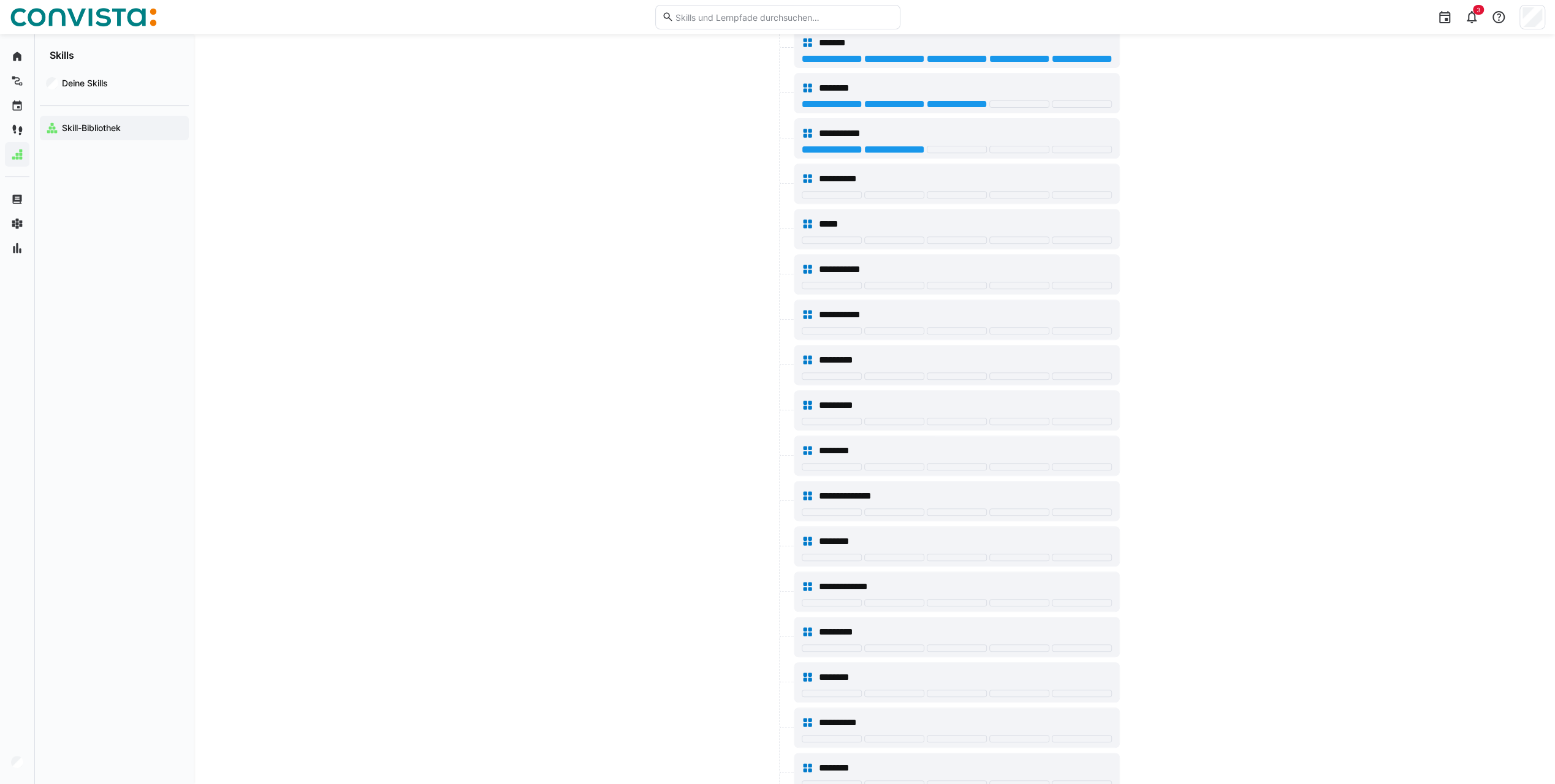
scroll to position [801, 0]
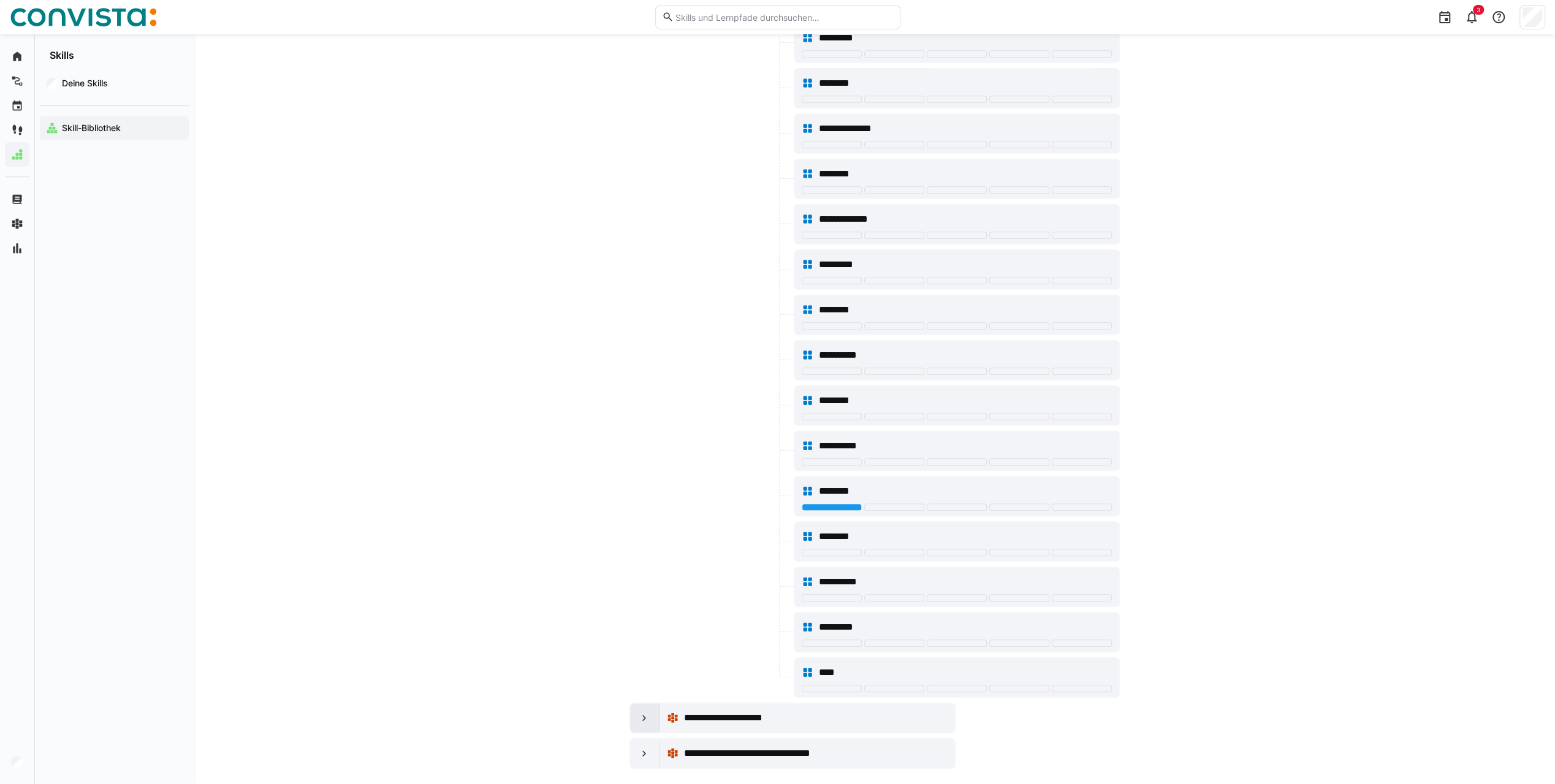
click at [650, 706] on div at bounding box center [645, 718] width 30 height 30
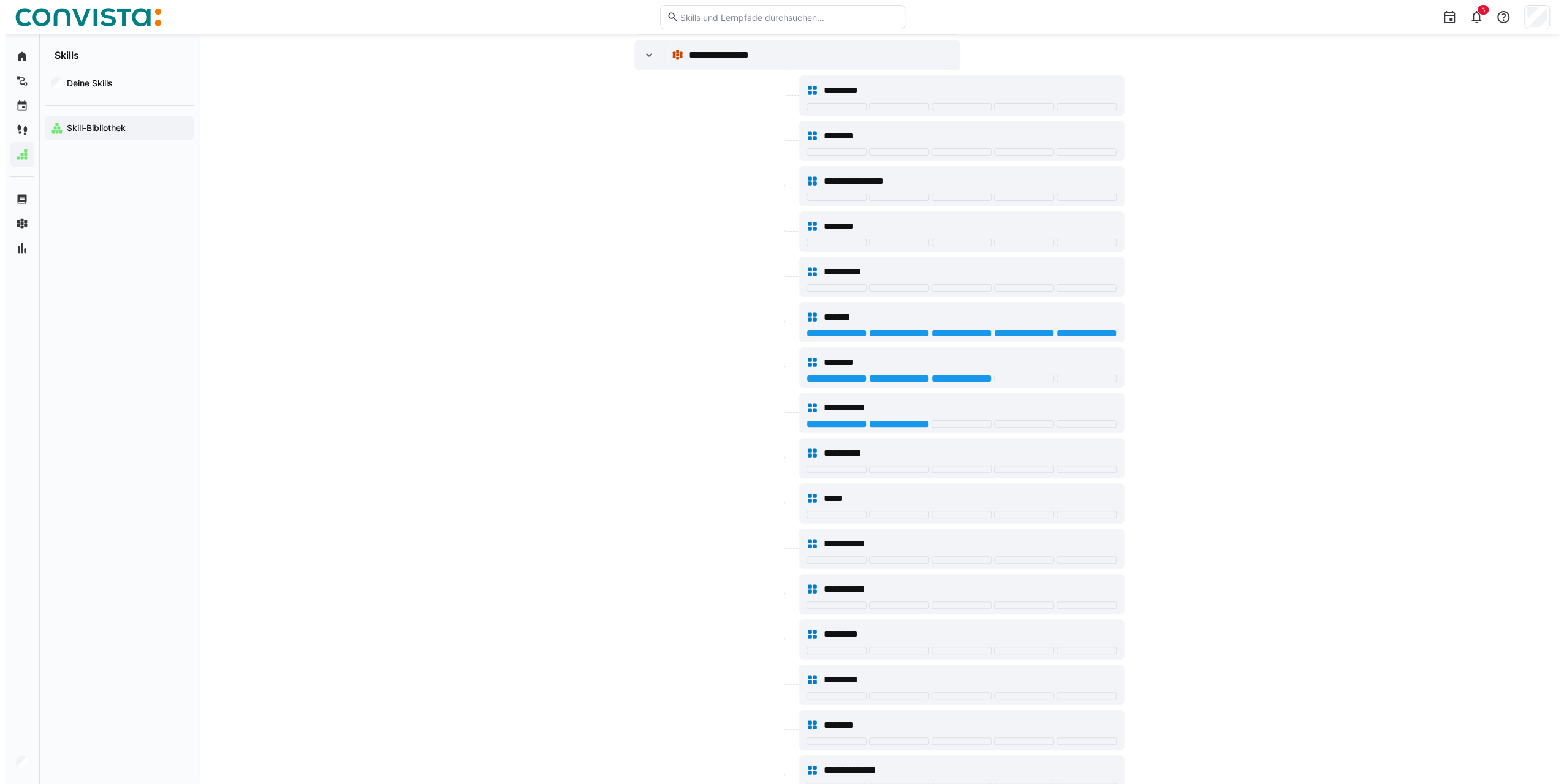
scroll to position [0, 0]
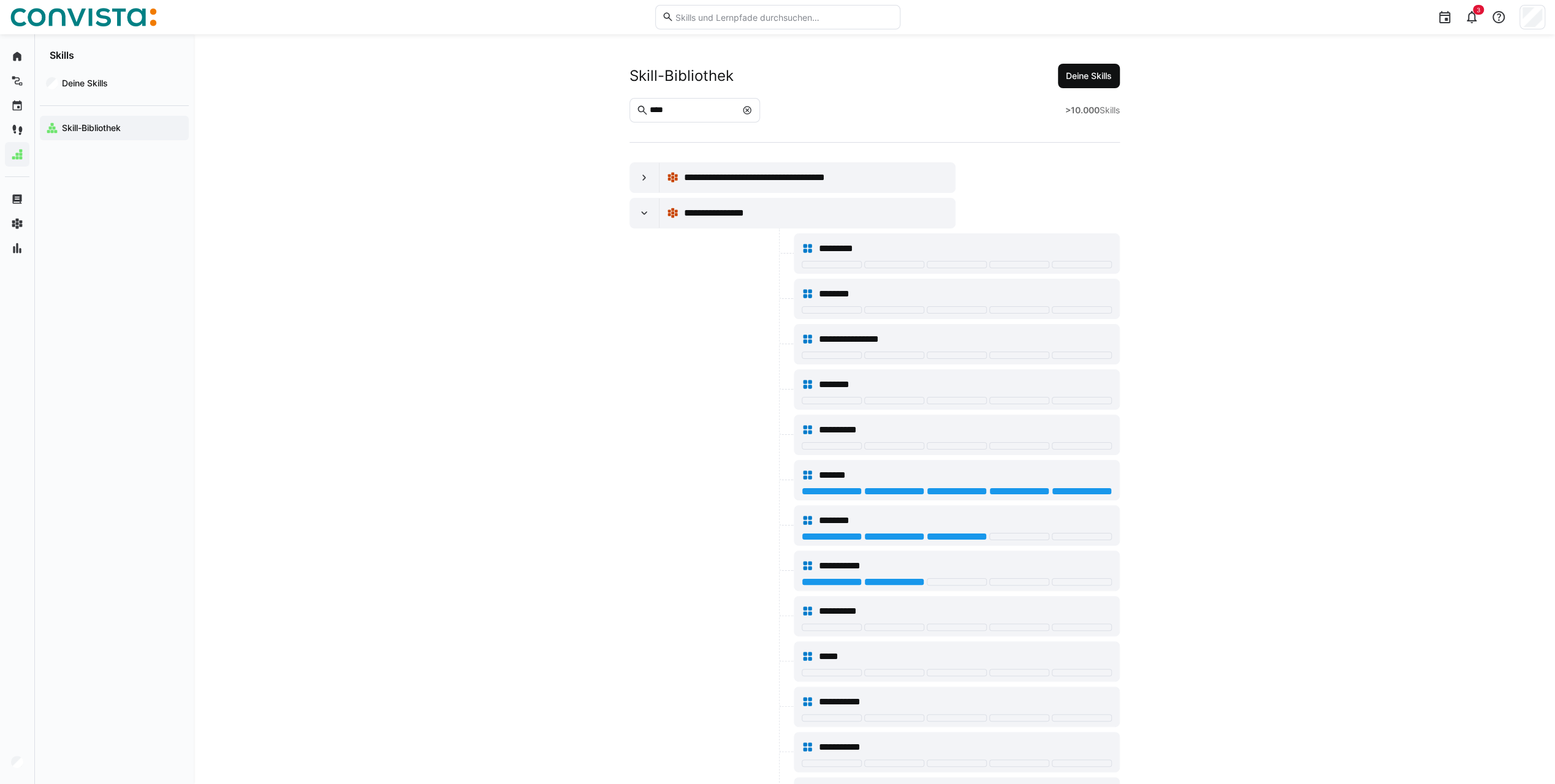
click at [1089, 70] on span "Deine Skills" at bounding box center [1089, 76] width 50 height 12
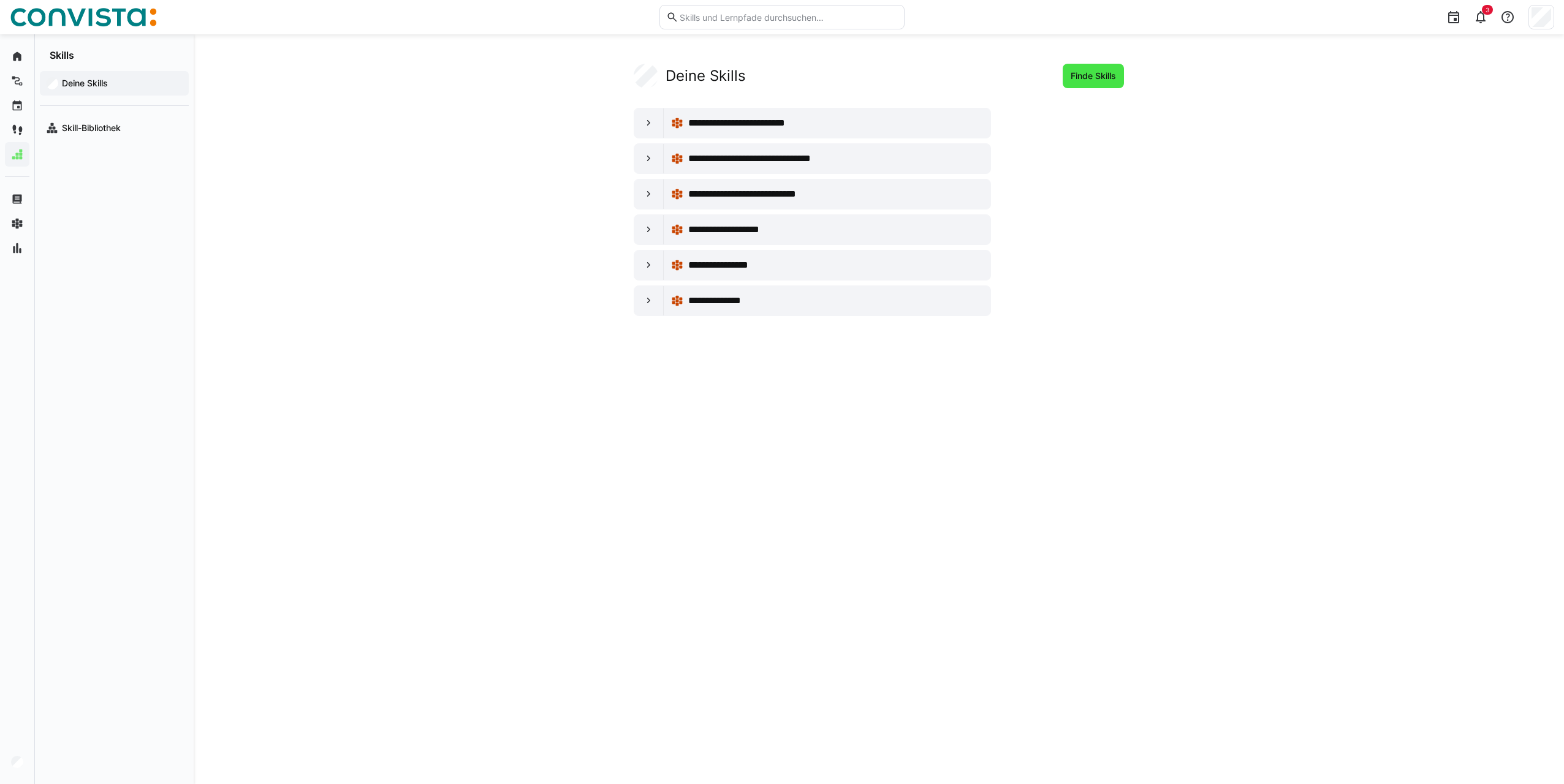
click at [1117, 78] on span "Finde Skills" at bounding box center [1093, 76] width 61 height 25
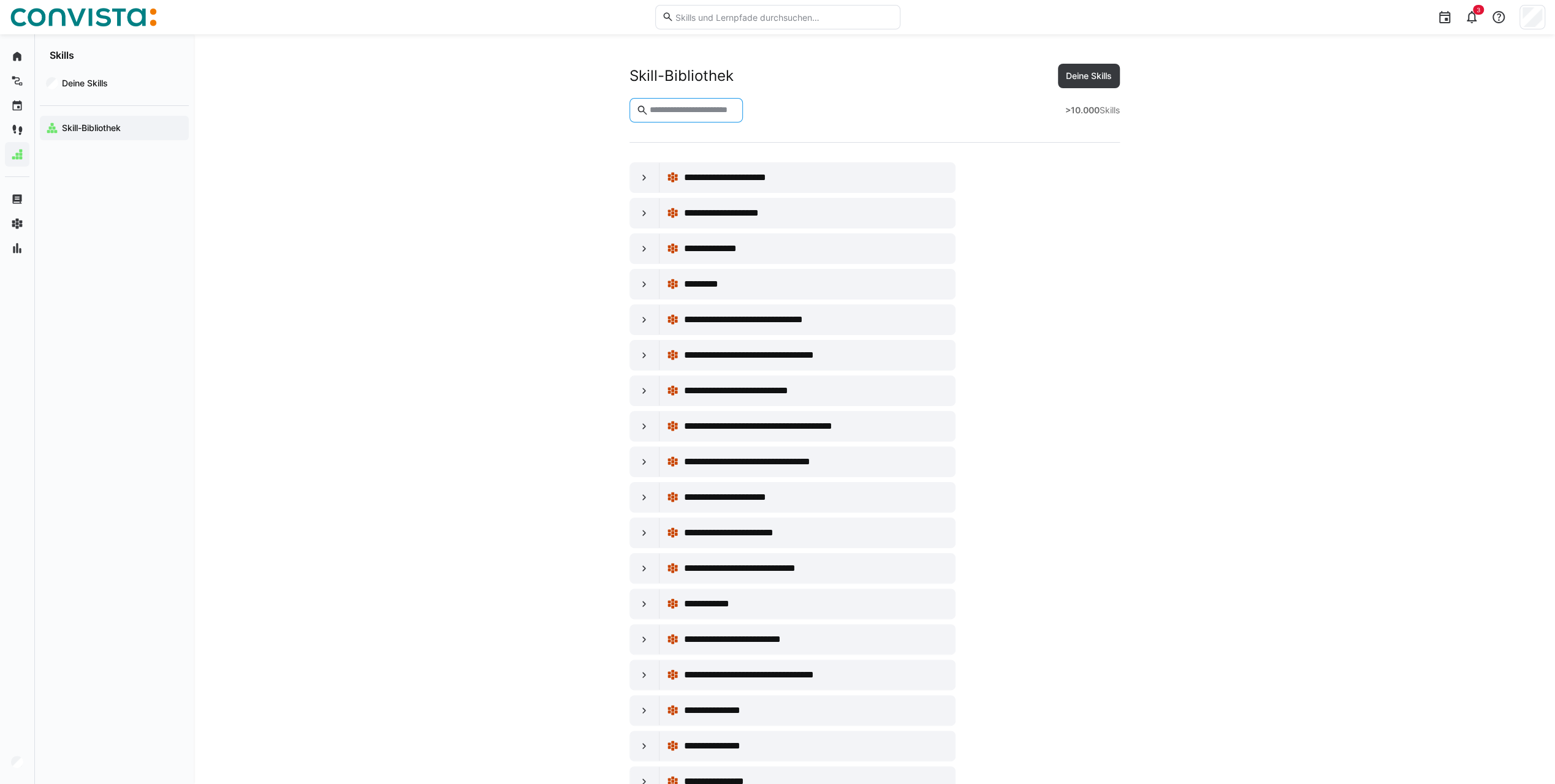
click at [729, 110] on input "text" at bounding box center [692, 110] width 88 height 11
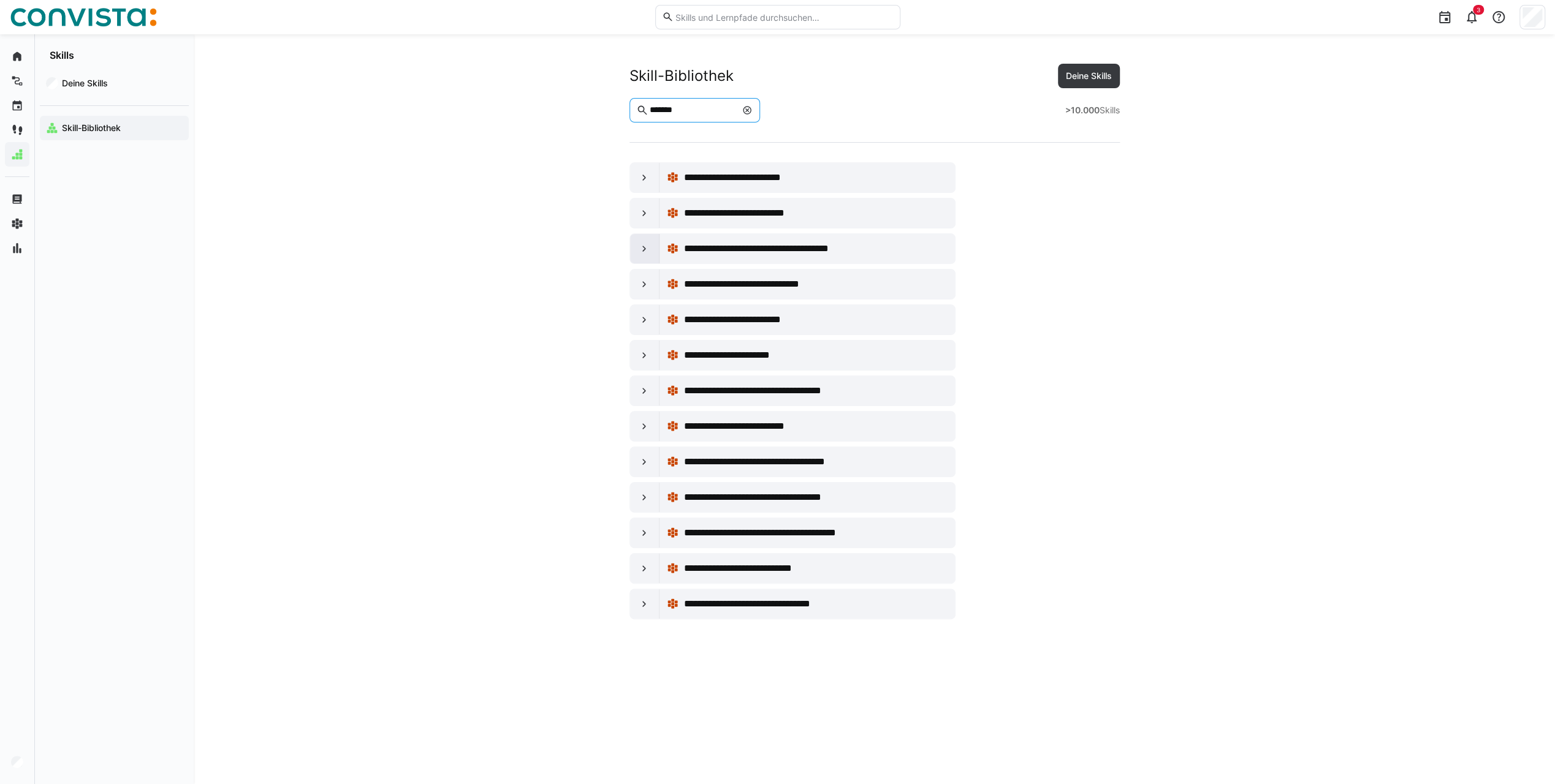
type input "*******"
click at [650, 242] on div at bounding box center [645, 249] width 30 height 30
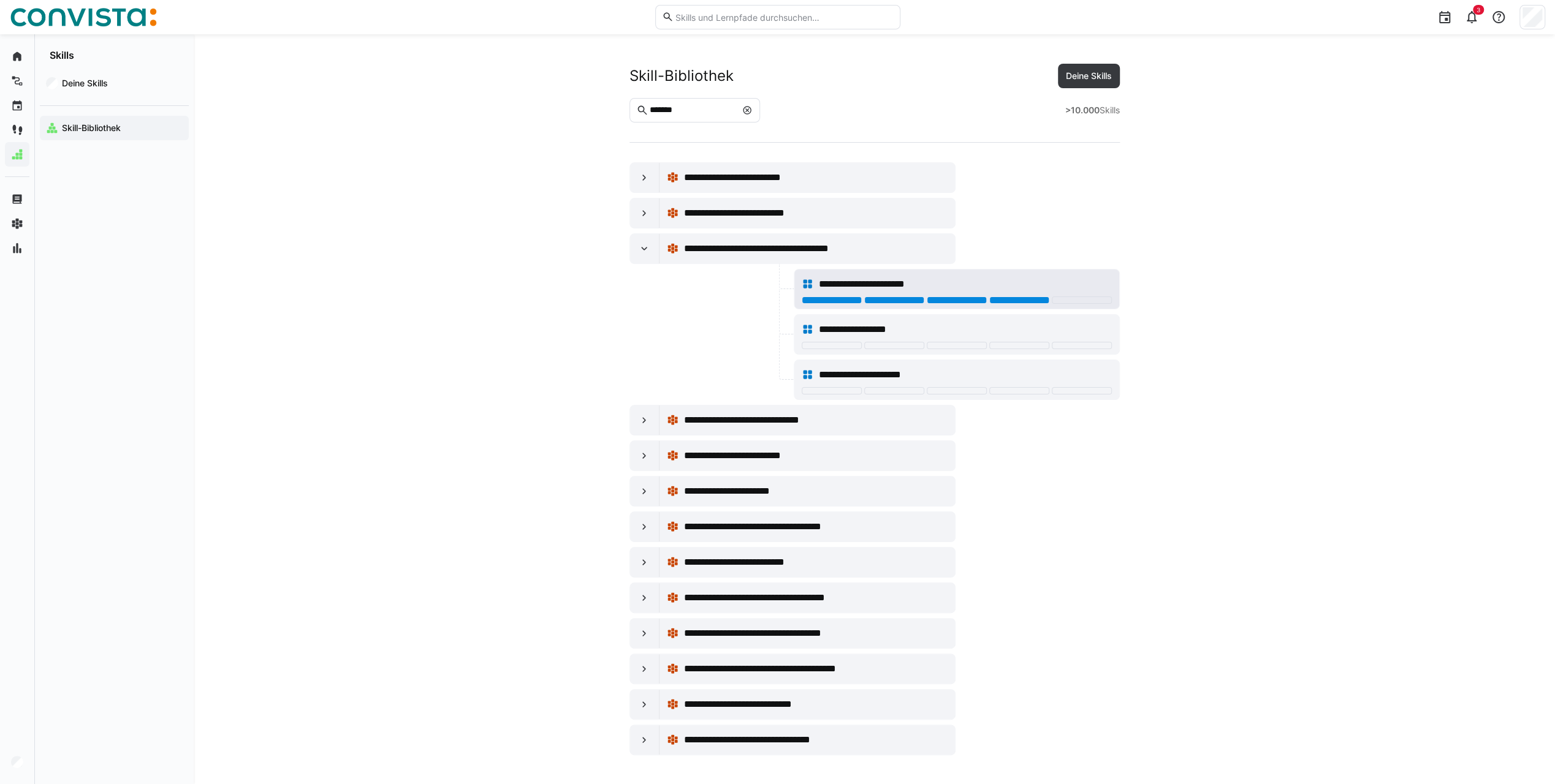
click at [1034, 299] on div at bounding box center [1019, 300] width 60 height 7
click at [650, 528] on div at bounding box center [645, 527] width 30 height 30
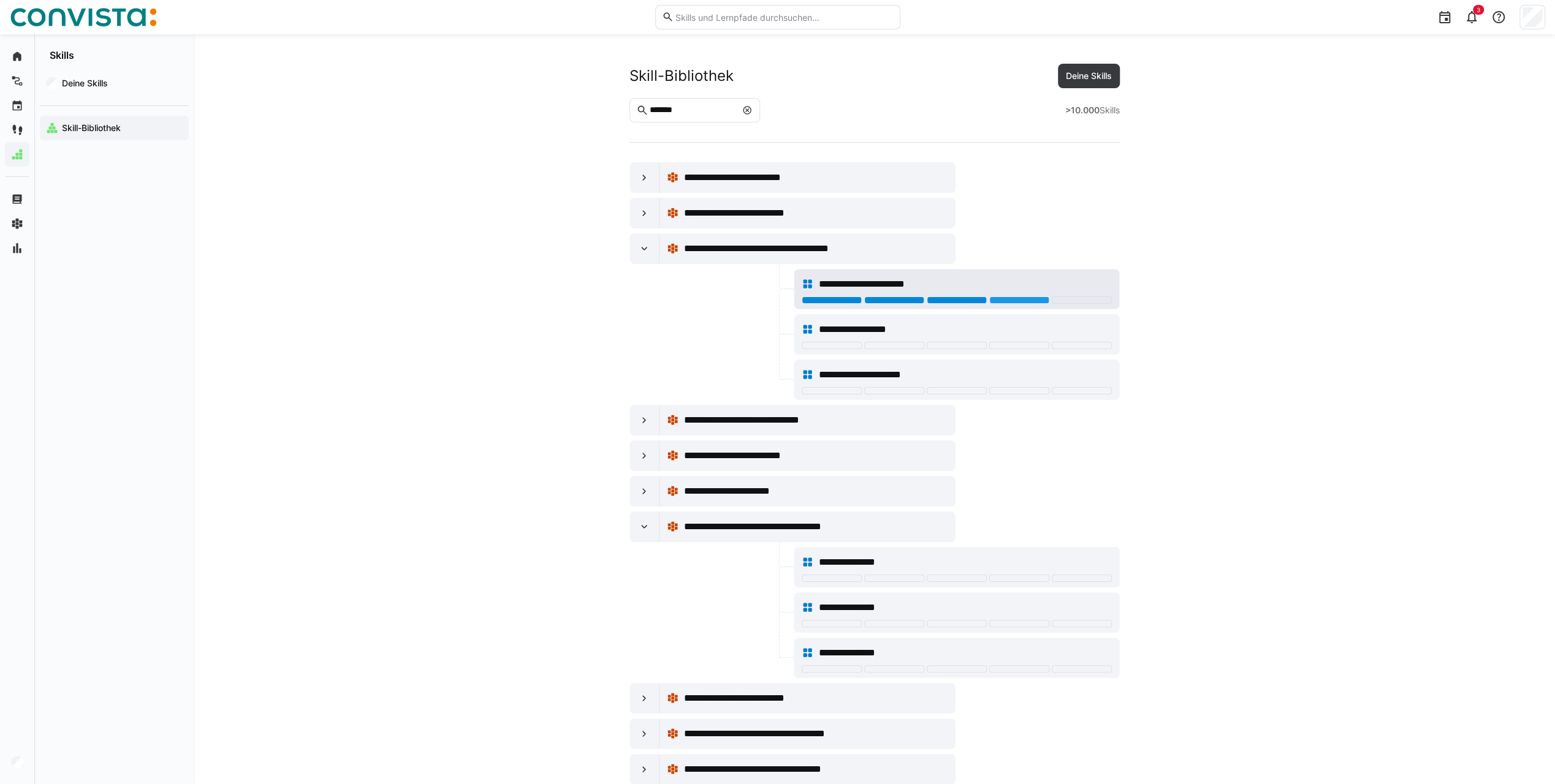
click at [940, 300] on div at bounding box center [957, 300] width 60 height 7
click at [1029, 387] on div at bounding box center [1019, 390] width 60 height 7
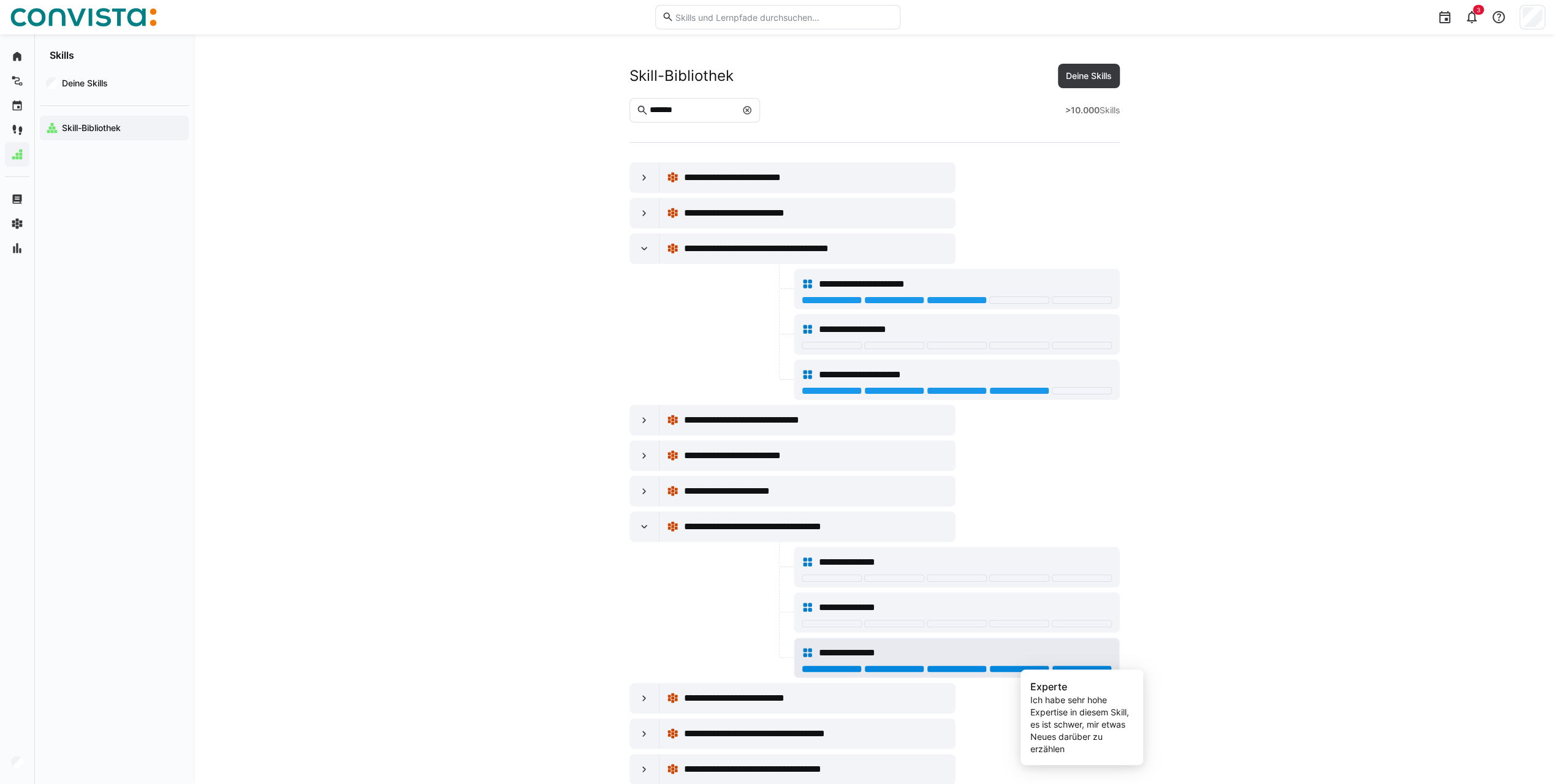
click at [1070, 665] on div at bounding box center [1081, 668] width 60 height 7
click at [1094, 71] on span "Deine Skills" at bounding box center [1089, 76] width 50 height 12
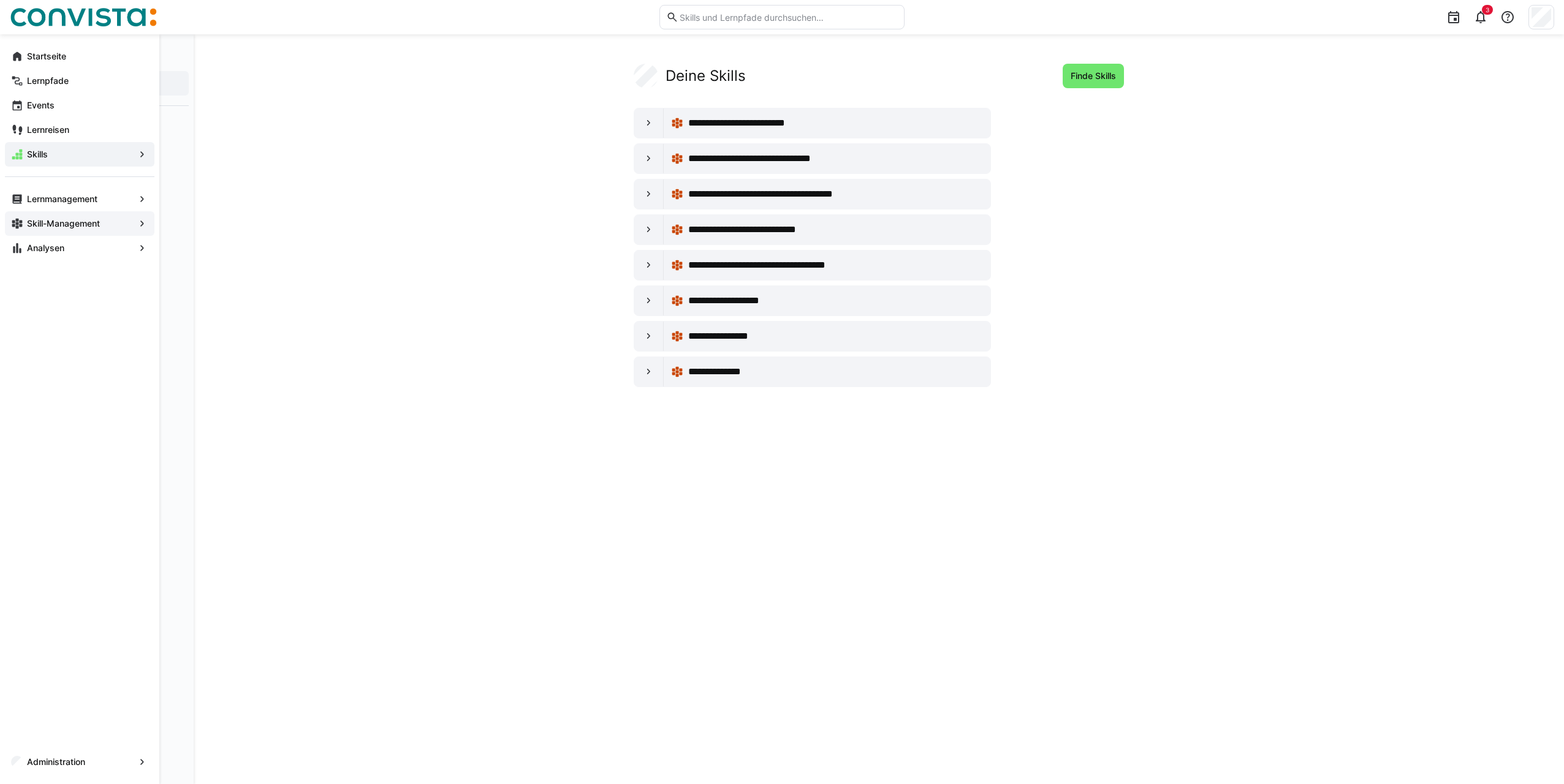
click at [0, 0] on app-navigation-label "Skill-Management" at bounding box center [0, 0] width 0 height 0
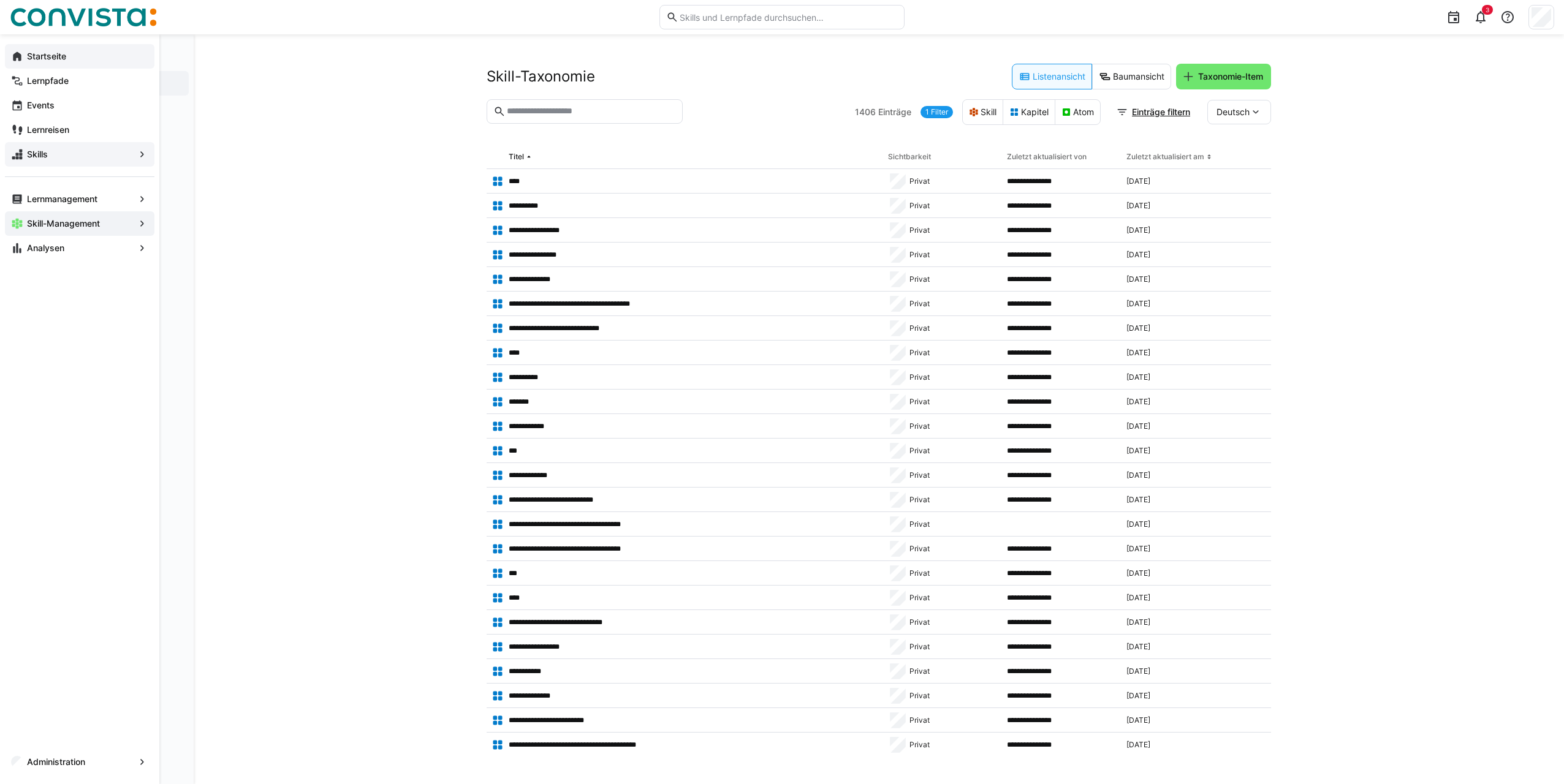
click at [17, 56] on eds-icon at bounding box center [17, 56] width 12 height 12
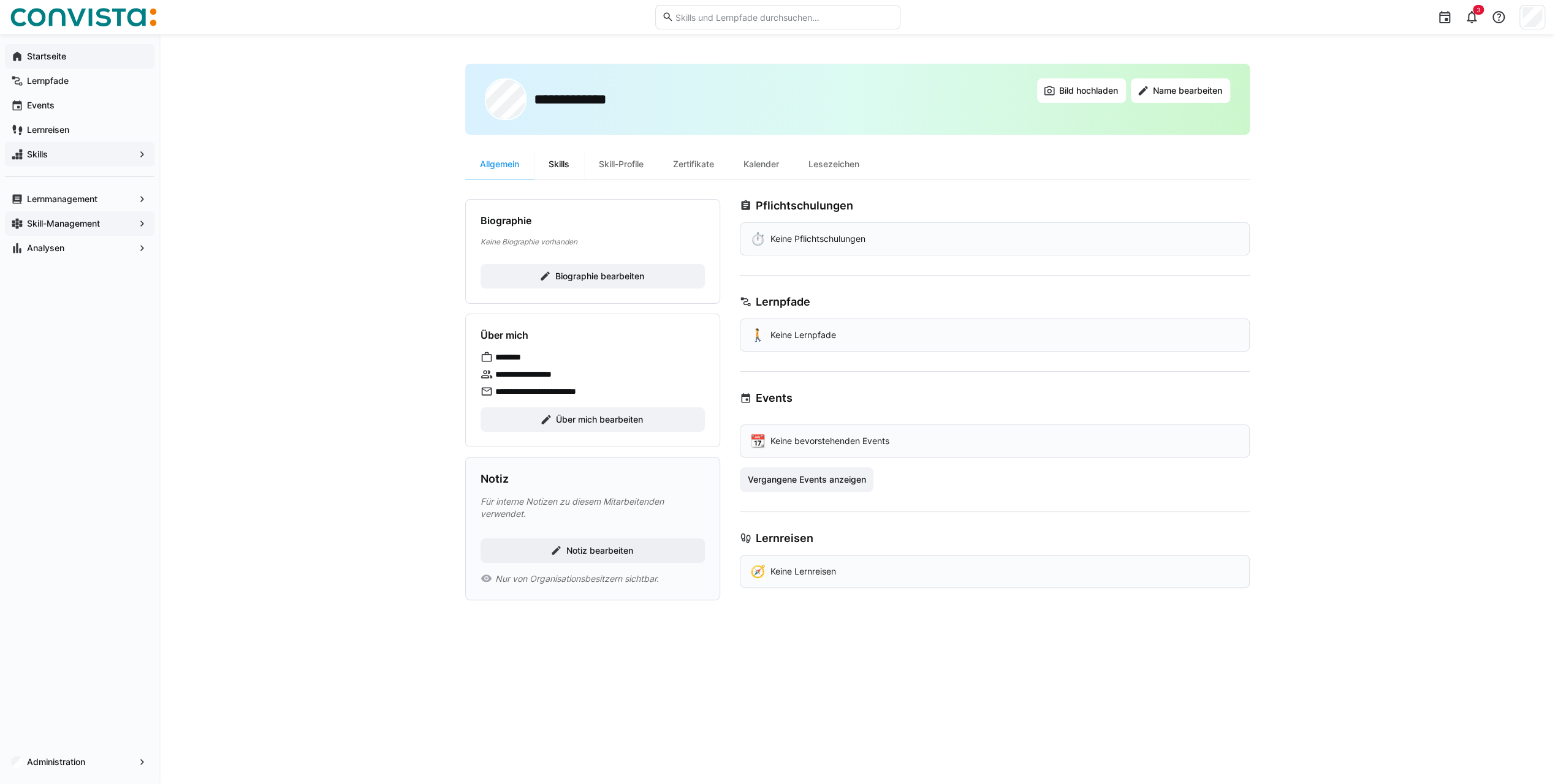
click at [558, 165] on div "Skills" at bounding box center [559, 164] width 50 height 30
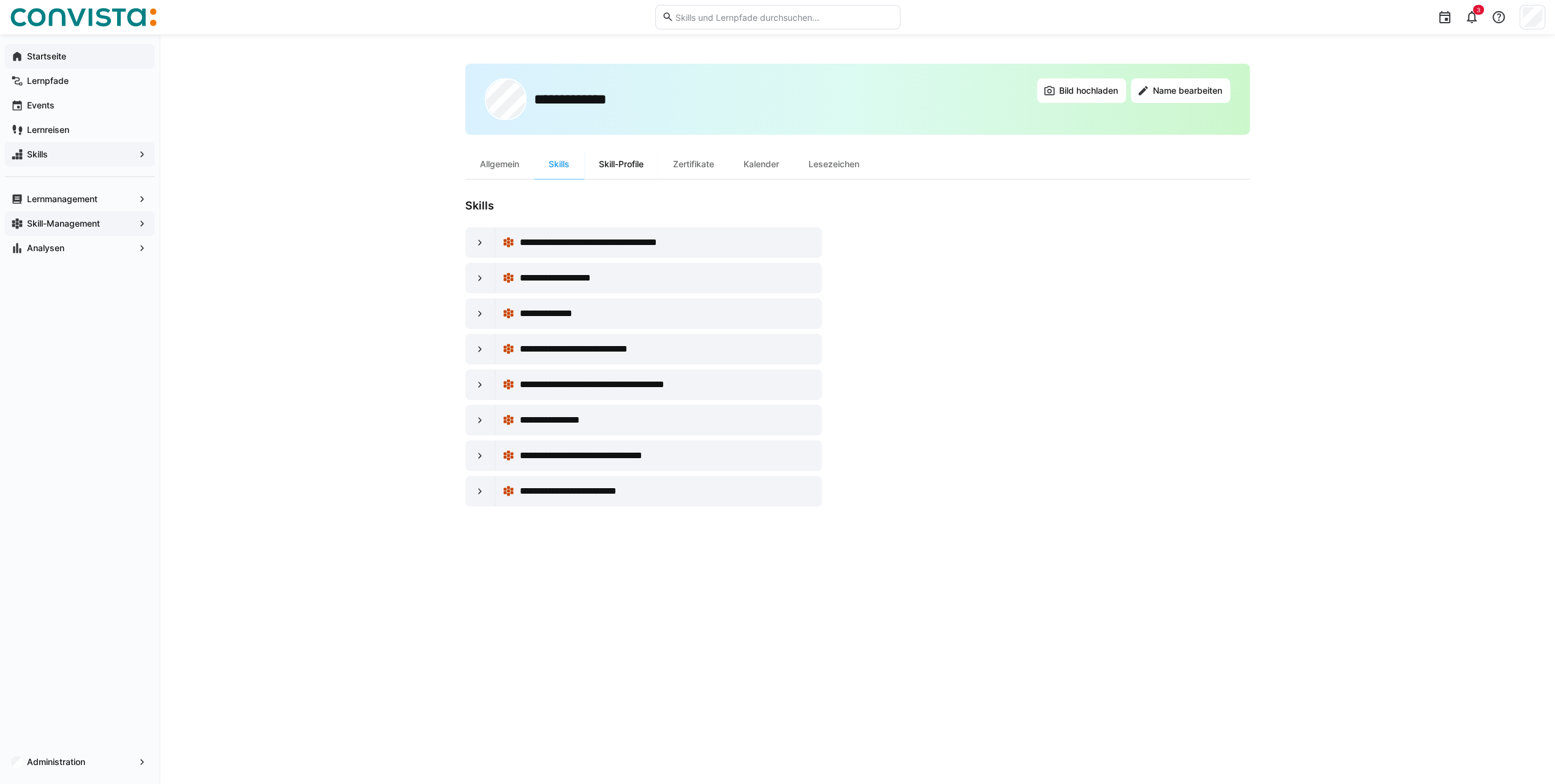
click at [607, 168] on div "Skill-Profile" at bounding box center [622, 164] width 74 height 30
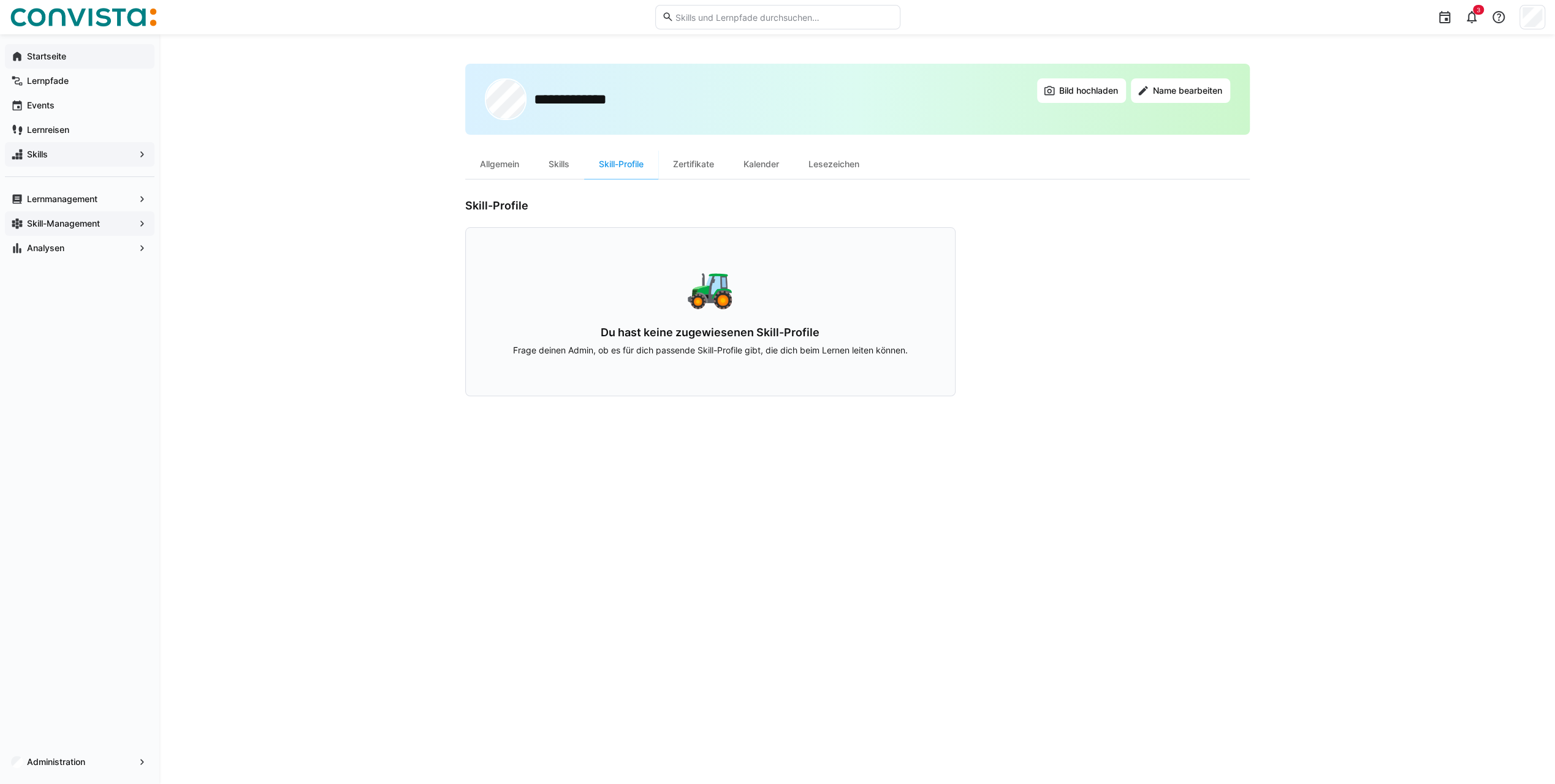
click at [0, 0] on app-navigation-label "Skill-Management" at bounding box center [0, 0] width 0 height 0
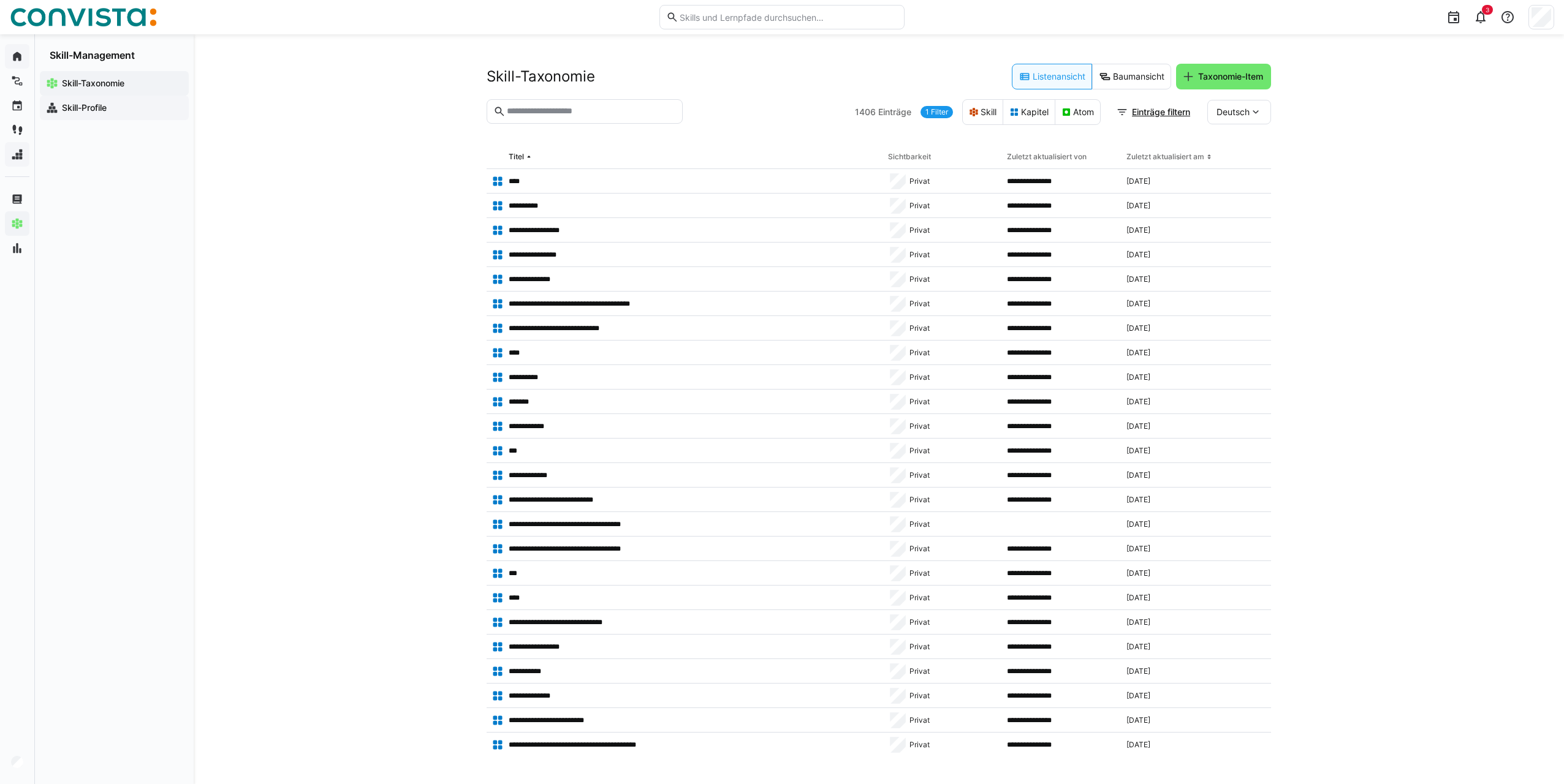
click at [0, 0] on app-navigation-label "Skill-Profile" at bounding box center [0, 0] width 0 height 0
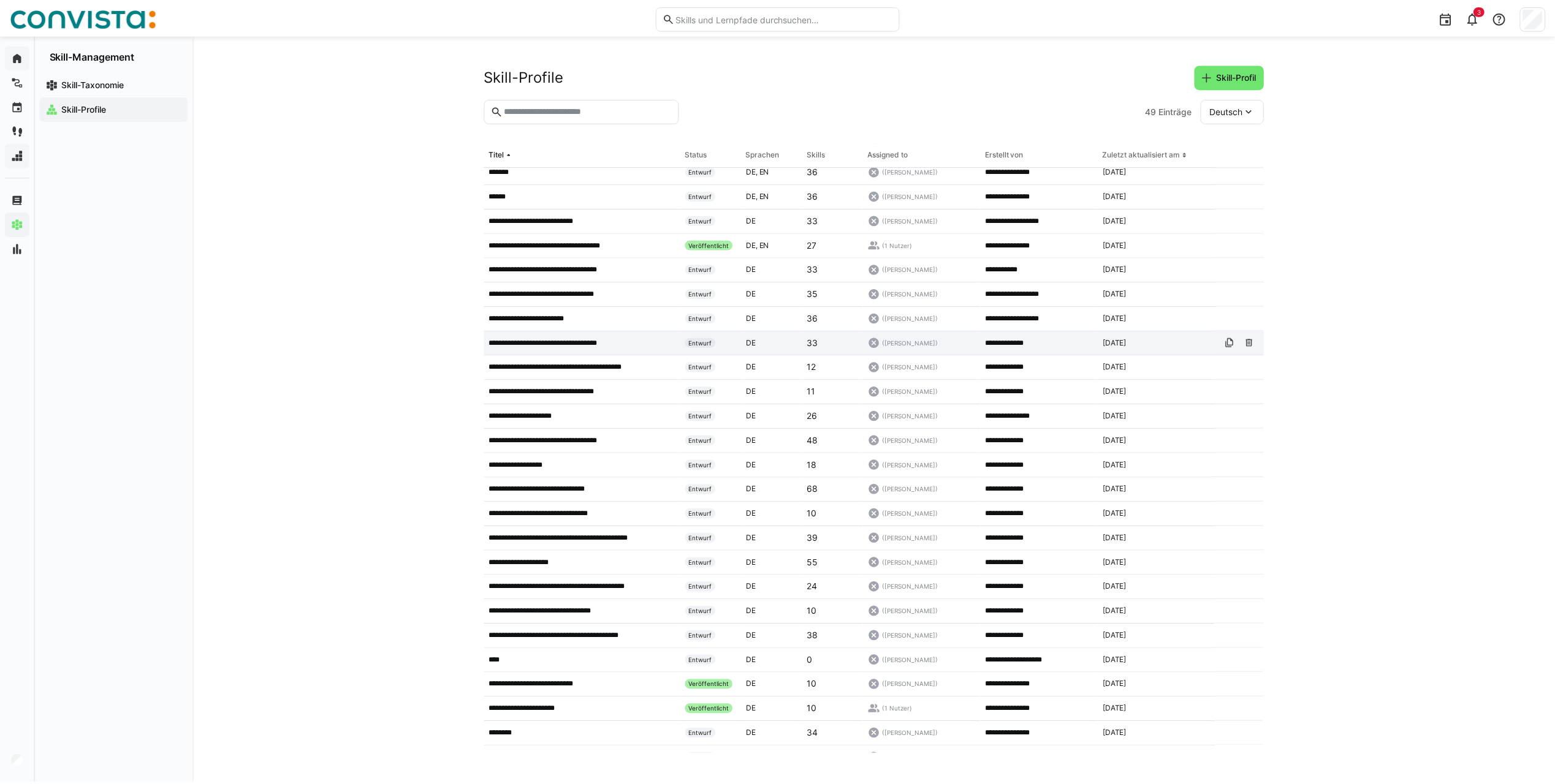
scroll to position [612, 0]
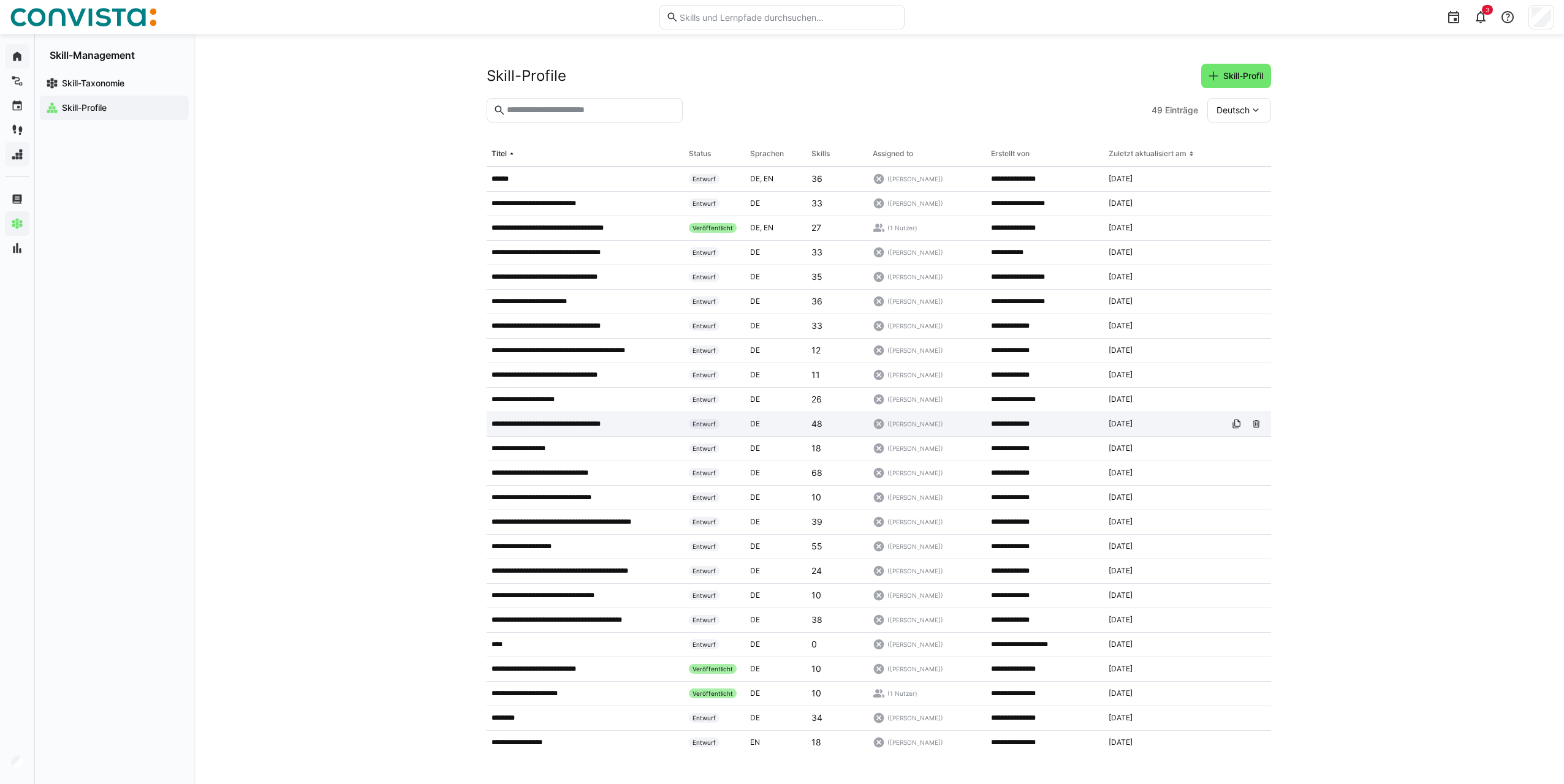
click at [527, 425] on p "**********" at bounding box center [556, 424] width 130 height 10
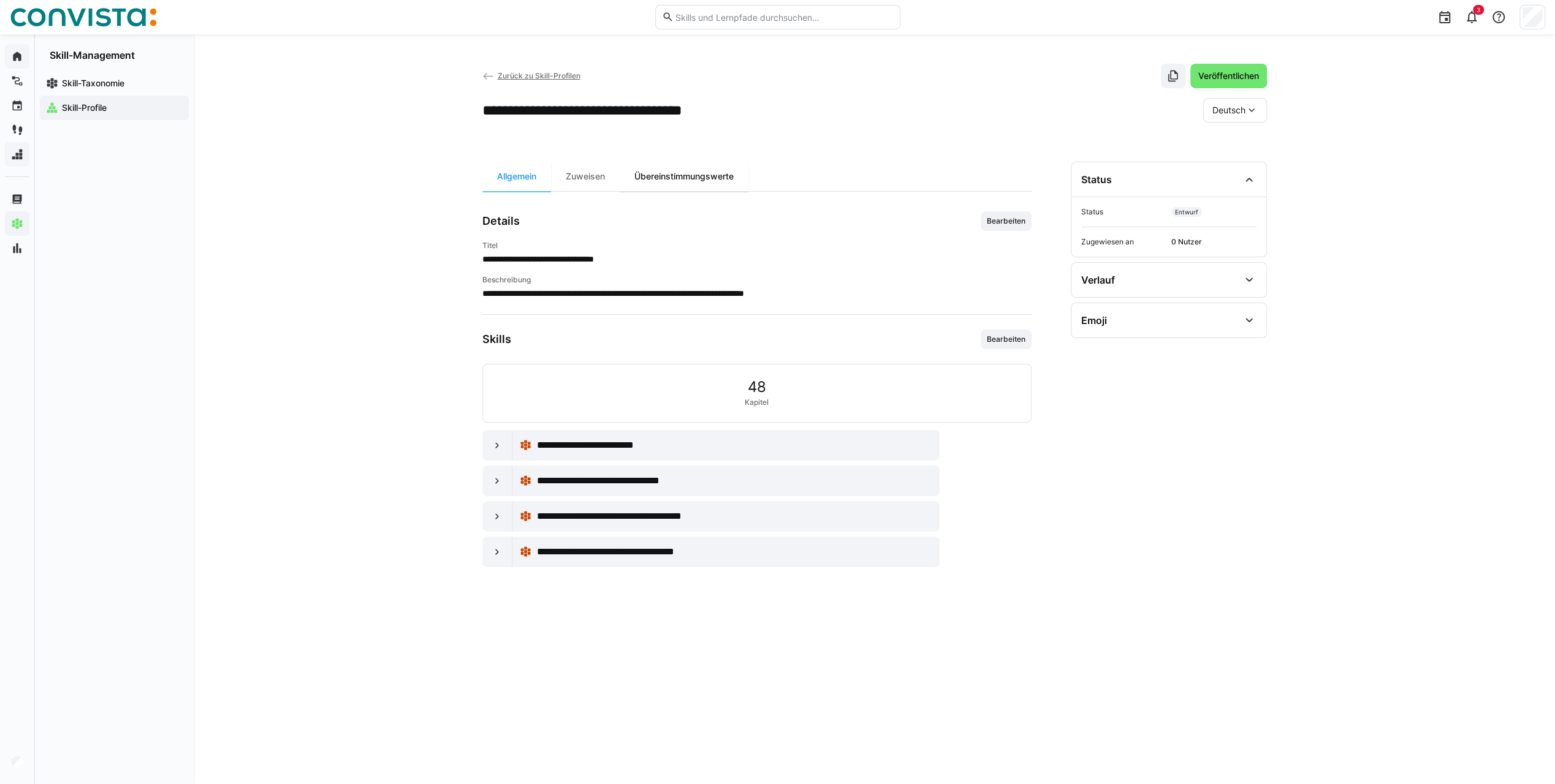
click at [703, 187] on div "Übereinstimmungswerte" at bounding box center [684, 177] width 129 height 30
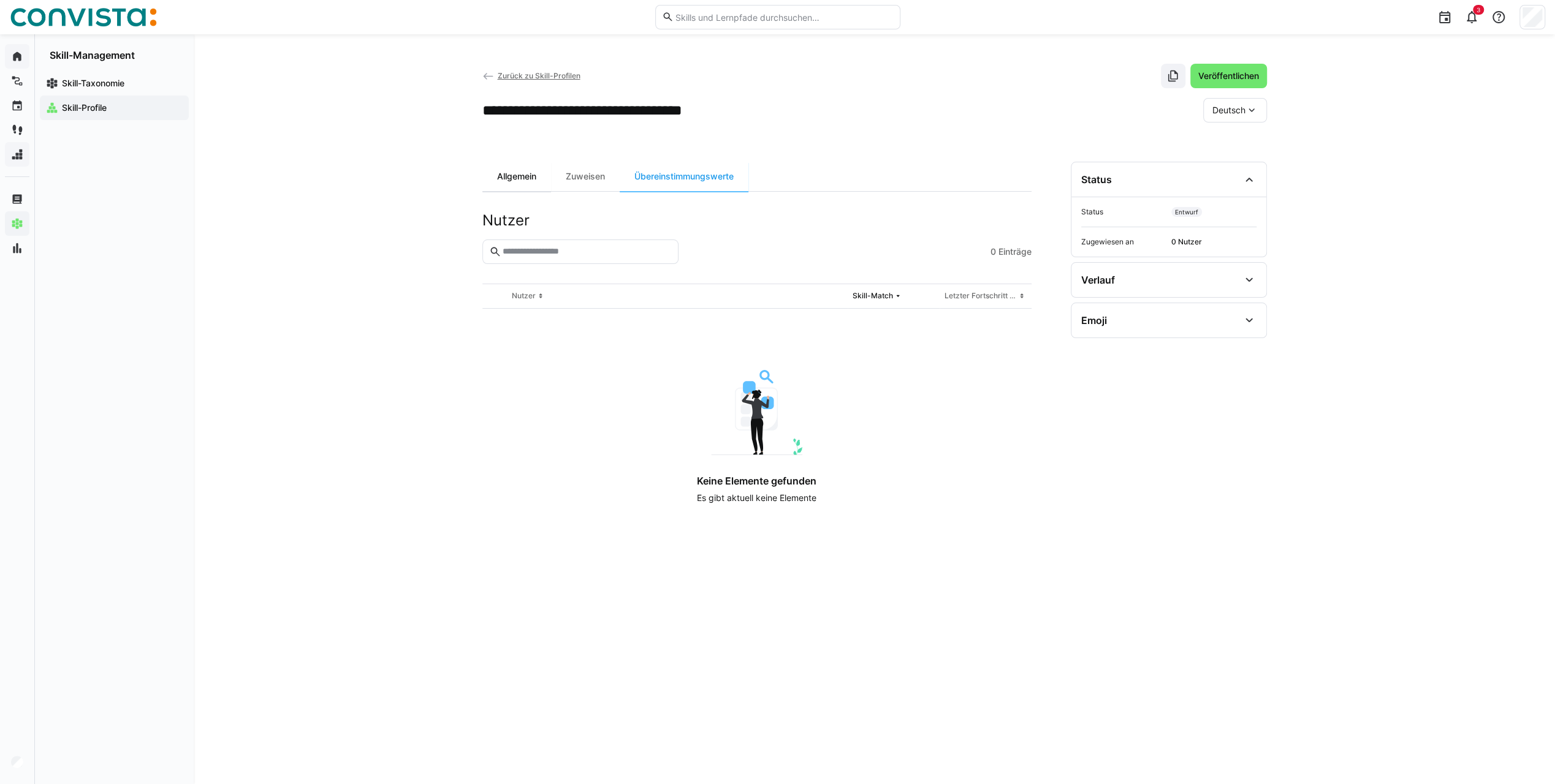
click at [510, 180] on div "Allgemein" at bounding box center [516, 177] width 69 height 30
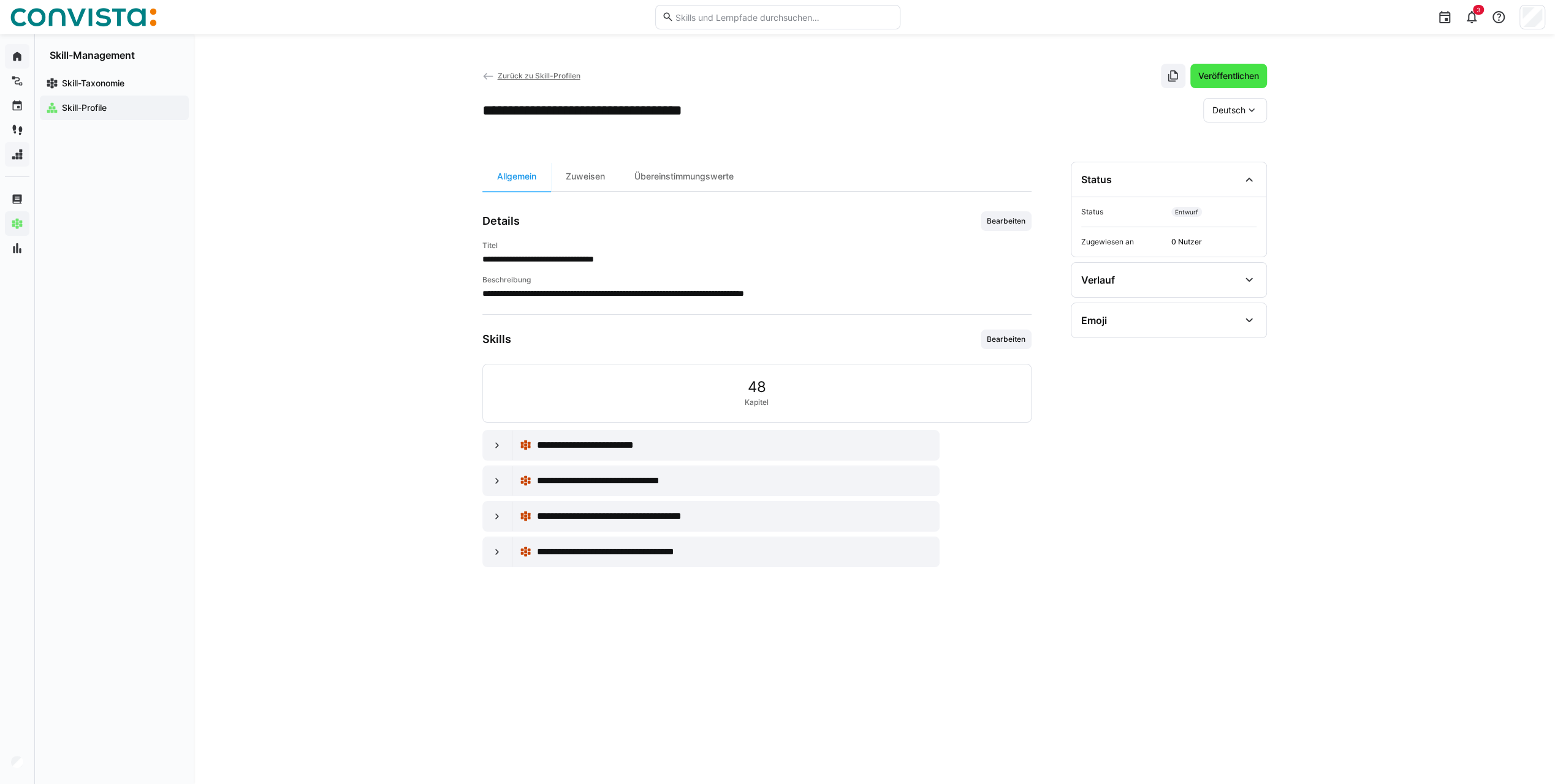
click at [1216, 80] on span "Veröffentlichen" at bounding box center [1228, 76] width 64 height 12
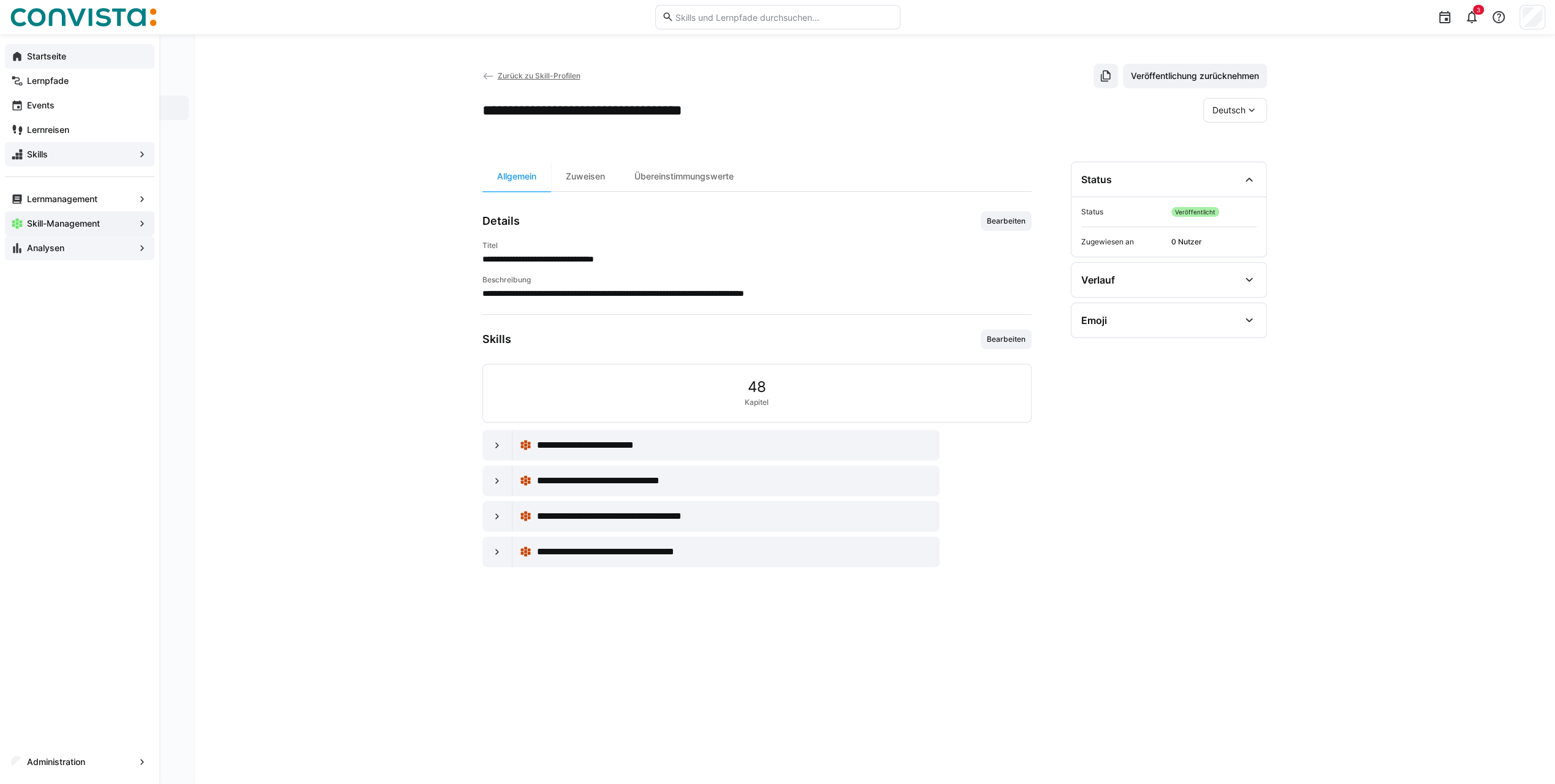
click at [0, 0] on app-navigation-label "Analysen" at bounding box center [0, 0] width 0 height 0
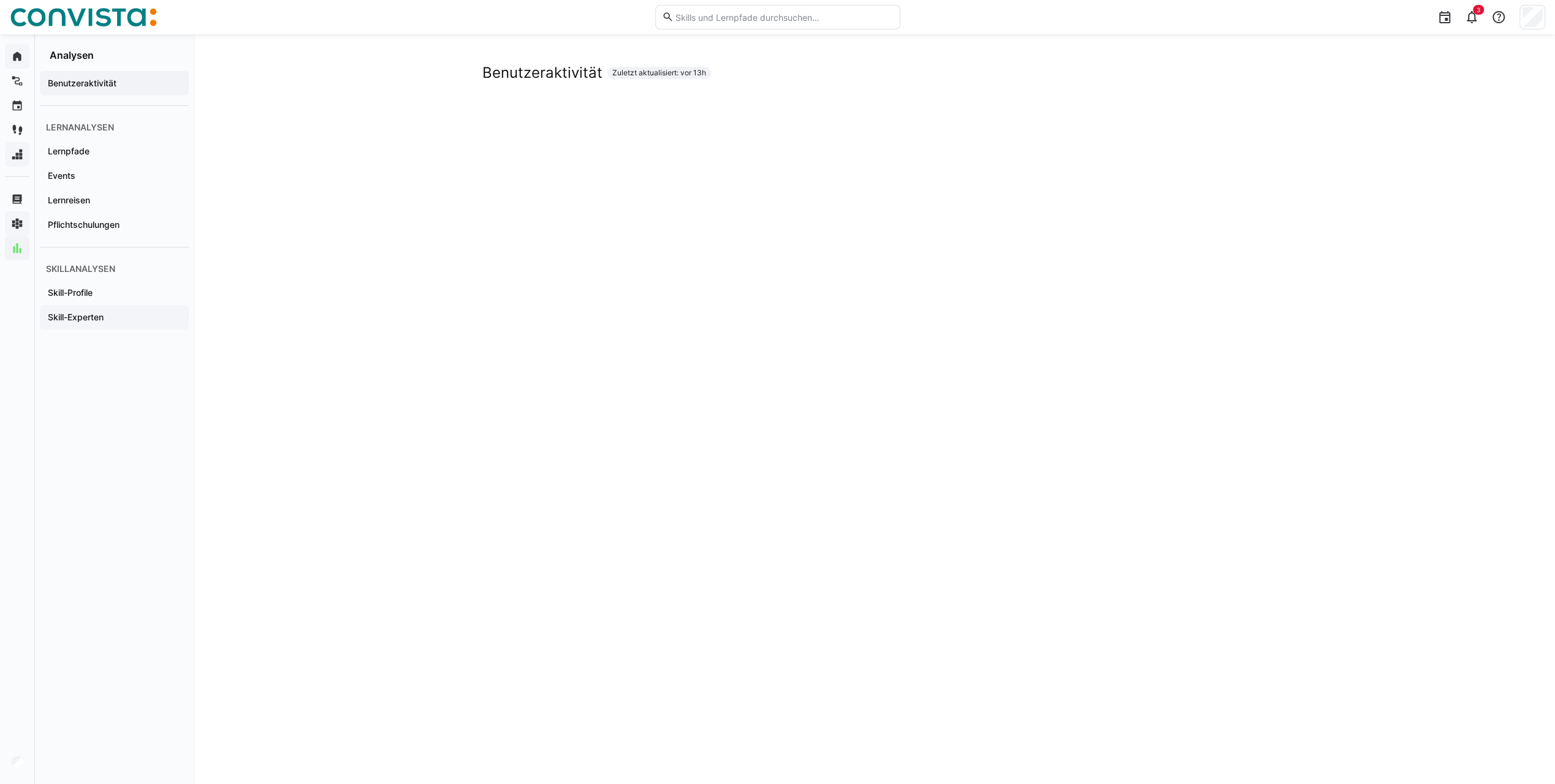
click at [0, 0] on app-navigation-label "Skill-Experten" at bounding box center [0, 0] width 0 height 0
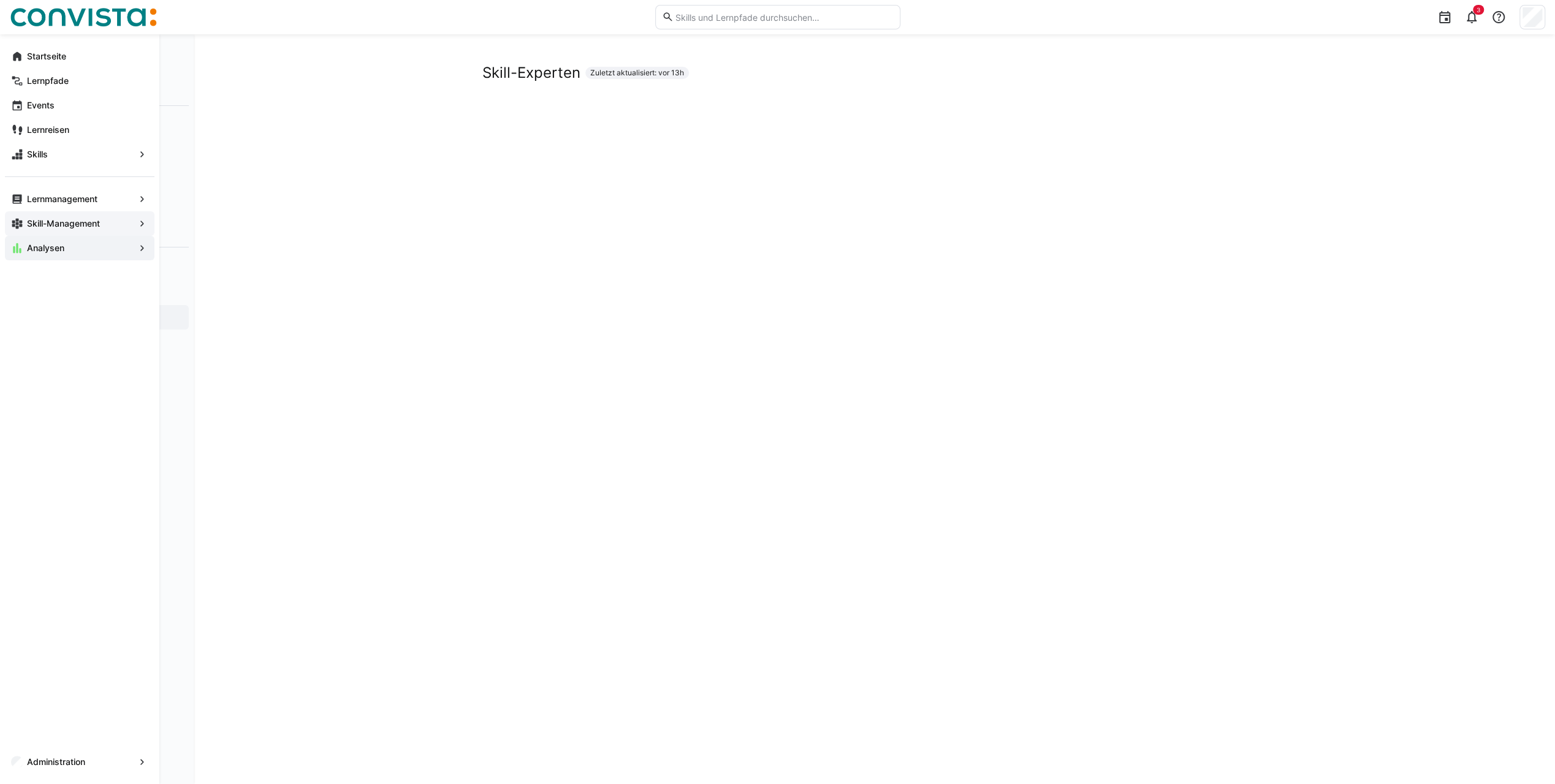
click at [0, 0] on app-navigation-label "Skill-Management" at bounding box center [0, 0] width 0 height 0
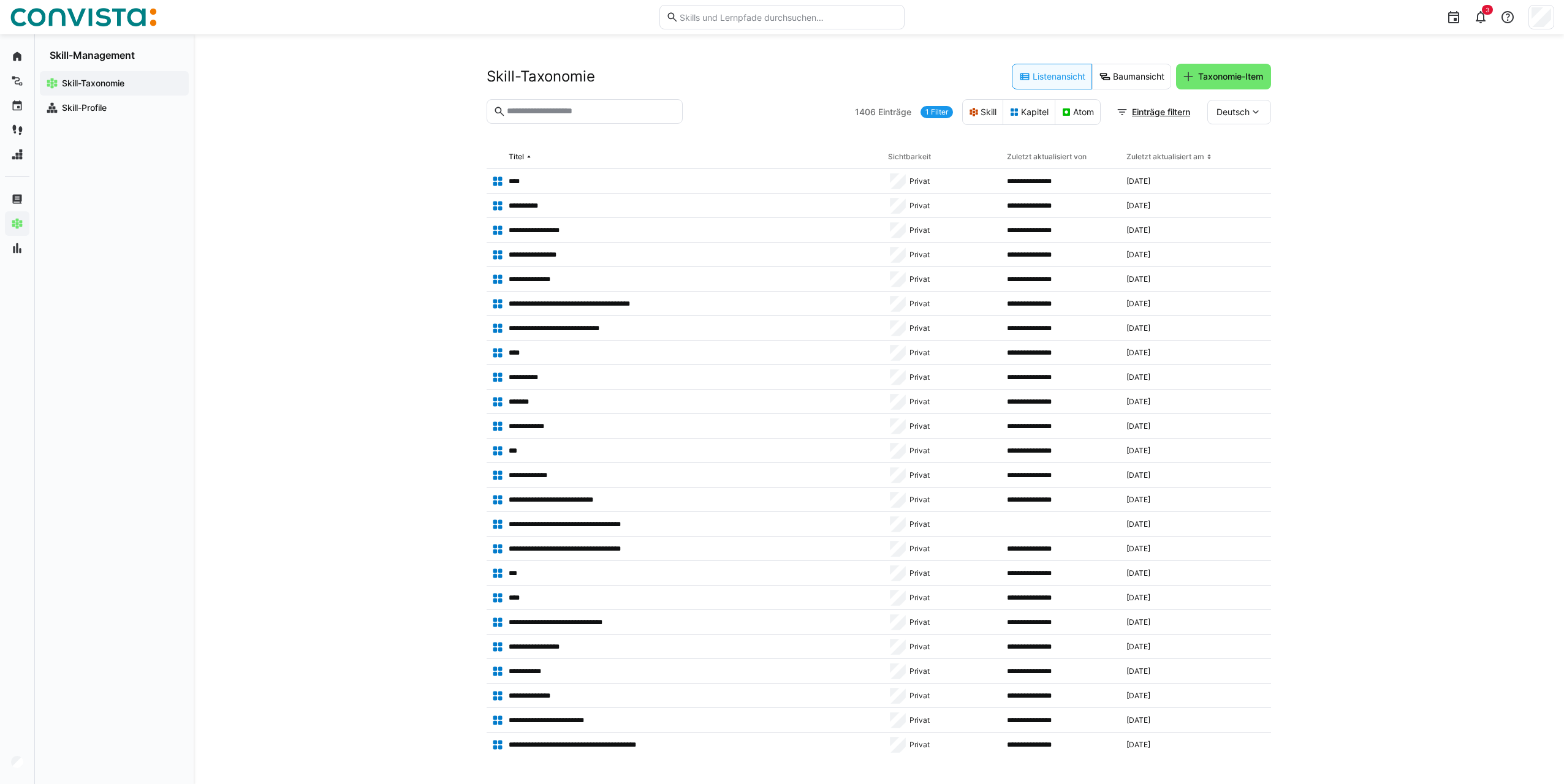
click at [931, 112] on link "1 Filter" at bounding box center [936, 111] width 32 height 12
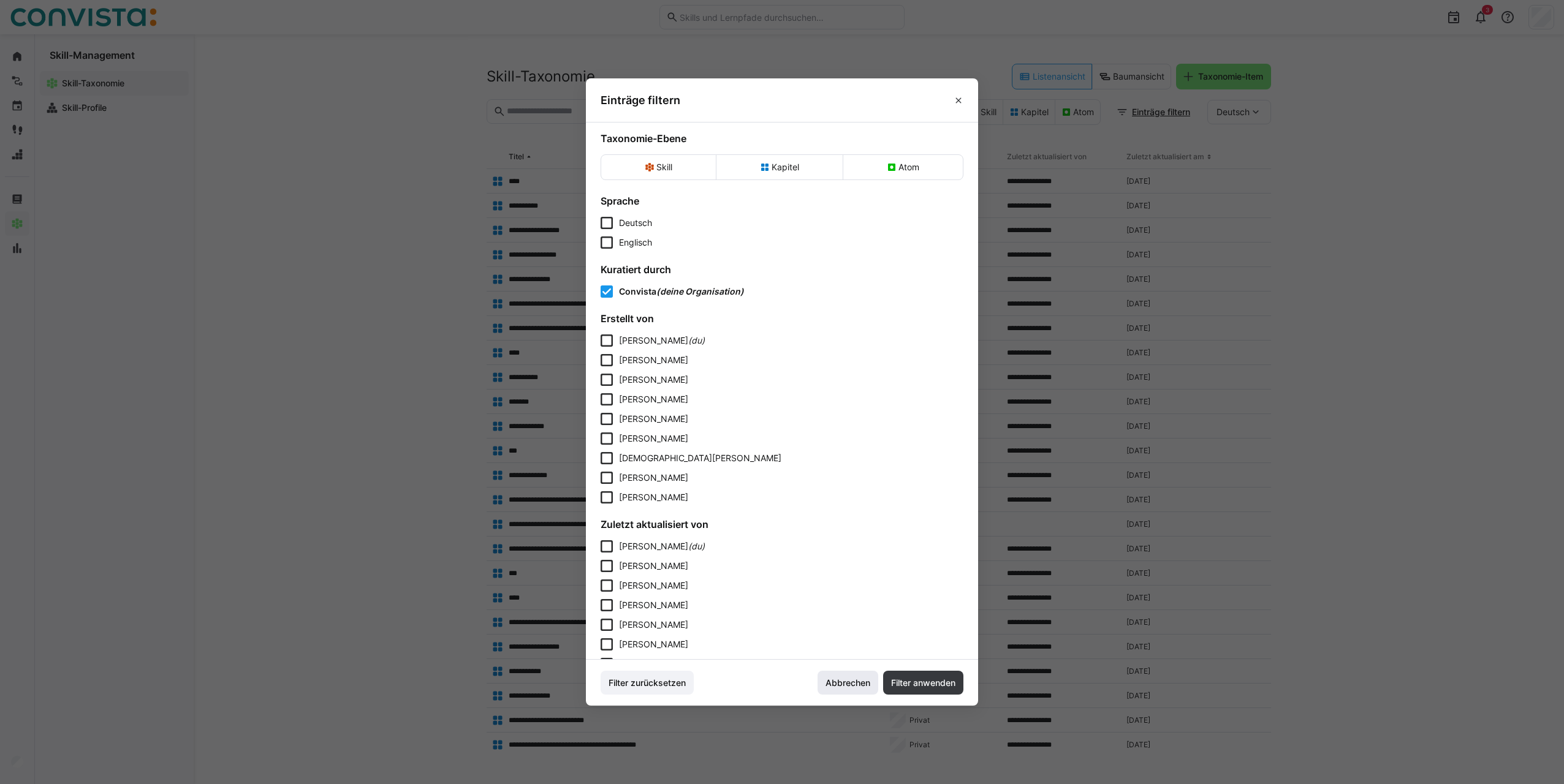
click at [852, 687] on span "Abbrechen" at bounding box center [848, 682] width 49 height 12
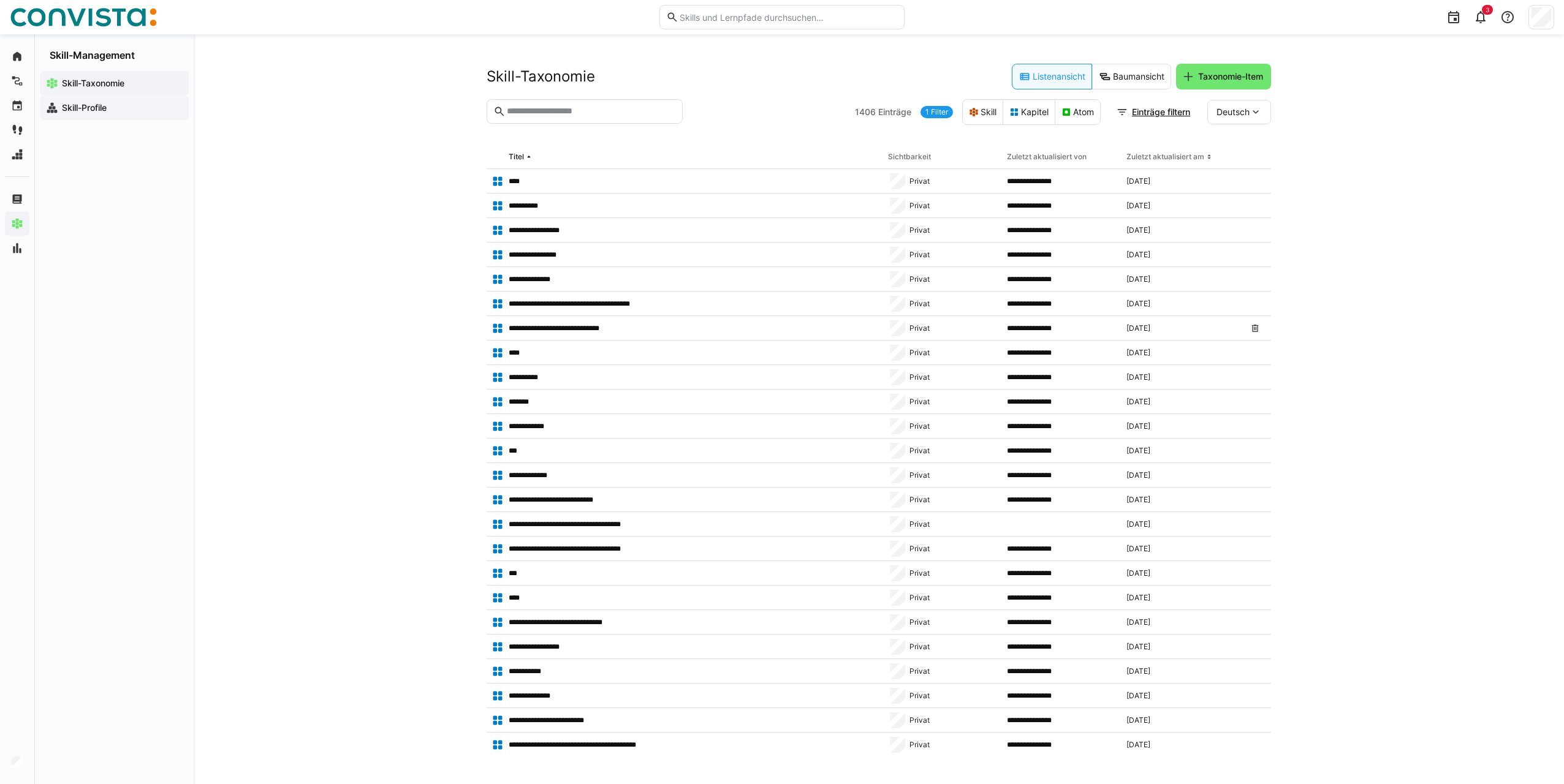
click at [0, 0] on app-navigation-label "Skill-Profile" at bounding box center [0, 0] width 0 height 0
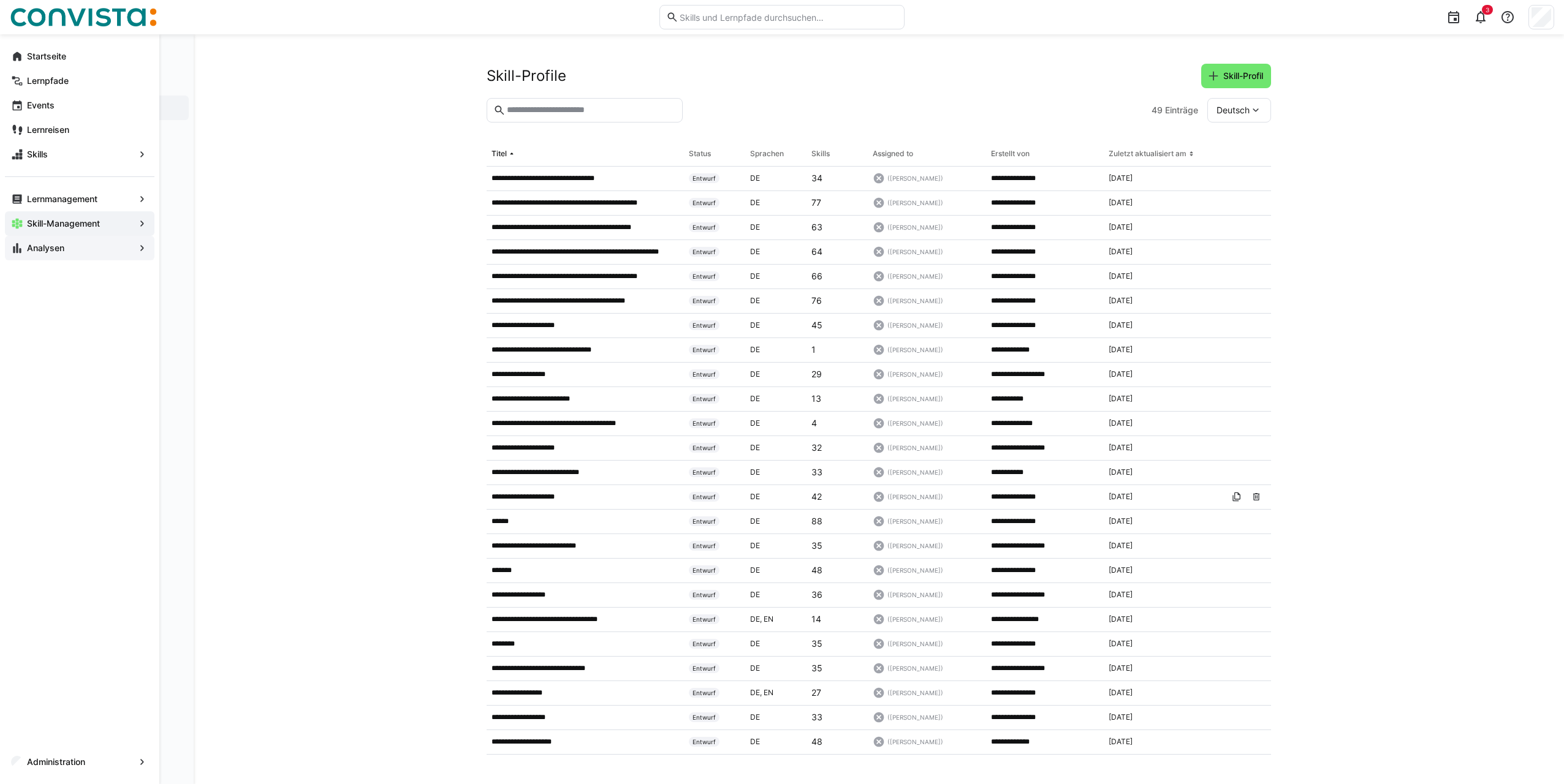
click at [87, 253] on span "Analysen" at bounding box center [79, 248] width 109 height 12
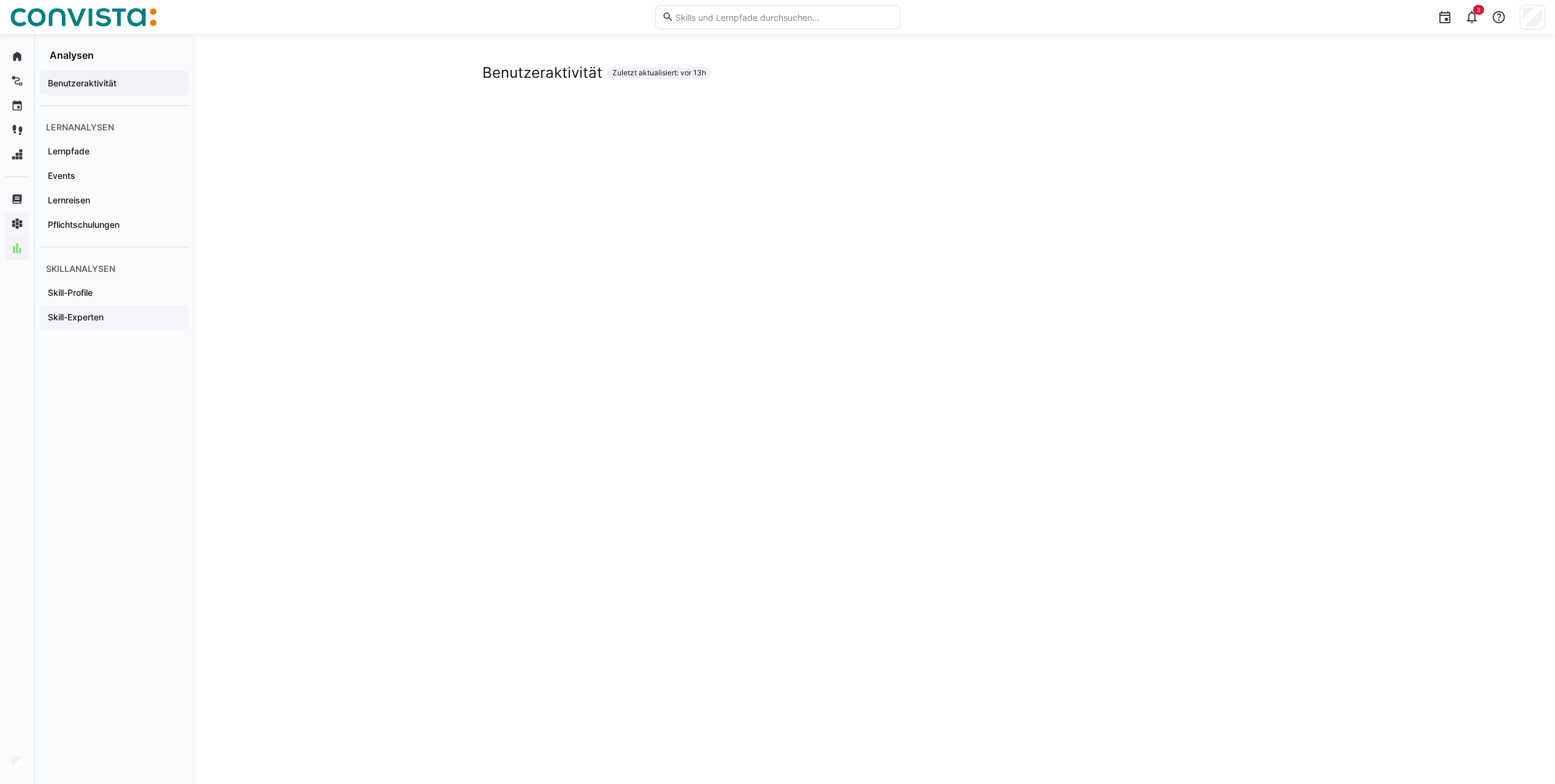
click at [0, 0] on app-navigation-label "Skill-Experten" at bounding box center [0, 0] width 0 height 0
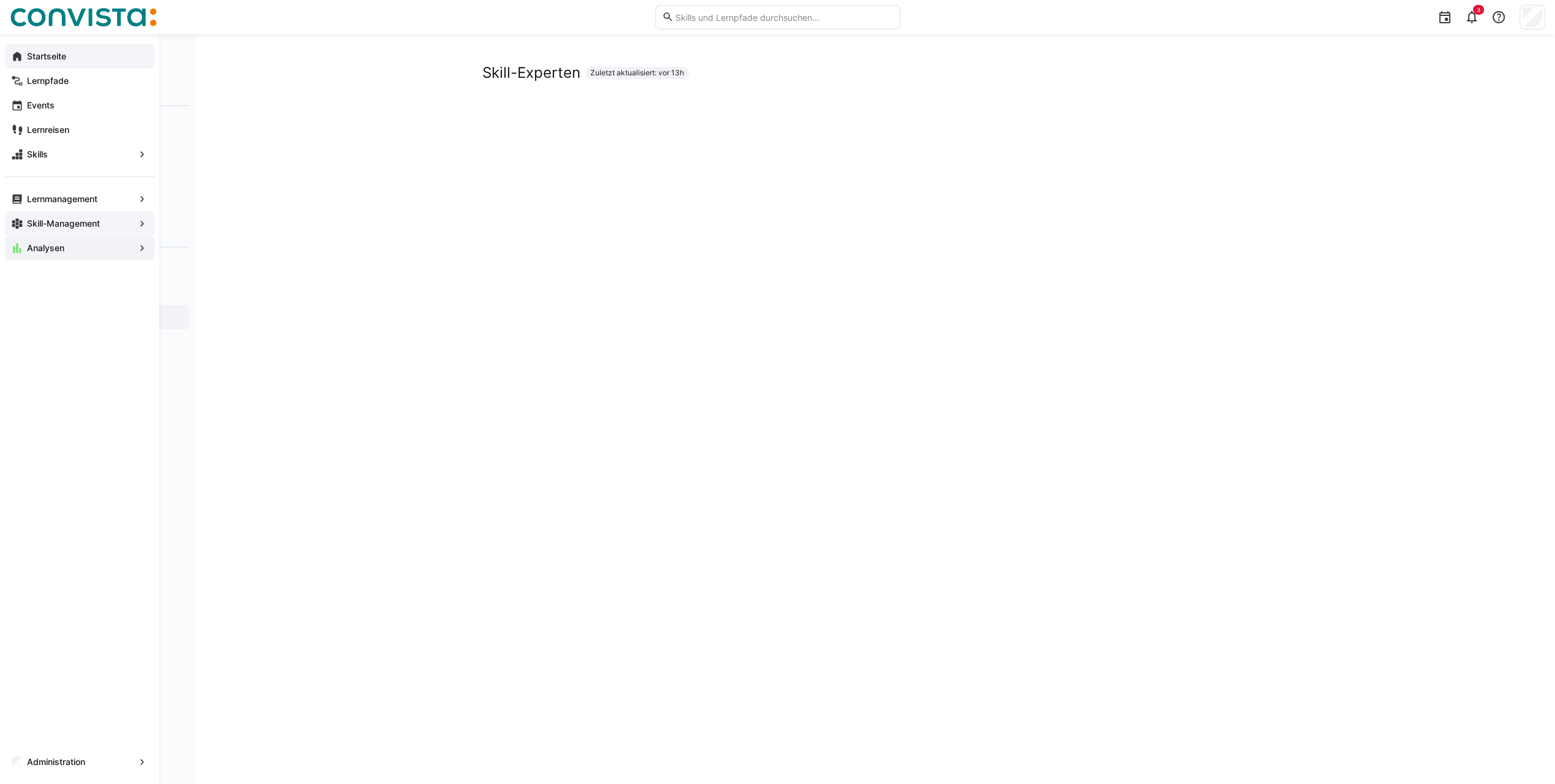
click at [19, 58] on eds-icon at bounding box center [17, 56] width 12 height 12
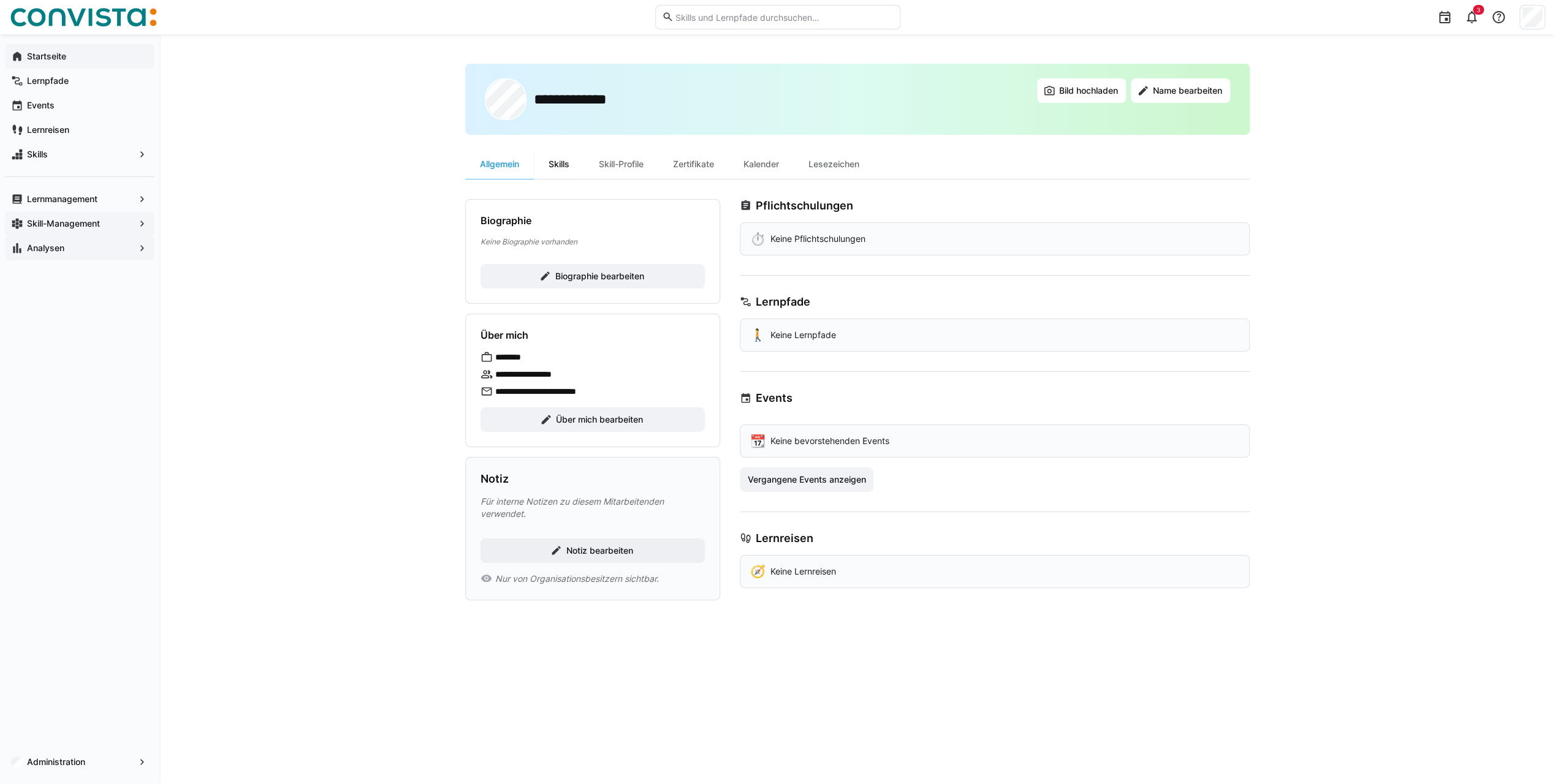
click at [565, 163] on div "Skills" at bounding box center [559, 164] width 50 height 30
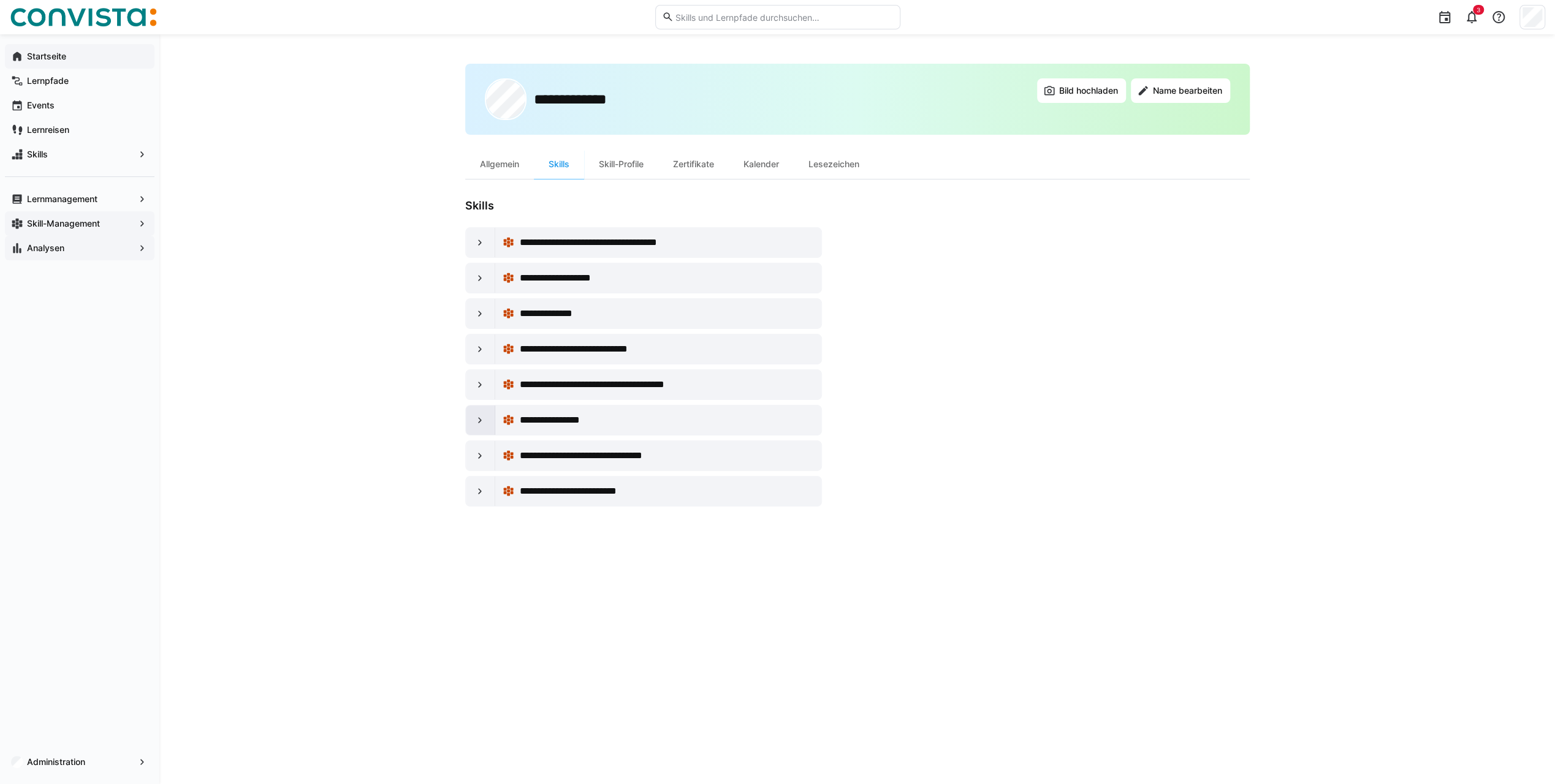
click at [483, 418] on eds-icon at bounding box center [480, 420] width 12 height 12
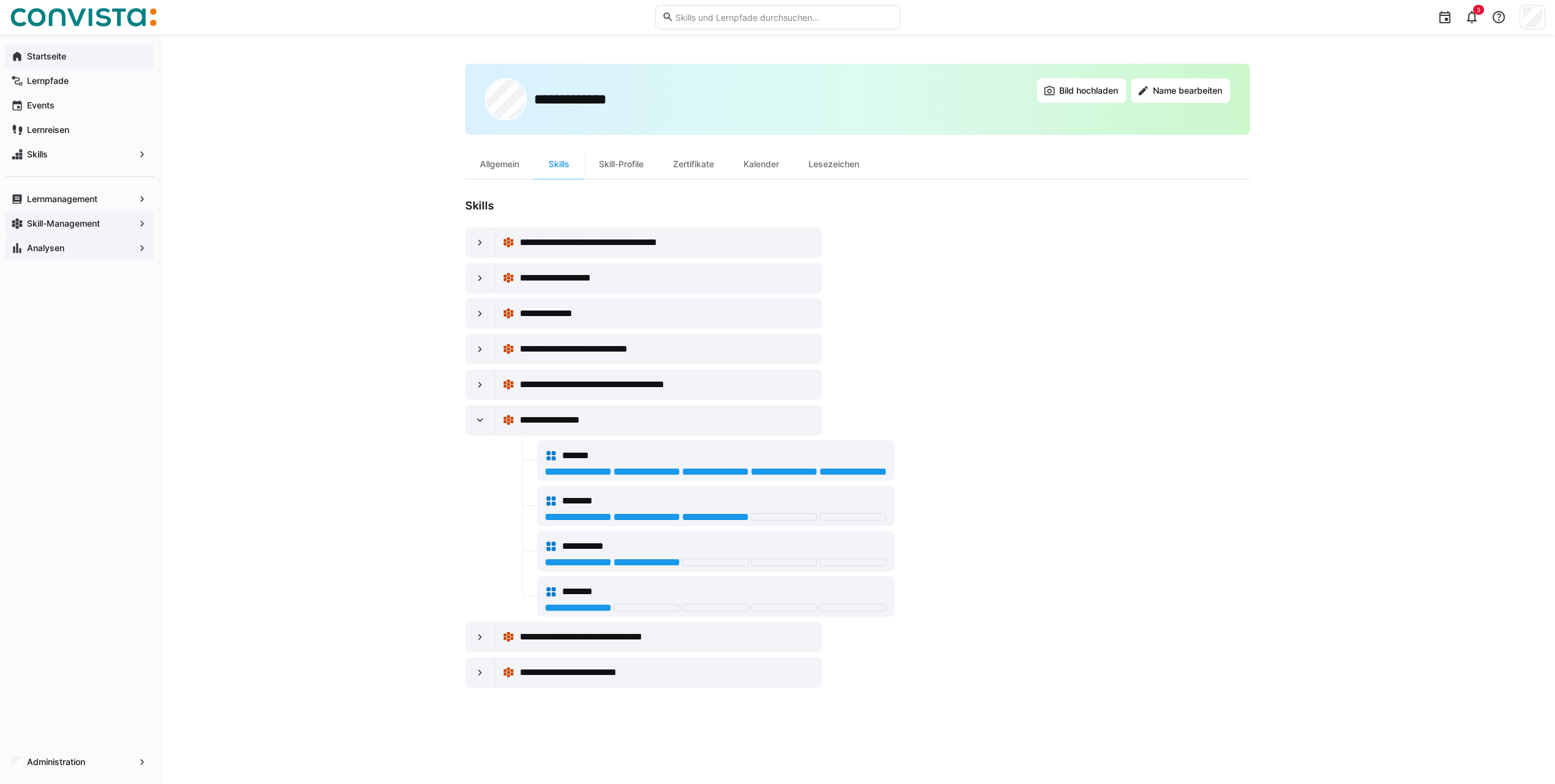
click at [788, 559] on div at bounding box center [783, 562] width 66 height 7
click at [789, 559] on div at bounding box center [783, 562] width 66 height 7
click at [54, 152] on span "Skills" at bounding box center [79, 154] width 109 height 12
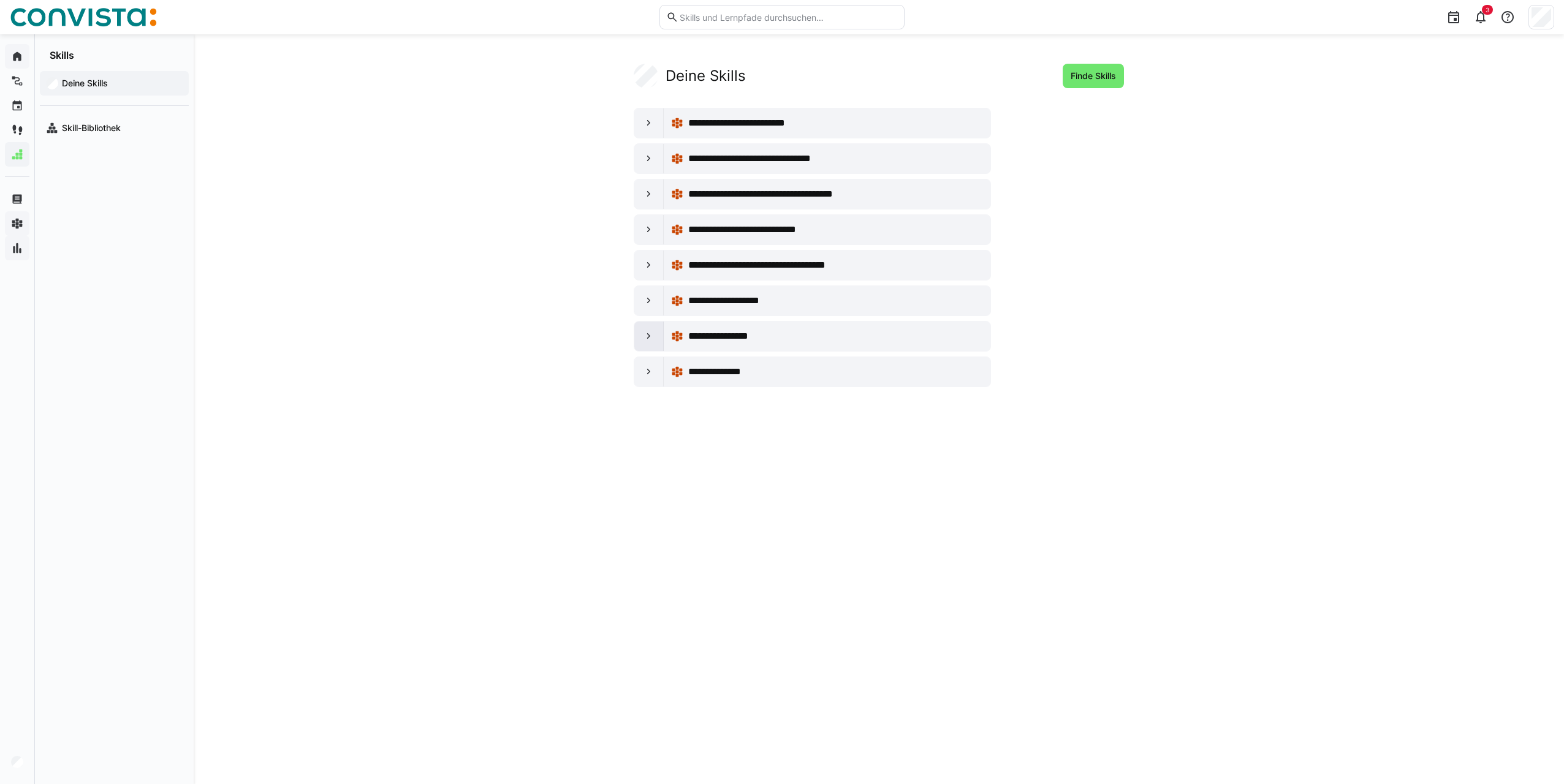
click at [641, 334] on div at bounding box center [649, 337] width 30 height 30
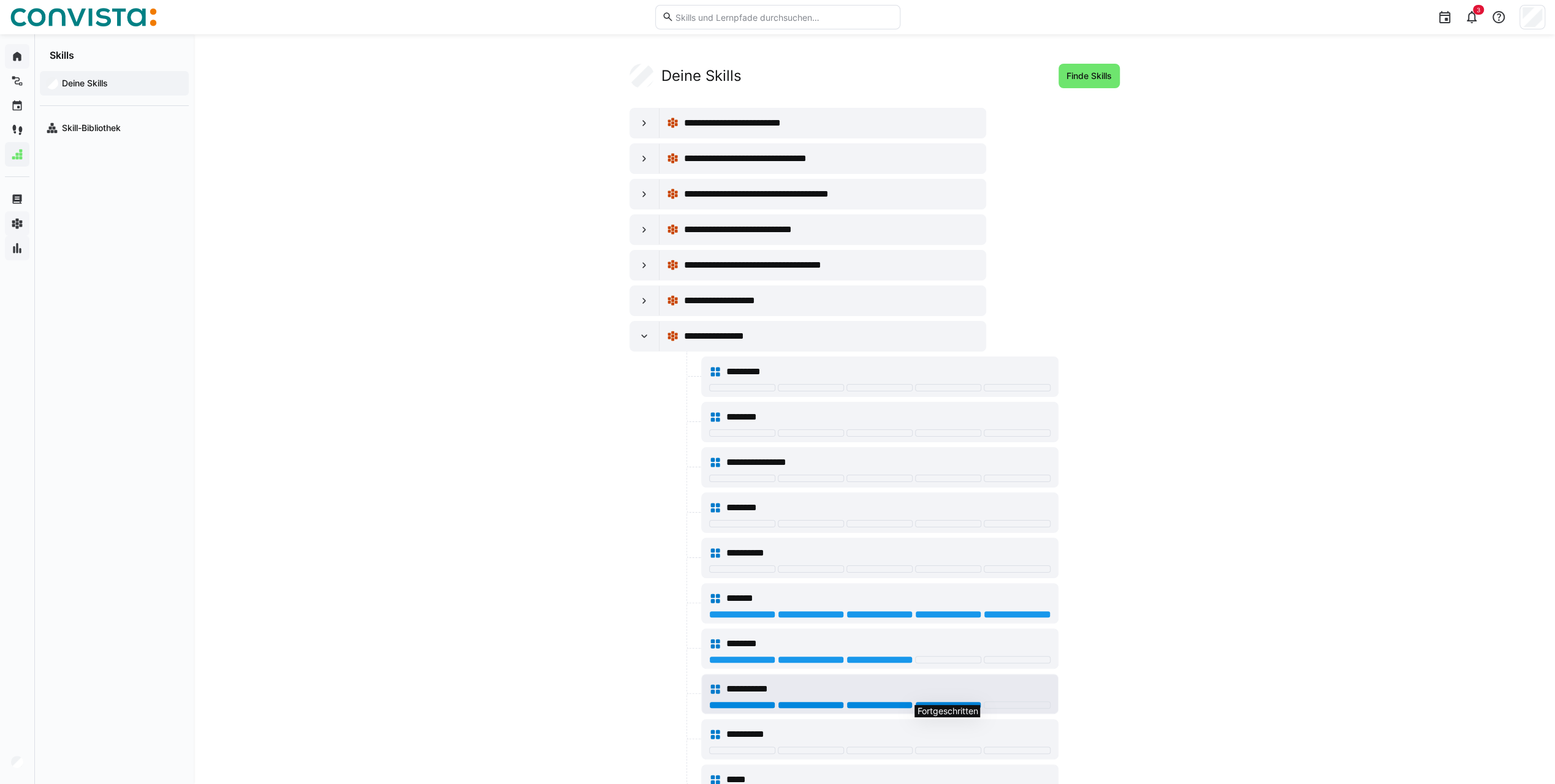
click at [966, 701] on div at bounding box center [948, 705] width 66 height 7
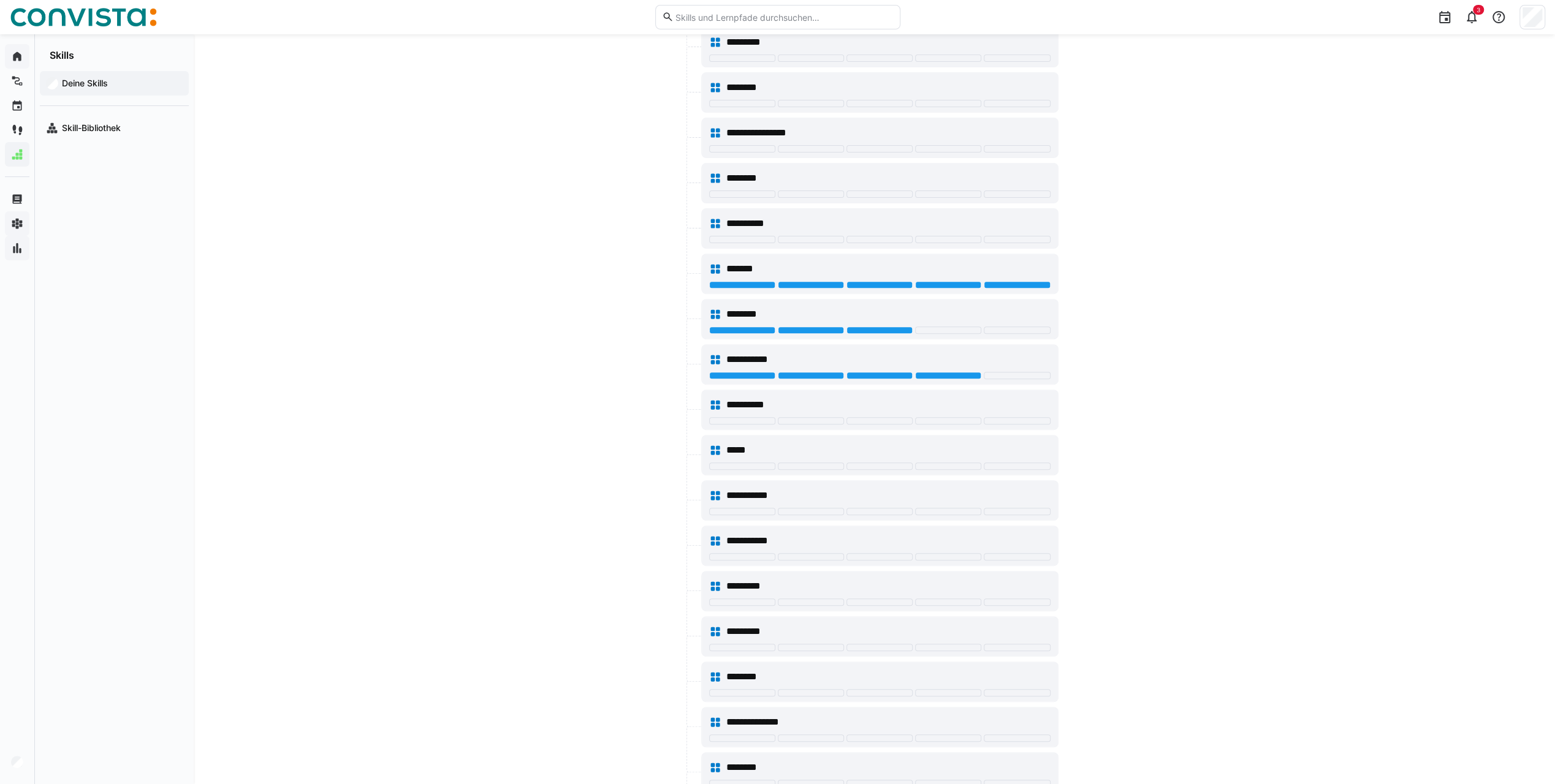
scroll to position [367, 0]
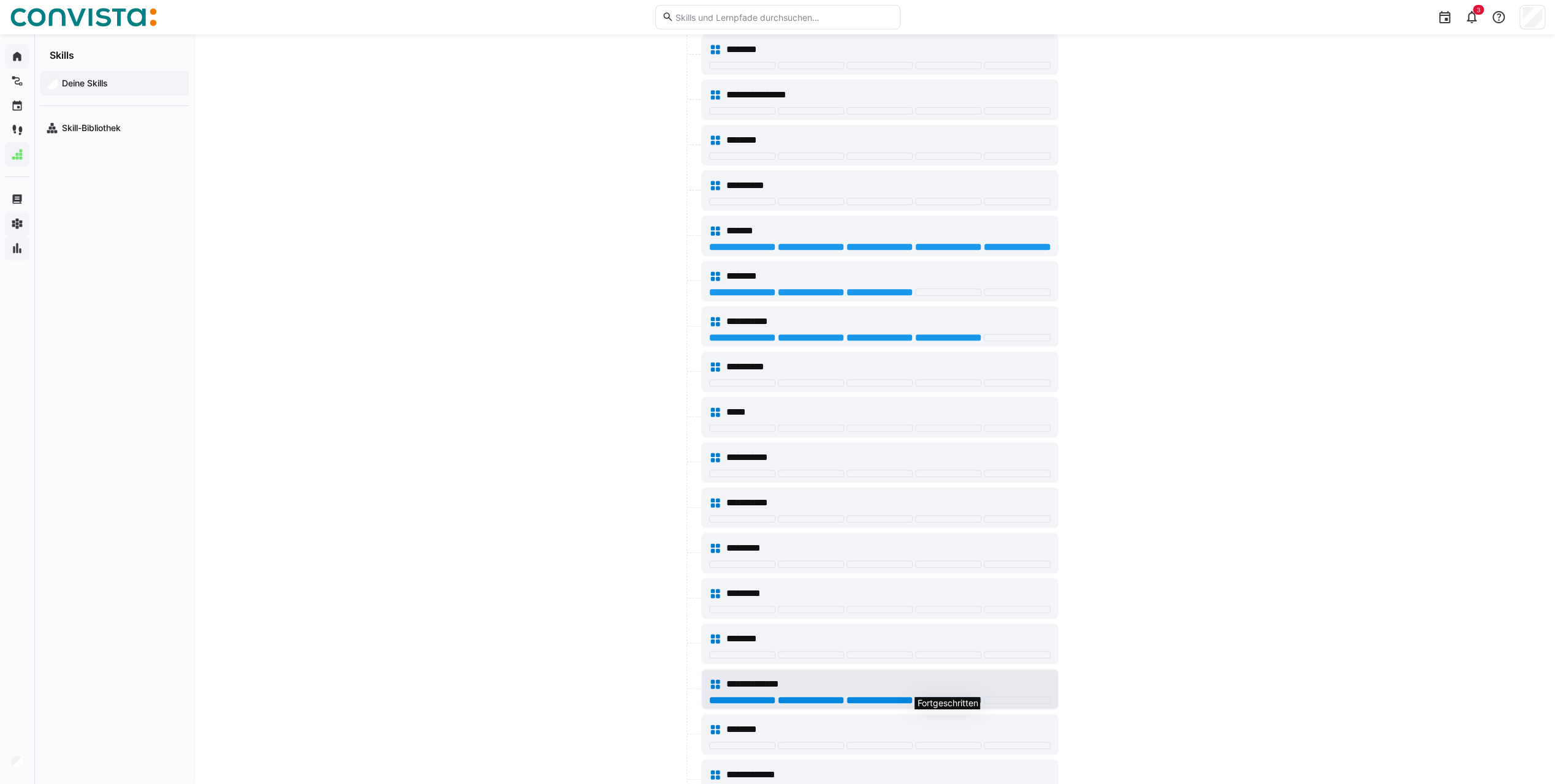
click at [952, 697] on div at bounding box center [948, 700] width 66 height 7
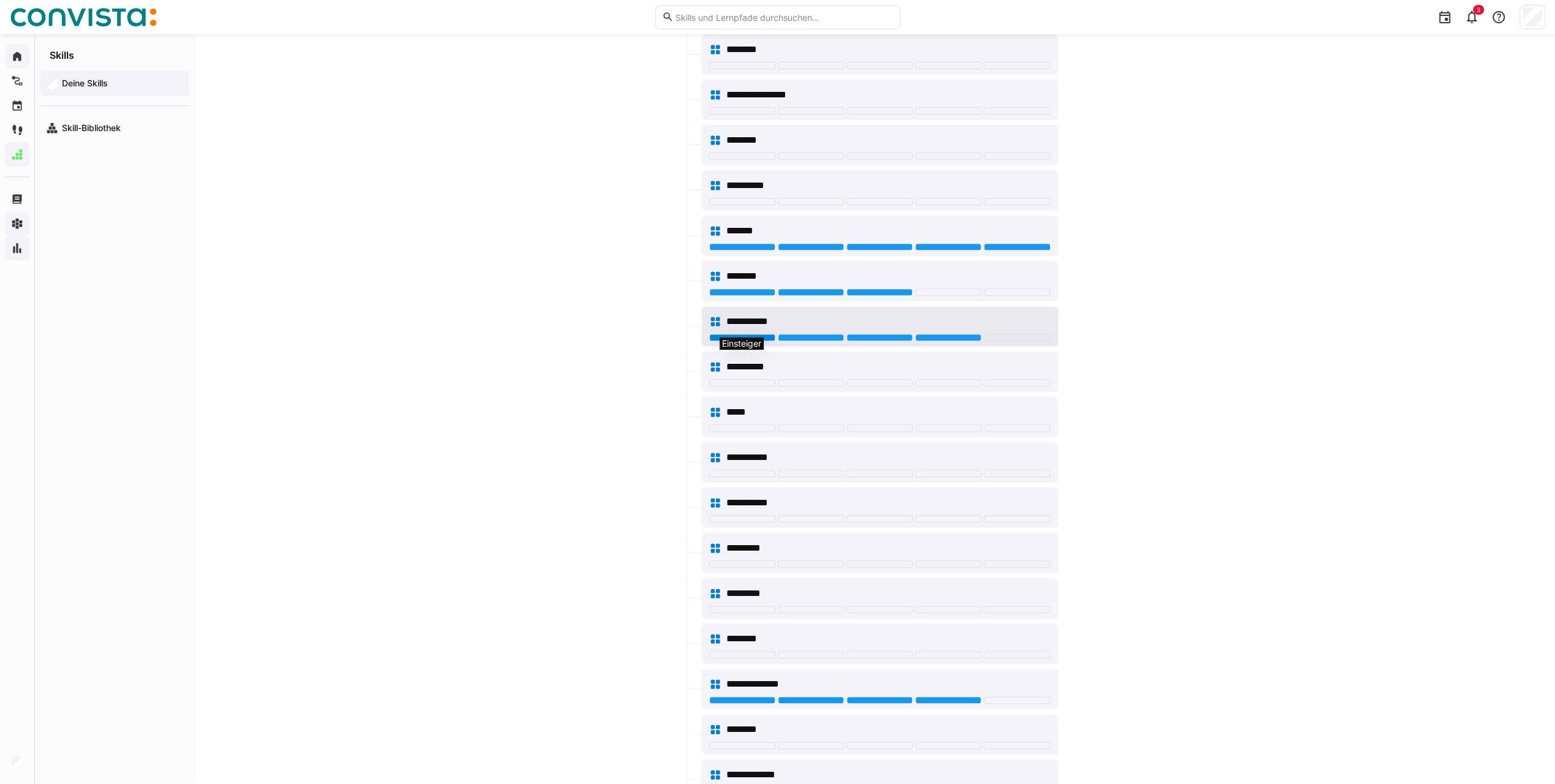
click at [733, 334] on div at bounding box center [742, 338] width 66 height 7
click at [714, 315] on eds-icon at bounding box center [715, 321] width 12 height 12
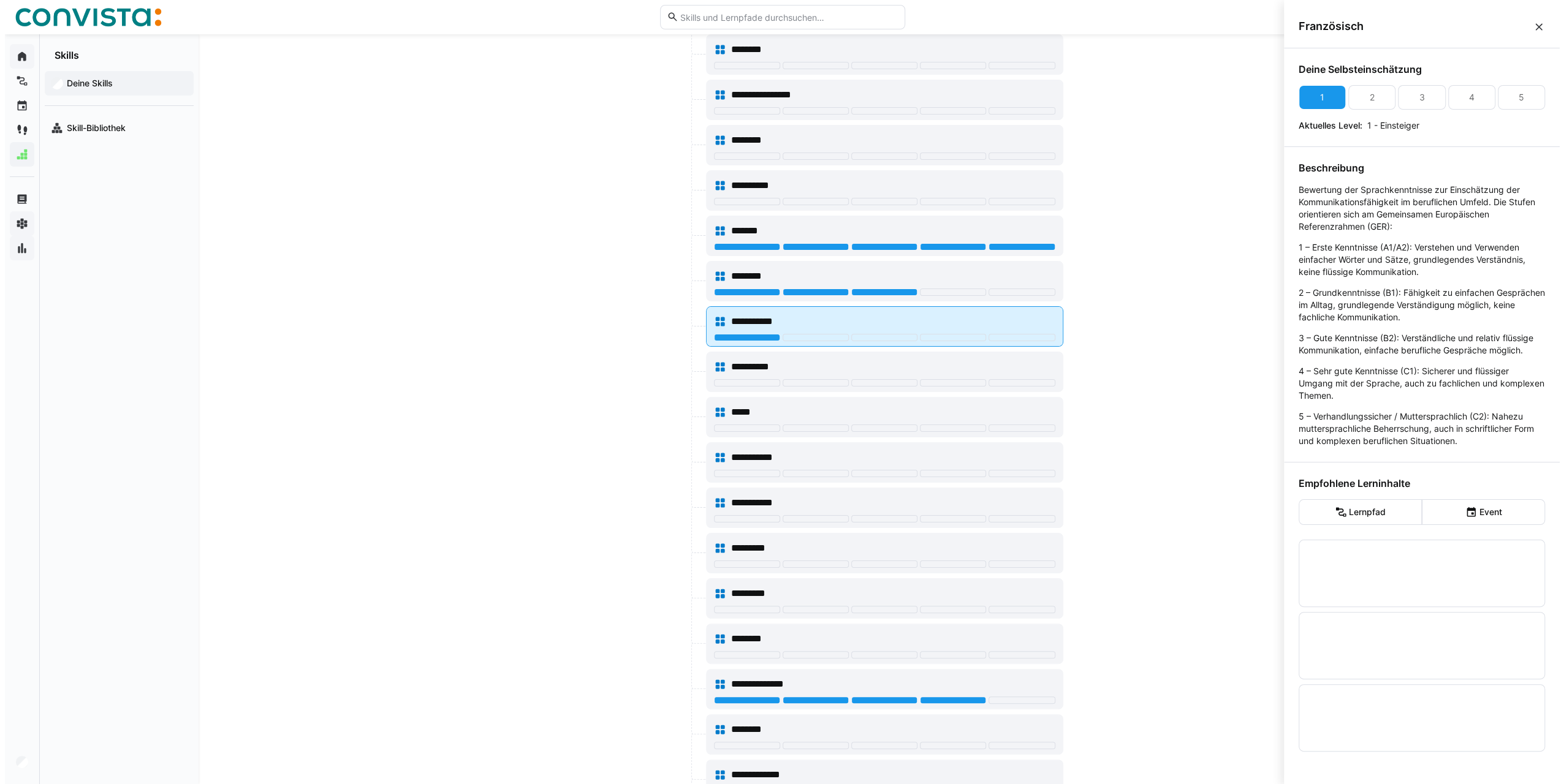
scroll to position [0, 0]
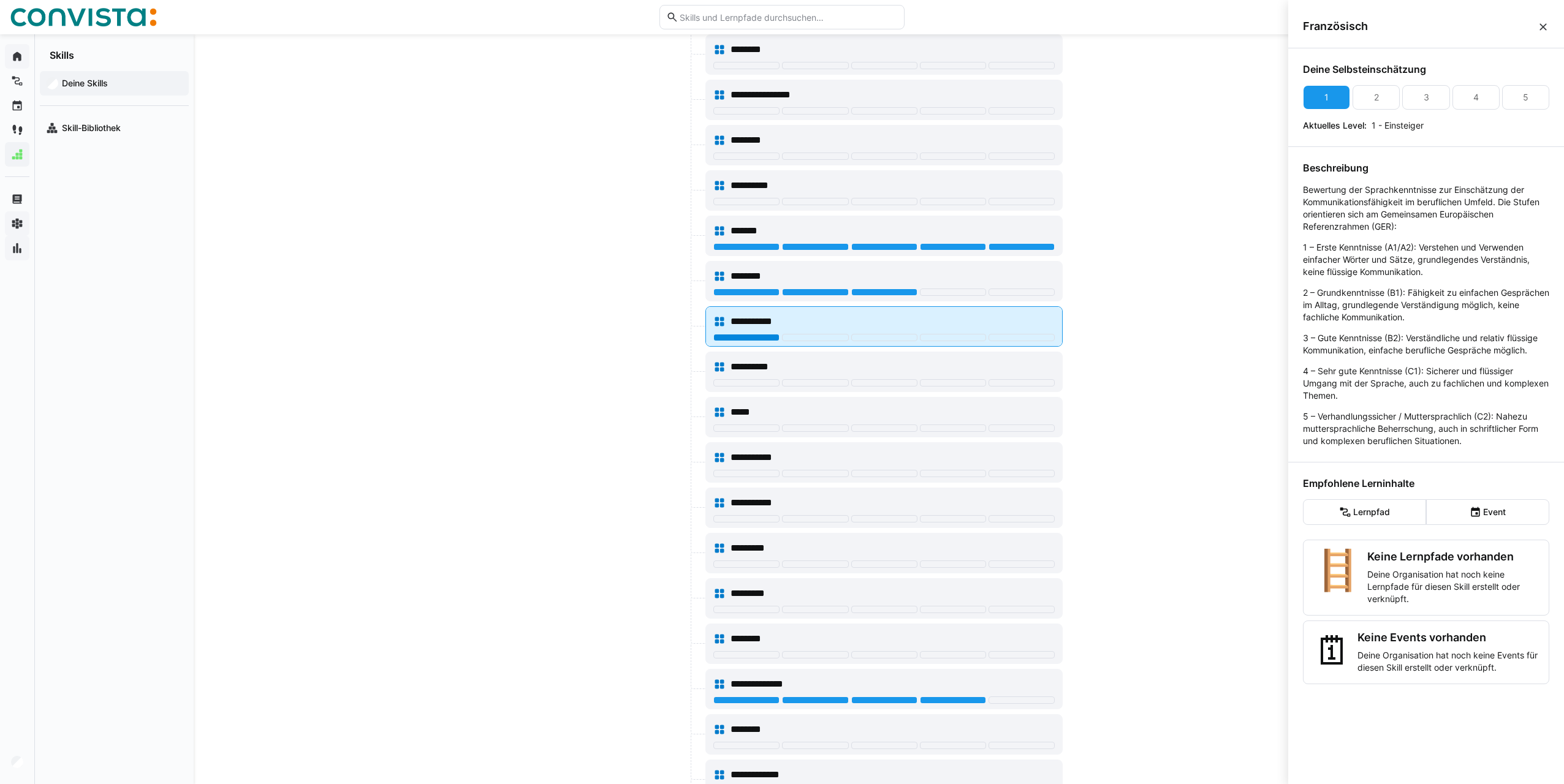
click at [729, 334] on div at bounding box center [746, 338] width 66 height 7
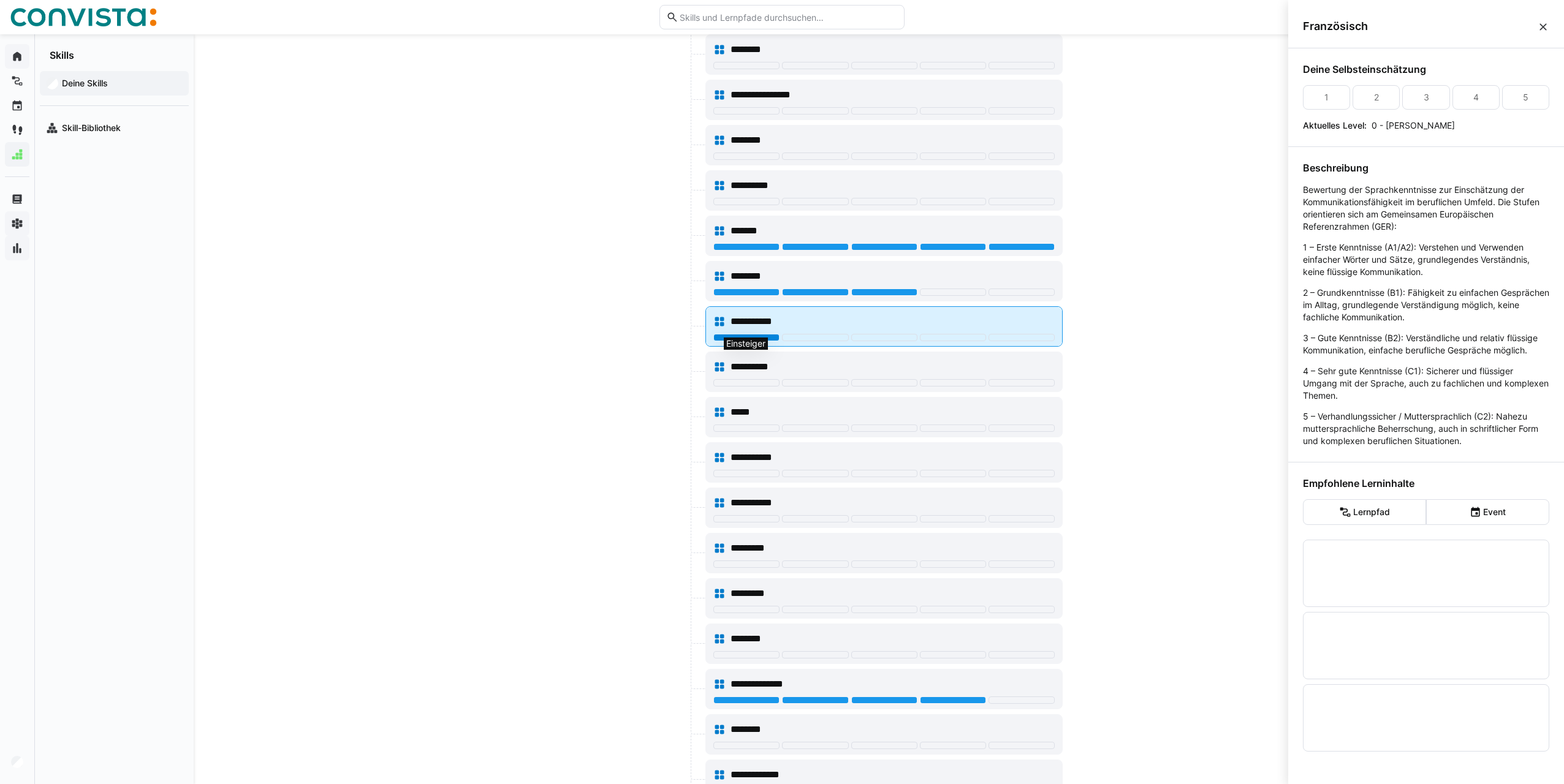
click at [729, 334] on div at bounding box center [746, 338] width 66 height 7
click at [1334, 96] on div "1" at bounding box center [1325, 97] width 47 height 25
click at [1547, 21] on eds-icon at bounding box center [1543, 26] width 12 height 12
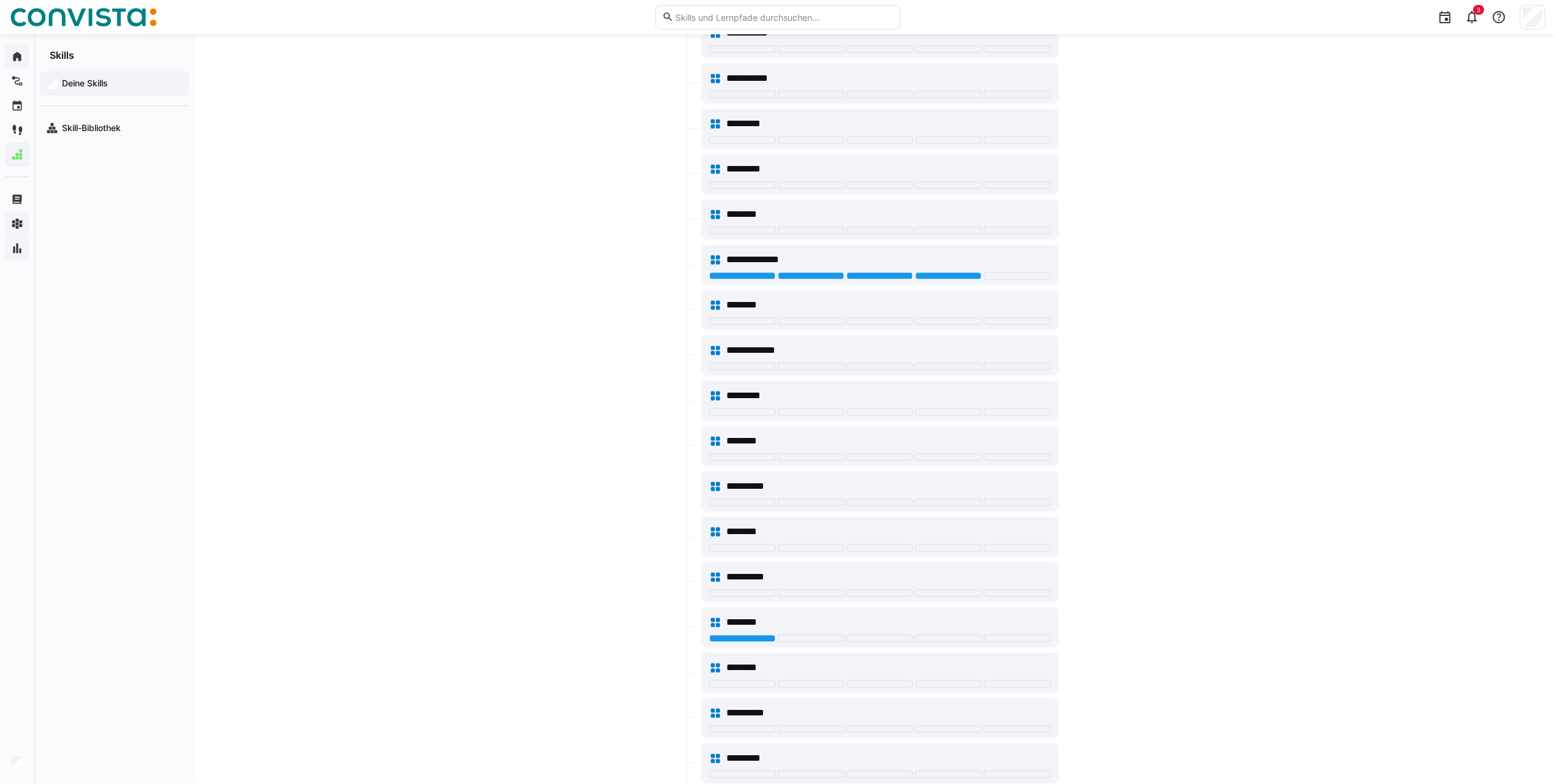
scroll to position [796, 0]
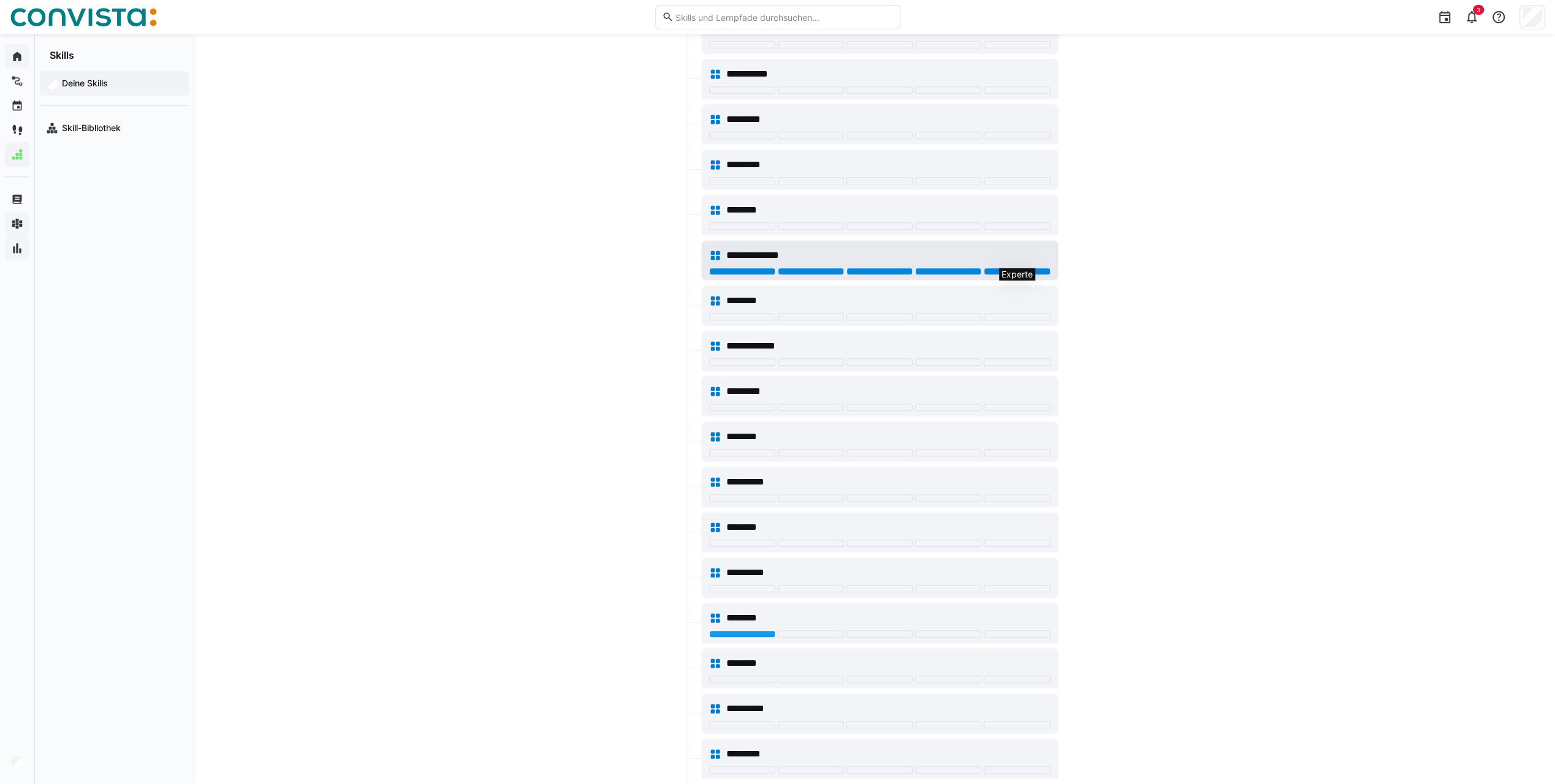
click at [1012, 267] on div at bounding box center [1017, 271] width 66 height 7
click at [945, 267] on div at bounding box center [948, 271] width 66 height 7
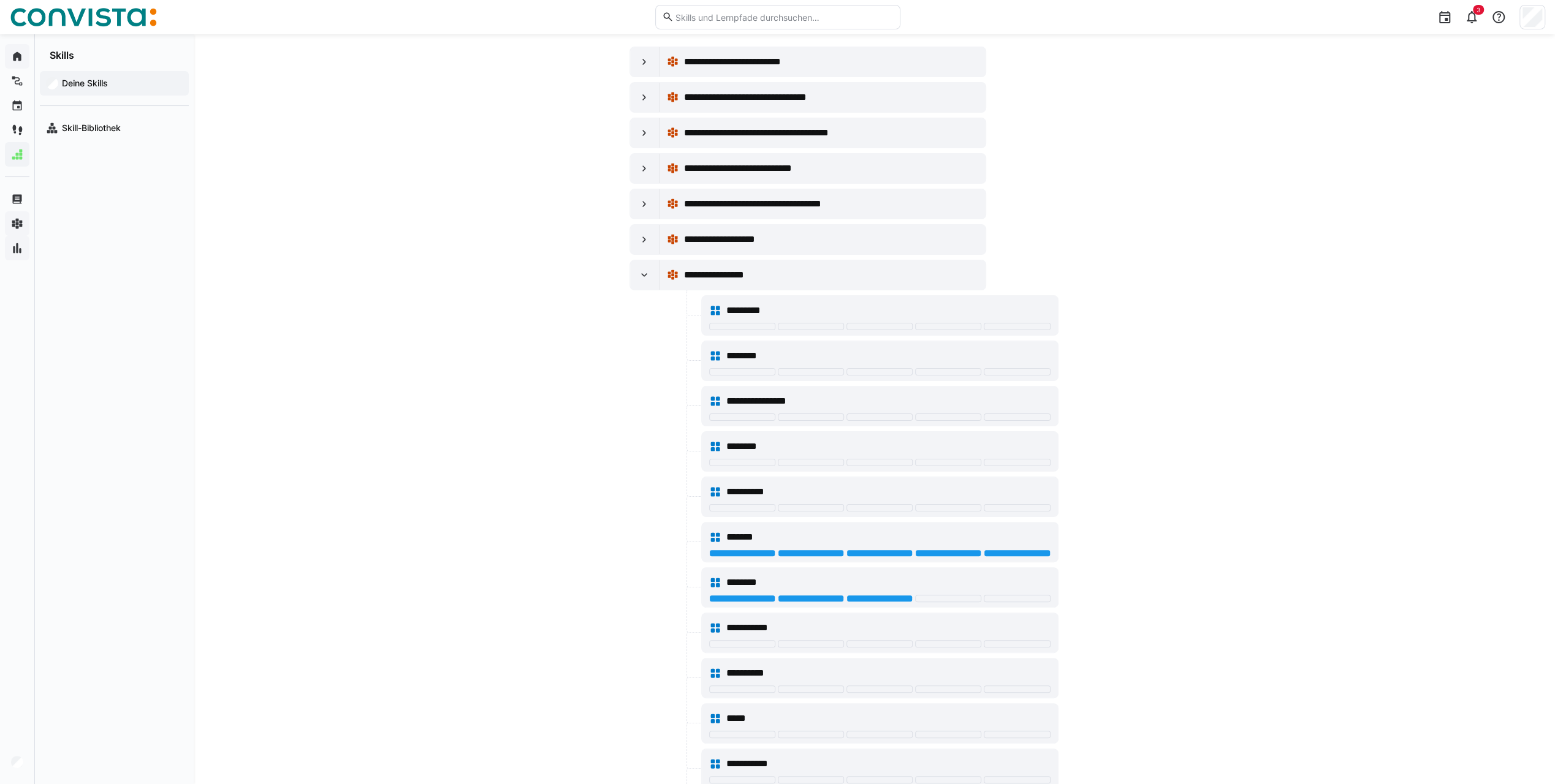
scroll to position [0, 0]
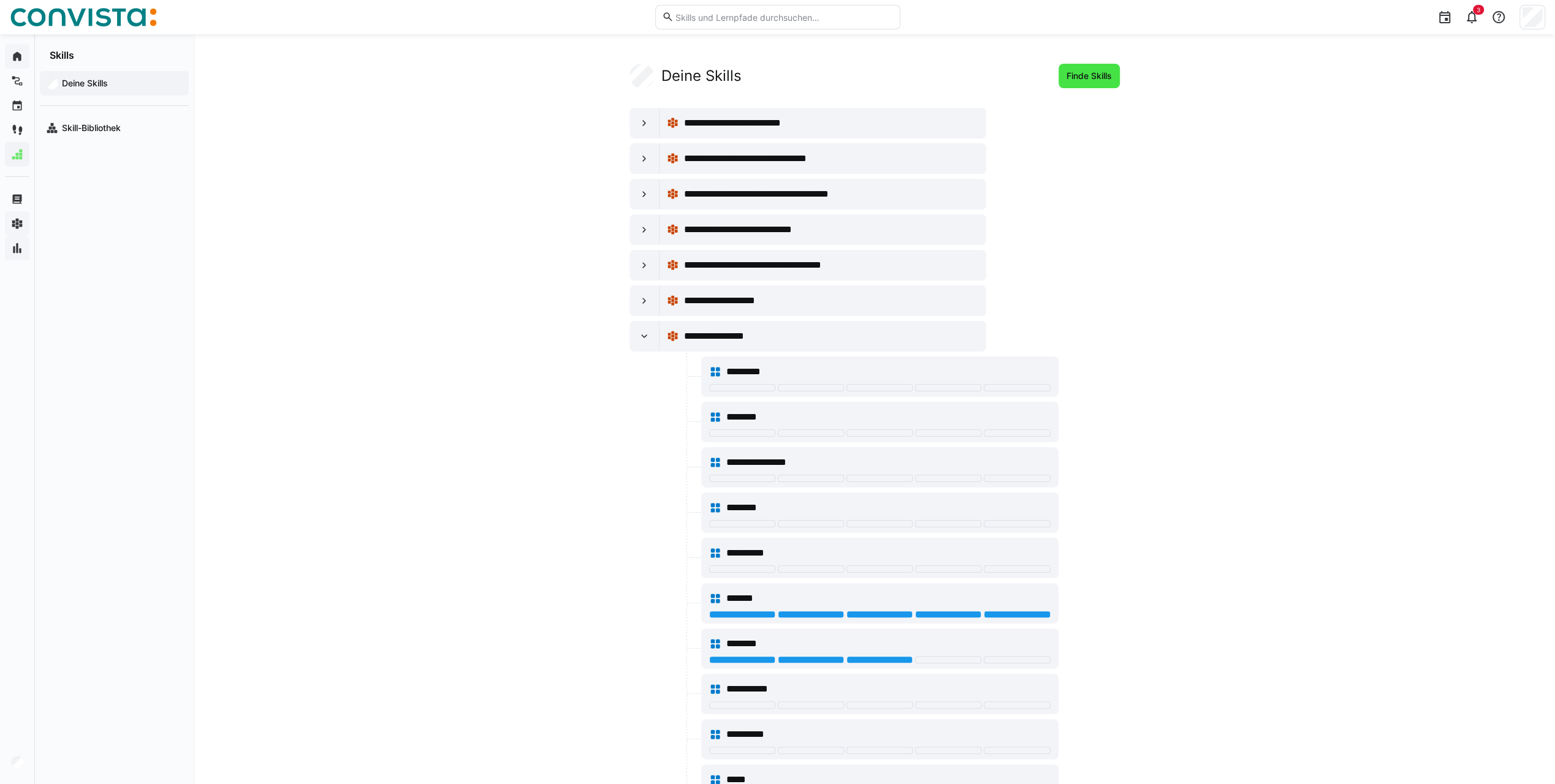
click at [1070, 80] on span "Finde Skills" at bounding box center [1089, 76] width 49 height 12
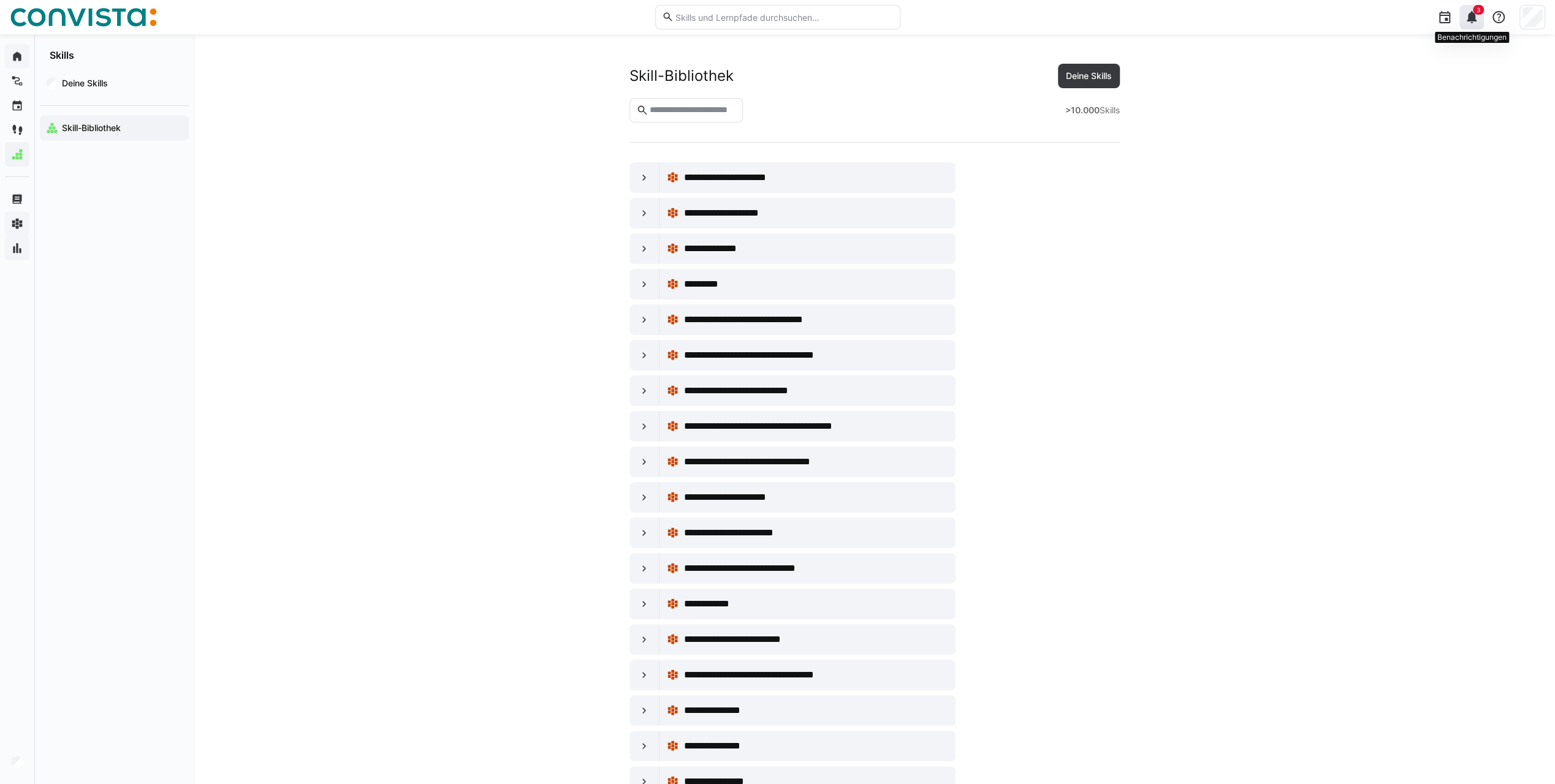
click at [1473, 13] on eds-badge "3" at bounding box center [1477, 10] width 11 height 10
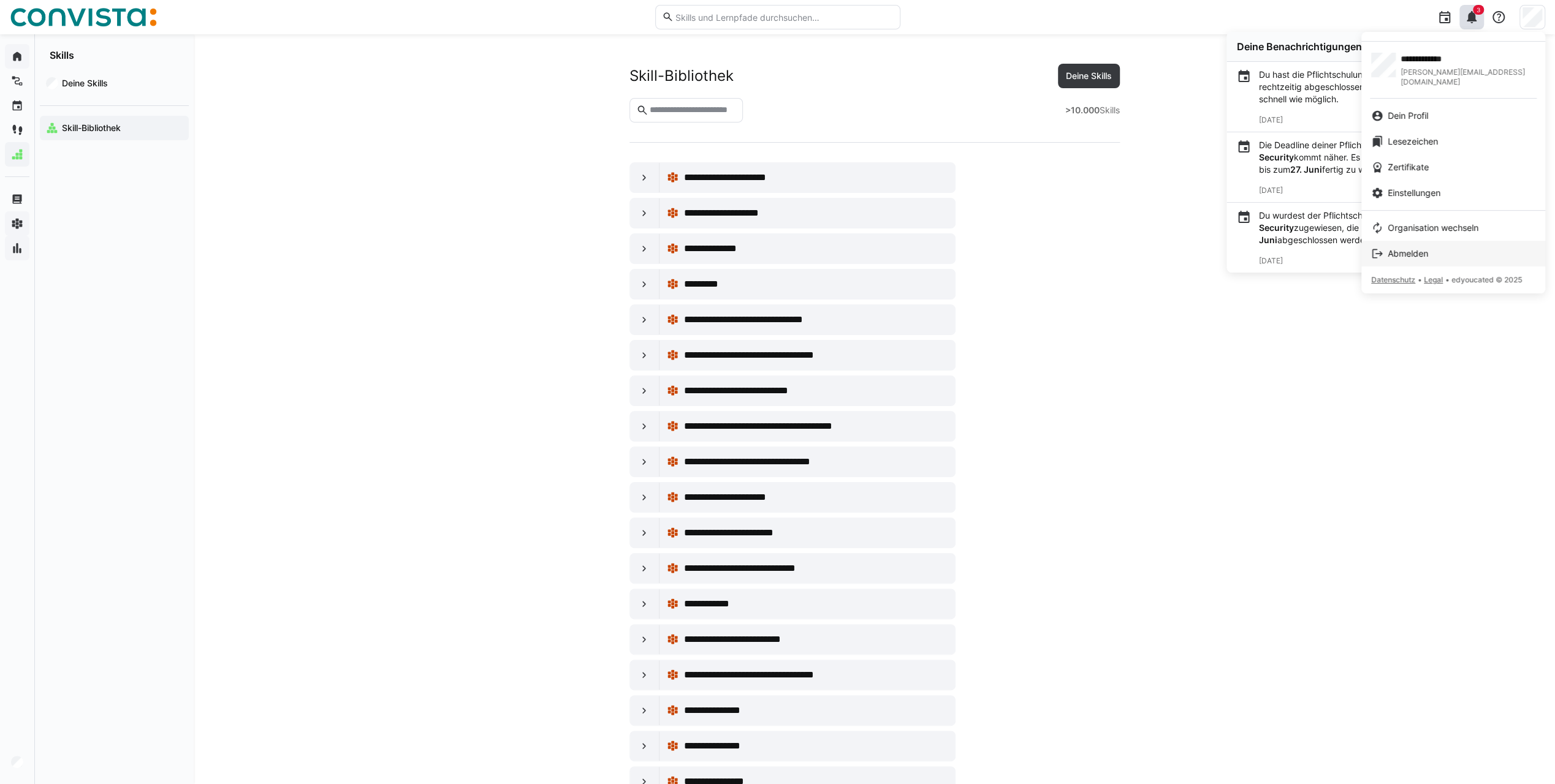
click at [1415, 248] on span "Abmelden" at bounding box center [1407, 253] width 40 height 12
